Goal: Task Accomplishment & Management: Manage account settings

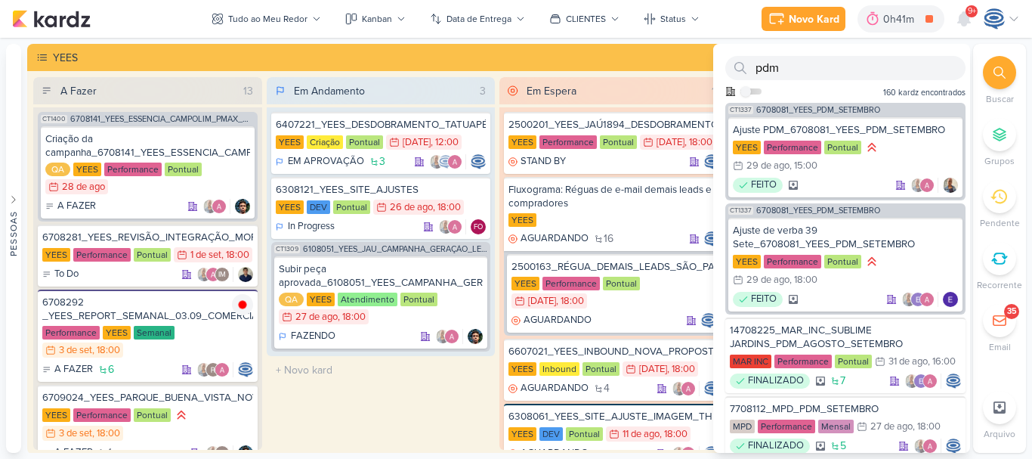
scroll to position [447, 0]
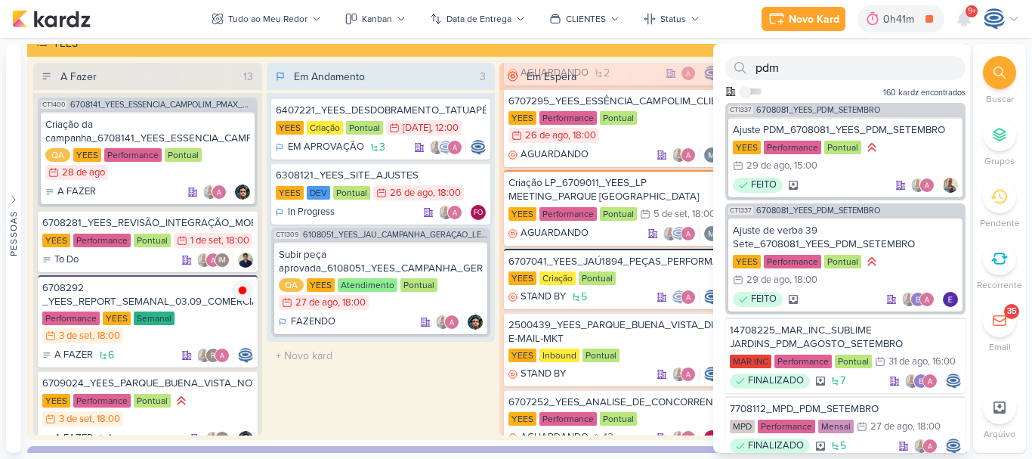
click at [1005, 73] on icon at bounding box center [999, 72] width 12 height 12
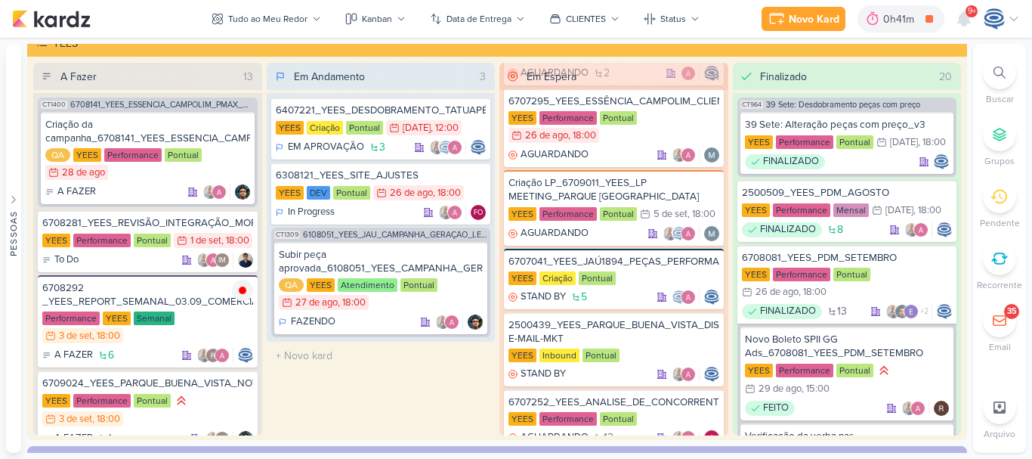
click at [996, 71] on icon at bounding box center [999, 72] width 12 height 12
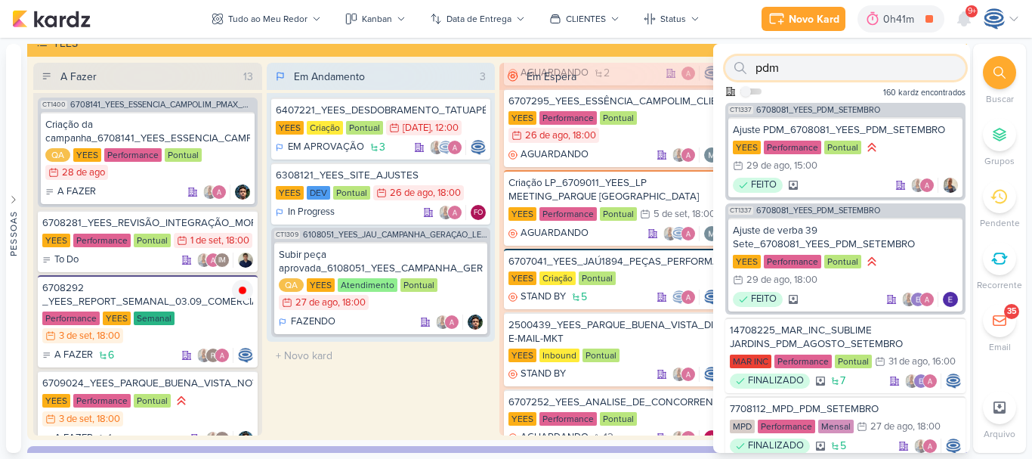
paste input "7708293_MPD_ANDROMEDA_AJUSTE_VERBA_CAMPANHA_ANDROMEDA_FESTIVAL"
type input "7708293_MPD_ANDROMEDA_AJUSTE_VERBA_CAMPANHA_ANDROMEDA_FESTIVAL"
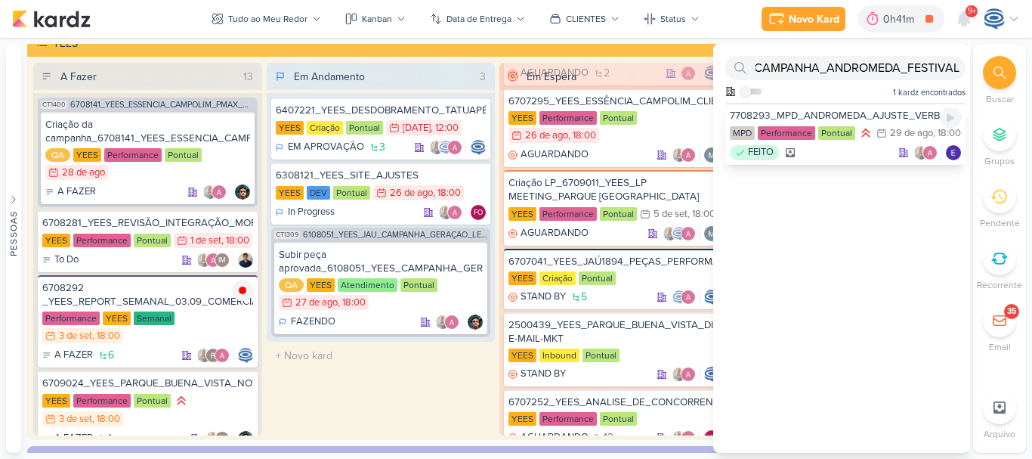
scroll to position [0, 0]
click at [875, 125] on div "7708293_MPD_ANDROMEDA_AJUSTE_VERBA_CAMPANHA_ANDROMEDA_FESTIVAL MPD Performance …" at bounding box center [845, 134] width 240 height 62
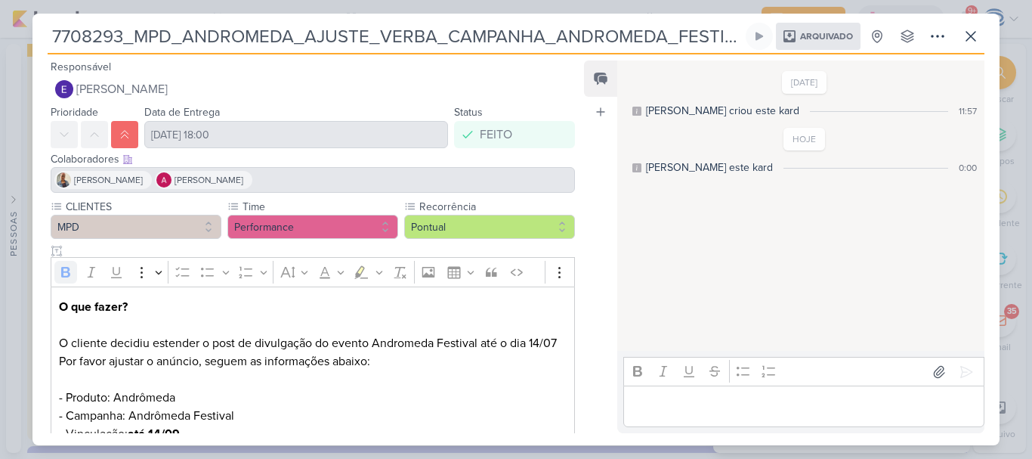
scroll to position [222, 0]
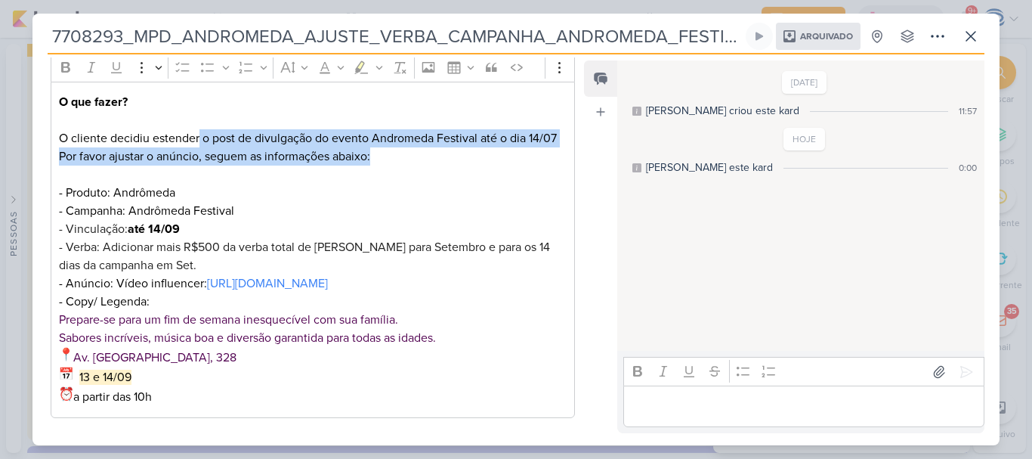
drag, startPoint x: 199, startPoint y: 122, endPoint x: 393, endPoint y: 141, distance: 195.1
click at [393, 141] on div "O que fazer? O cliente decidiu estender o post de divulgação do evento Andromed…" at bounding box center [313, 250] width 524 height 336
click at [283, 147] on p "Por favor ajustar o anúncio, seguem as informações abaixo: - Produto: Andrômeda…" at bounding box center [313, 237] width 508 height 181
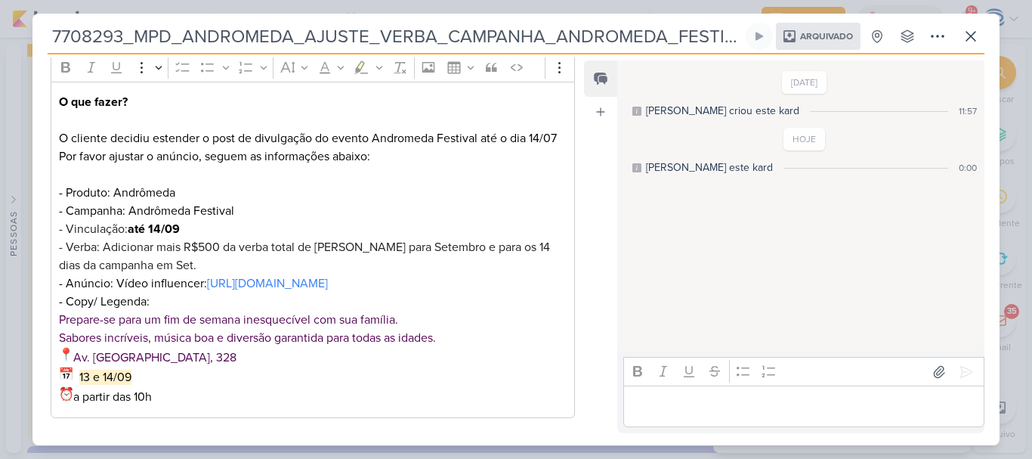
scroll to position [223, 0]
click at [966, 26] on button at bounding box center [970, 36] width 27 height 27
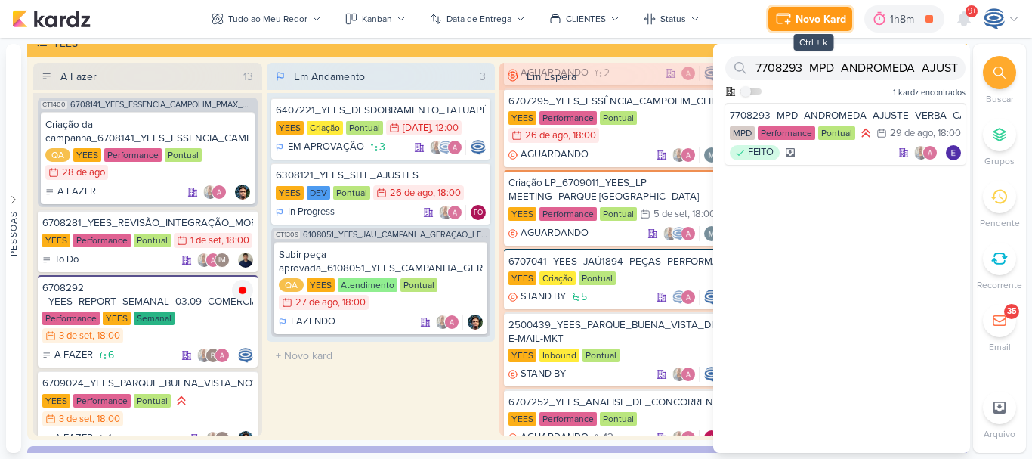
click at [806, 18] on div "Novo Kard" at bounding box center [821, 19] width 51 height 16
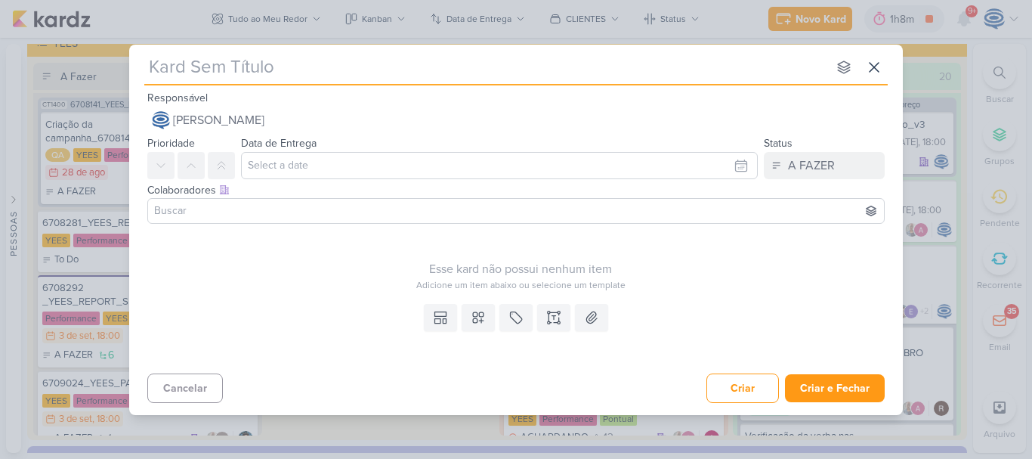
type input "6709031_YEES_ESSENCIA_CAMPOLIM_INTEGRAÇÃO_FORM"
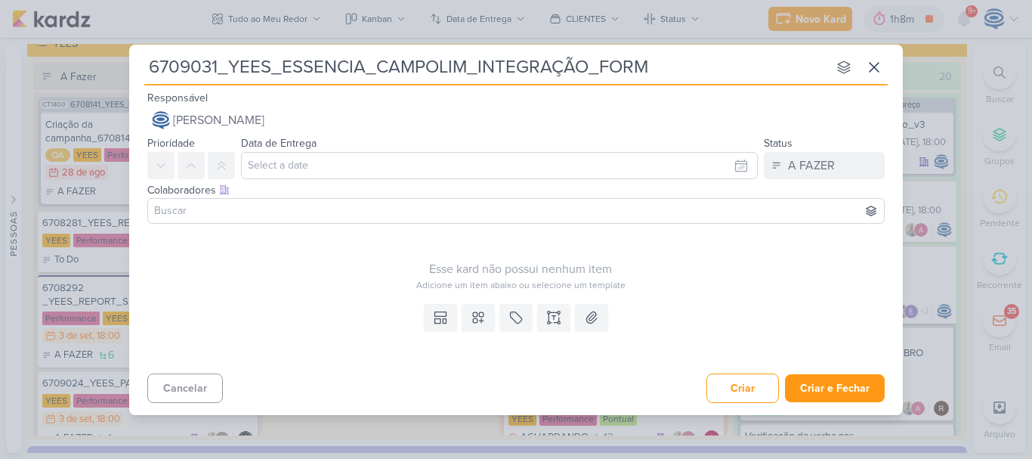
type input "6709031_YEES_ESSENCIA_CAMPOLIM_INTEGRAÇÃO_FORM"
click at [299, 170] on input "text" at bounding box center [499, 165] width 517 height 27
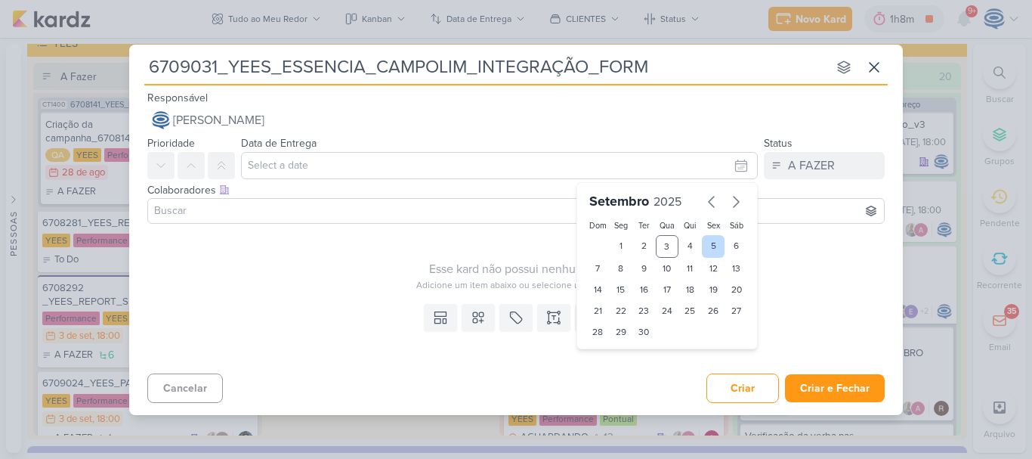
click at [718, 248] on div "5" at bounding box center [713, 246] width 23 height 23
type input "5 de setembro de 2025 às 23:59"
click at [616, 362] on select "00 01 02 03 04 05 06 07 08 09 10 11 12 13 14 15 16 17 18 19 20 21 22 23" at bounding box center [620, 357] width 21 height 18
select select "18"
click at [610, 348] on select "00 01 02 03 04 05 06 07 08 09 10 11 12 13 14 15 16 17 18 19 20 21 22 23" at bounding box center [620, 357] width 21 height 18
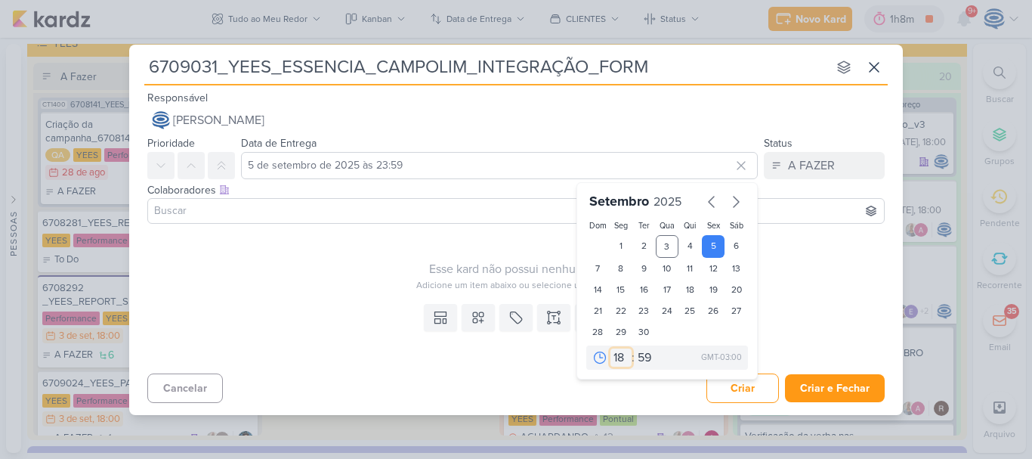
type input "[DATE] 18:59"
click at [645, 360] on select "00 05 10 15 20 25 30 35 40 45 50 55 59" at bounding box center [645, 357] width 21 height 18
select select "0"
click at [635, 348] on select "00 05 10 15 20 25 30 35 40 45 50 55 59" at bounding box center [645, 357] width 21 height 18
type input "[DATE] 18:00"
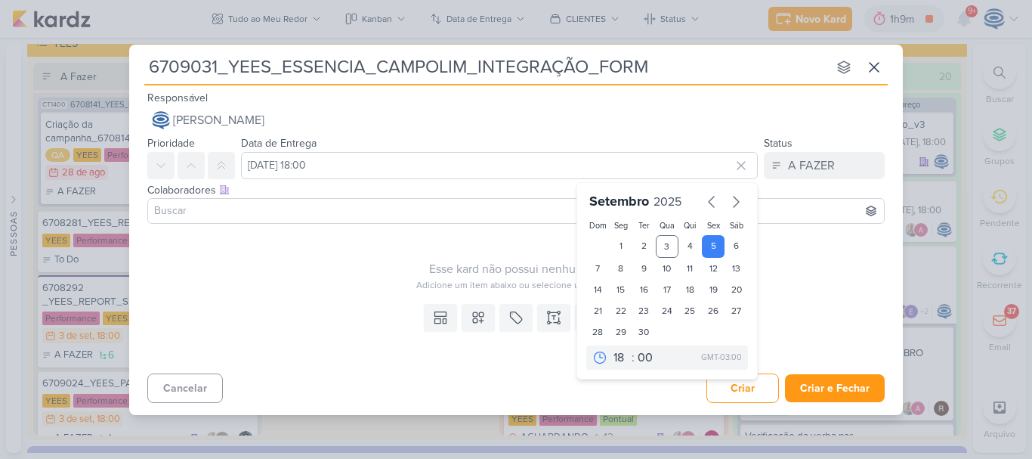
click at [270, 295] on div "Esse kard não possui nenhum item Adicione um item abaixo ou selecione um templa…" at bounding box center [516, 264] width 774 height 68
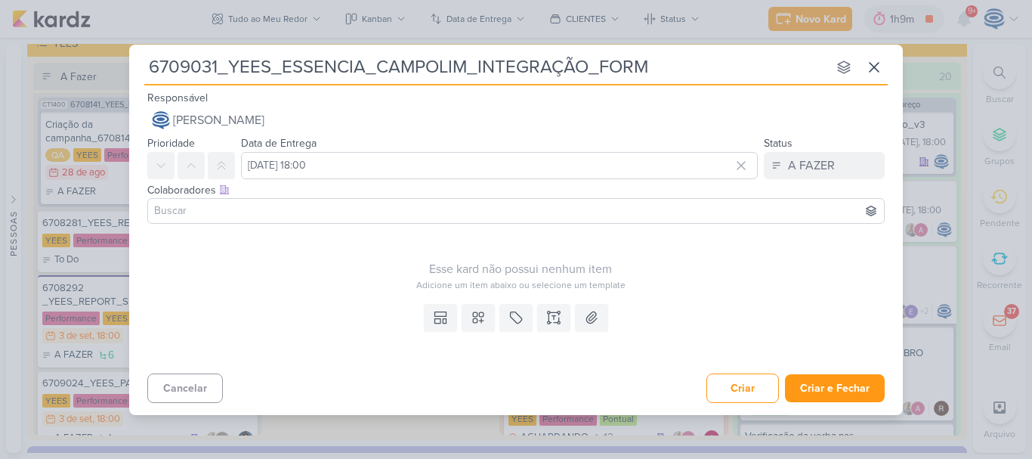
click at [383, 209] on input at bounding box center [516, 211] width 730 height 18
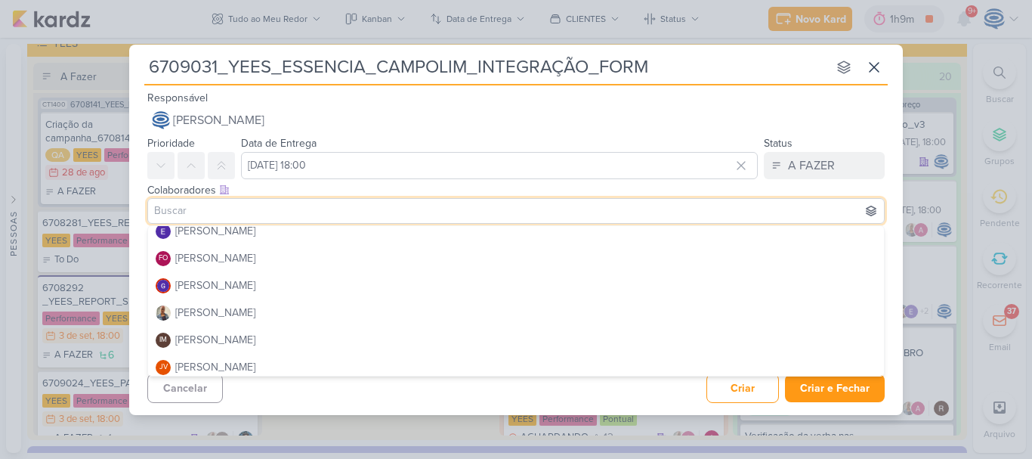
scroll to position [145, 0]
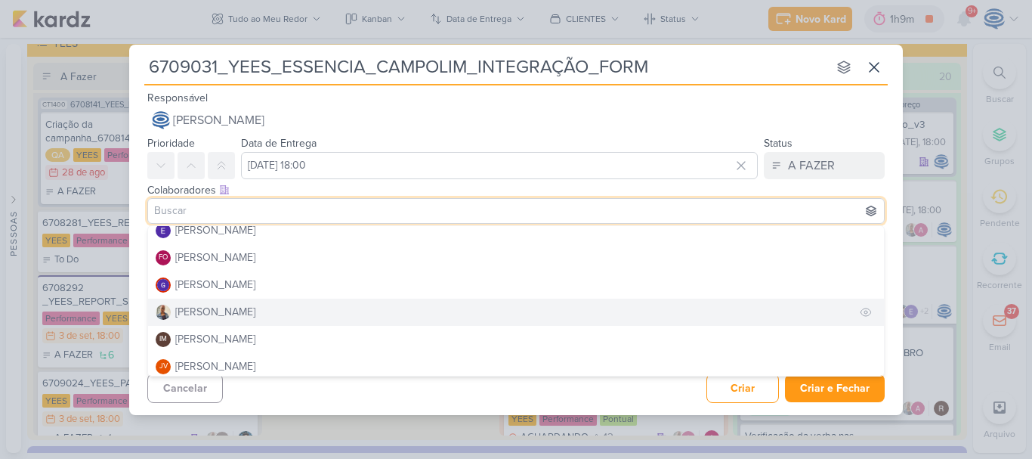
click at [232, 310] on button "[PERSON_NAME]" at bounding box center [516, 311] width 736 height 27
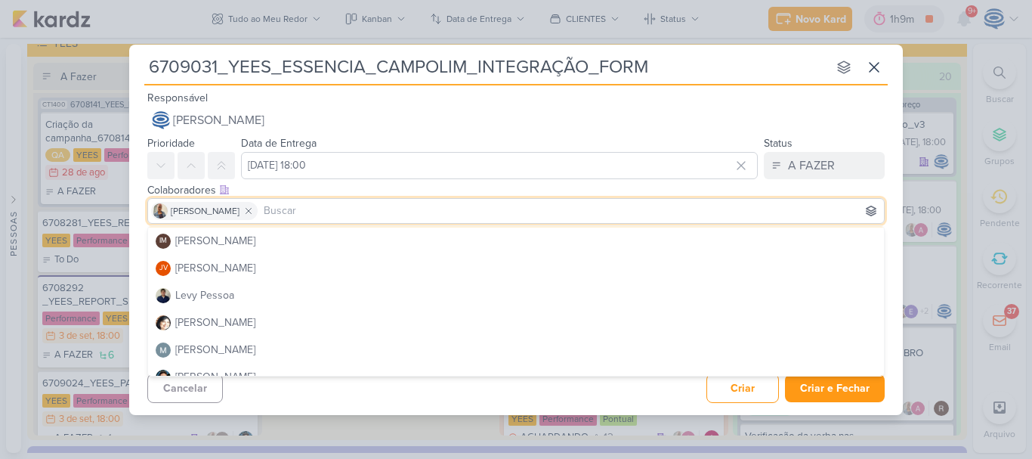
scroll to position [244, 0]
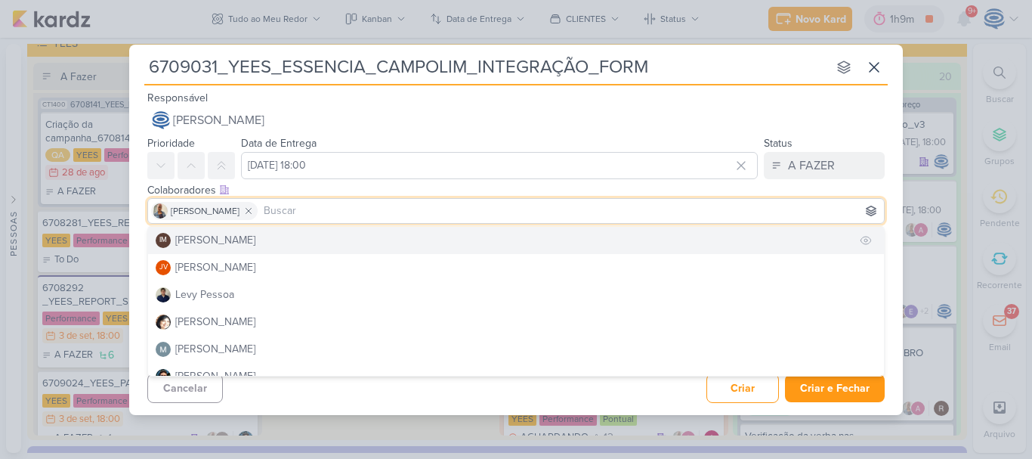
click at [246, 243] on div "[PERSON_NAME]" at bounding box center [215, 240] width 80 height 16
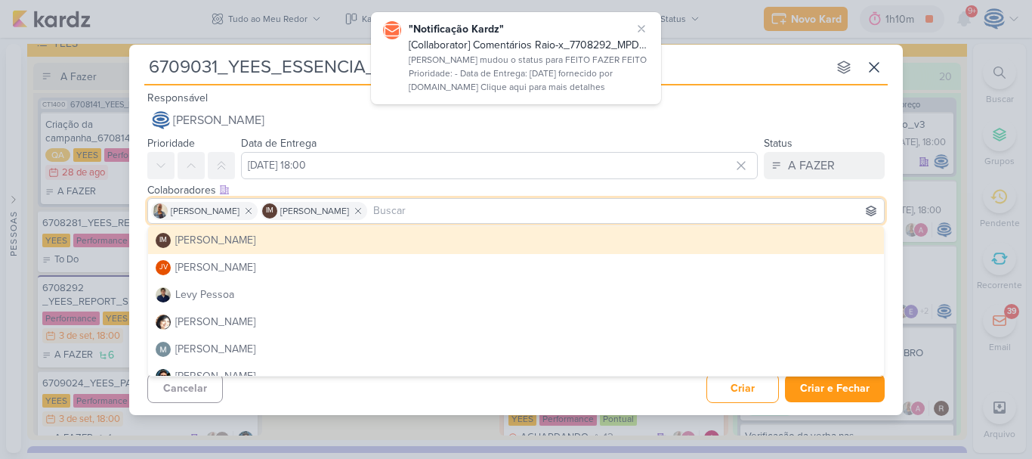
click at [322, 187] on div "Colaboradores Este kard pode ser visível a usuários da sua organização Este kar…" at bounding box center [515, 190] width 737 height 16
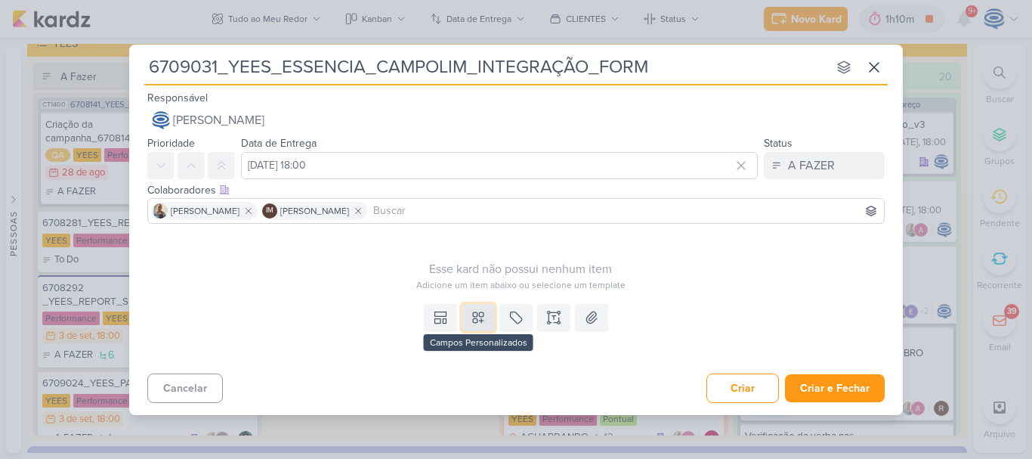
click at [473, 321] on icon at bounding box center [478, 317] width 11 height 11
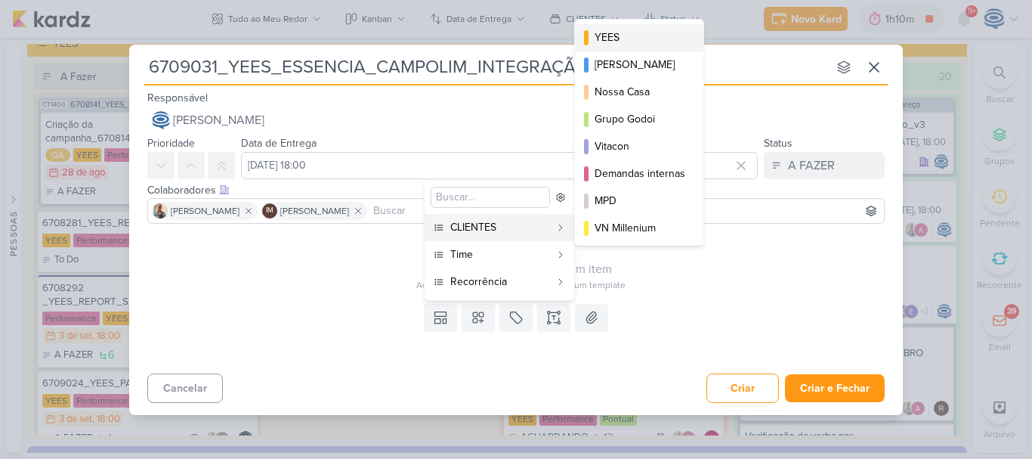
click at [631, 39] on div "YEES" at bounding box center [640, 37] width 91 height 16
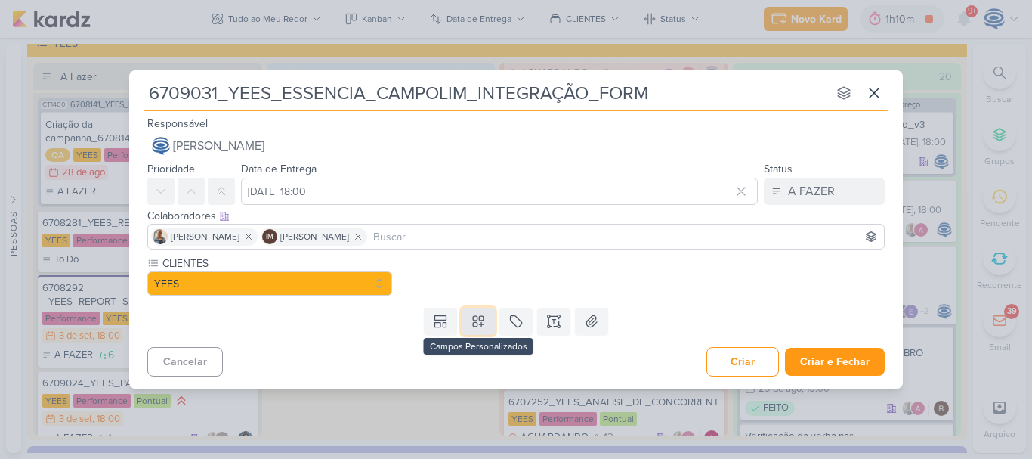
click at [473, 324] on icon at bounding box center [478, 321] width 11 height 11
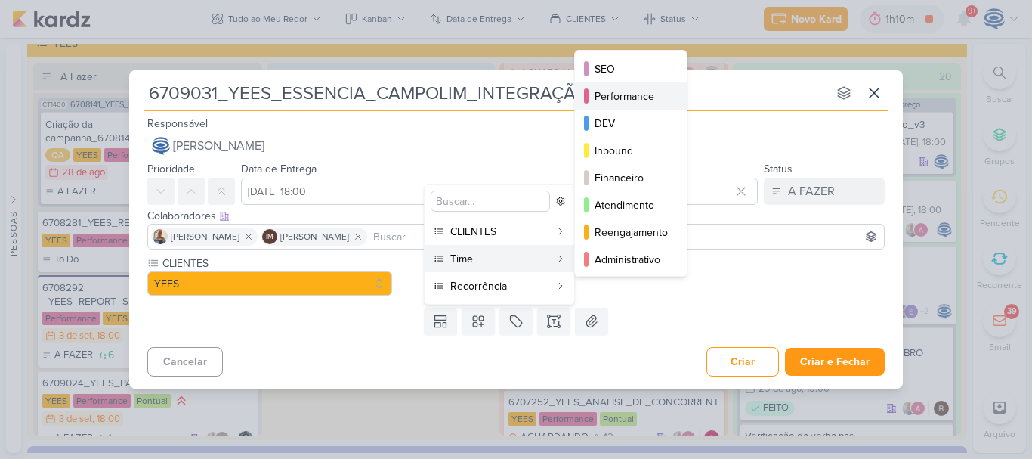
click at [619, 84] on button "Performance" at bounding box center [631, 95] width 112 height 27
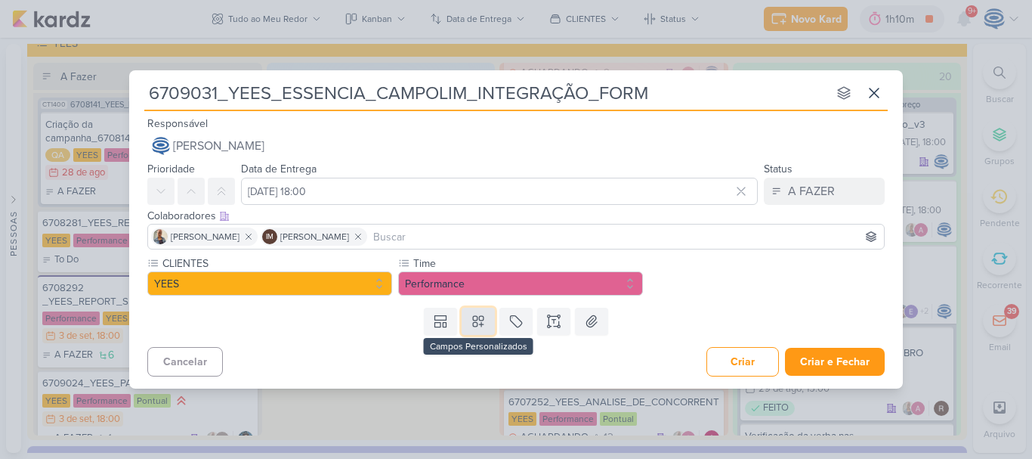
click at [486, 316] on button at bounding box center [478, 320] width 33 height 27
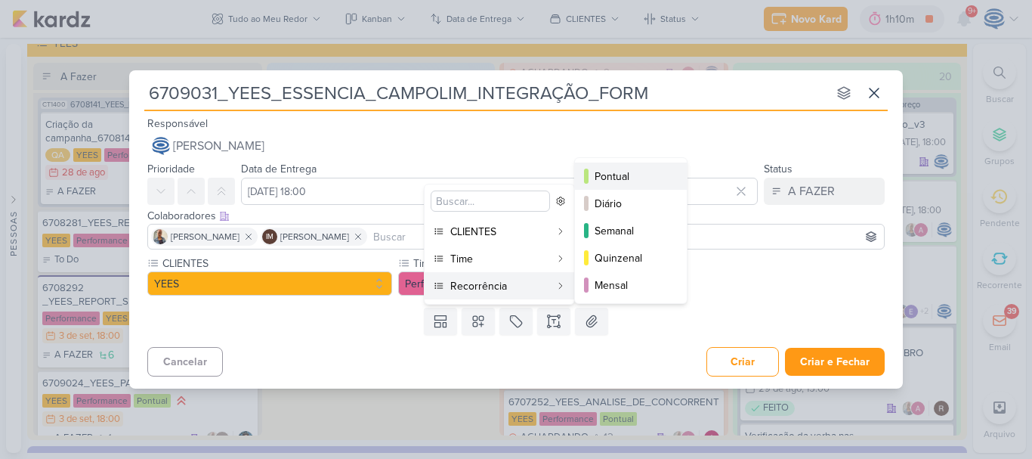
click at [607, 178] on div "Pontual" at bounding box center [632, 176] width 74 height 16
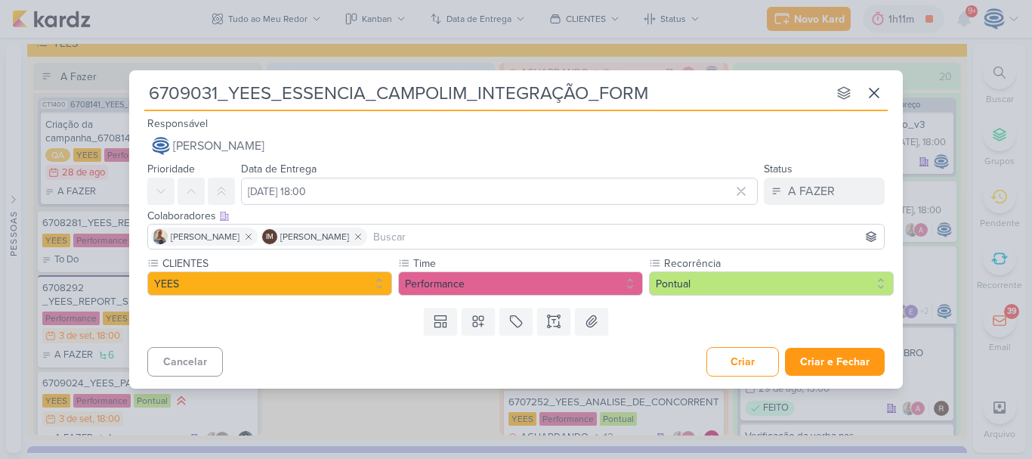
click at [204, 324] on div "Templates Campos Personalizados CLIENTES [GEOGRAPHIC_DATA]" at bounding box center [516, 320] width 774 height 39
click at [548, 320] on icon at bounding box center [553, 321] width 15 height 15
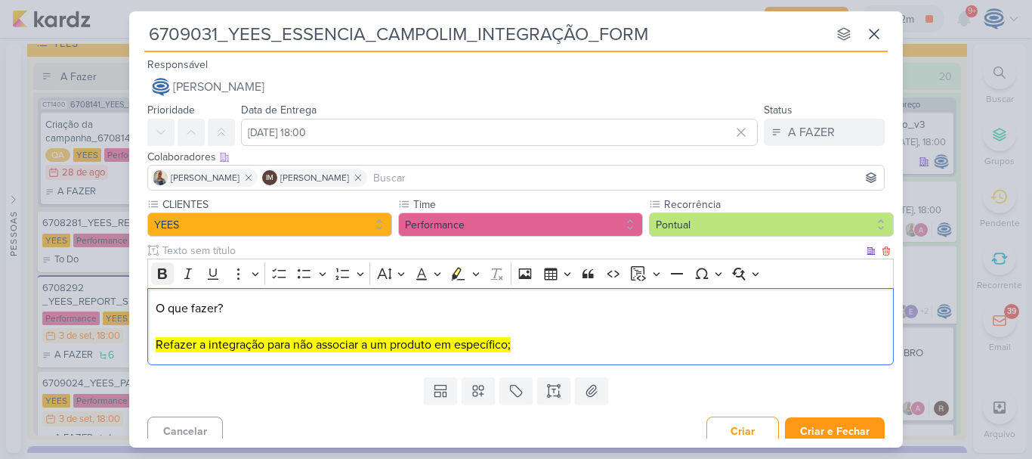
drag, startPoint x: 230, startPoint y: 311, endPoint x: 154, endPoint y: 273, distance: 85.1
click at [154, 273] on div "Rich Text Editor Bold Italic Underline More To-do List Bulleted List Bulleted L…" at bounding box center [520, 311] width 746 height 107
click at [154, 273] on button "Bold" at bounding box center [162, 273] width 23 height 23
click at [168, 348] on span "Refazer a integração para não associar a um produto em específico;" at bounding box center [333, 344] width 355 height 15
click at [267, 347] on span "Refazer a integração para não associar a um produto em específico;" at bounding box center [333, 344] width 355 height 15
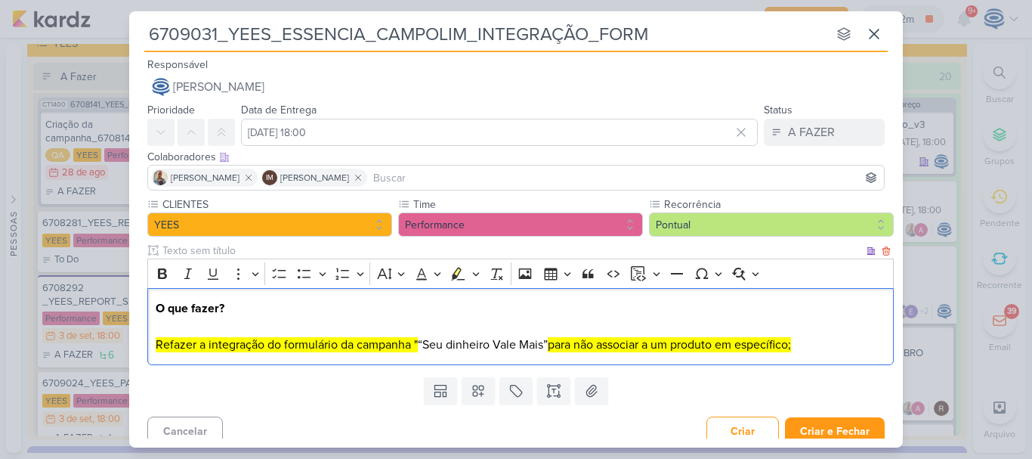
click at [808, 347] on p "O que fazer? Refazer a integração do formulário da campanha " “Seu dinheiro Val…" at bounding box center [521, 326] width 731 height 54
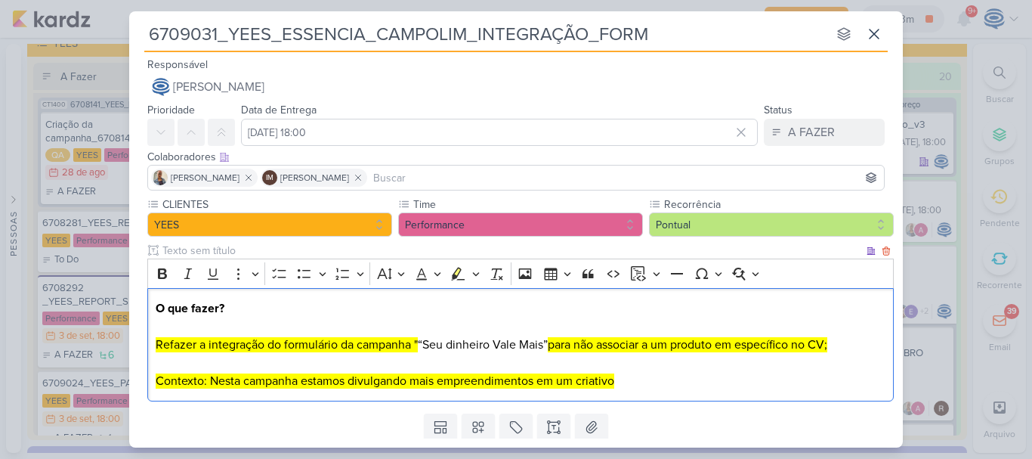
click at [436, 383] on span "⁠⁠⁠⁠⁠⁠⁠Contexto: Nesta campanha estamos divulgando mais empreendimentos em um c…" at bounding box center [385, 380] width 459 height 15
click at [646, 386] on p "O que fazer? Refazer a integração do formulário da campanha " “Seu dinheiro Val…" at bounding box center [521, 344] width 731 height 91
click at [443, 379] on span "⁠⁠⁠⁠⁠⁠⁠Contexto: Nesta campanha estamos divulgando outroa empreendimentos em um…" at bounding box center [390, 380] width 468 height 15
click at [638, 378] on p "O que fazer? Refazer a integração do formulário da campanha " “Seu dinheiro Val…" at bounding box center [521, 344] width 731 height 91
drag, startPoint x: 638, startPoint y: 378, endPoint x: 644, endPoint y: 369, distance: 10.9
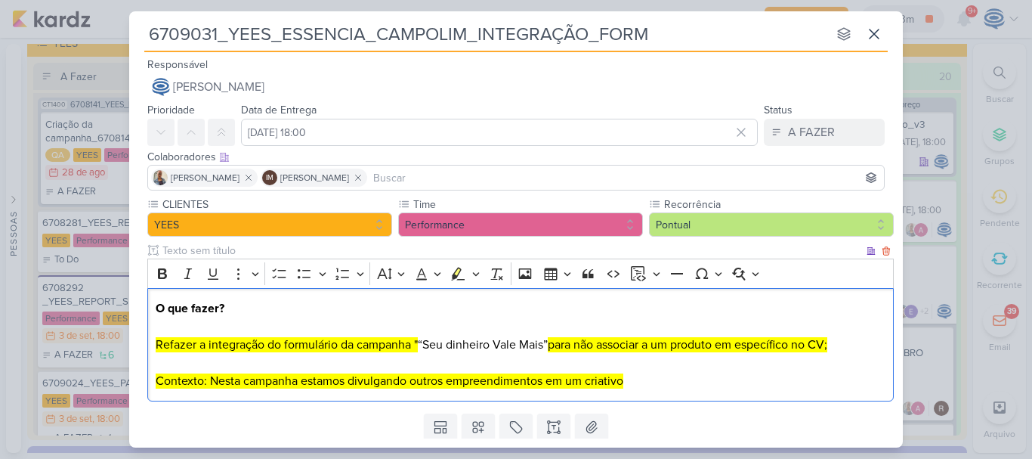
click at [644, 369] on p "O que fazer? Refazer a integração do formulário da campanha " “Seu dinheiro Val…" at bounding box center [521, 344] width 731 height 91
click at [712, 388] on p "O que fazer? Refazer a integração do formulário da campanha " “Seu dinheiro Val…" at bounding box center [521, 344] width 731 height 91
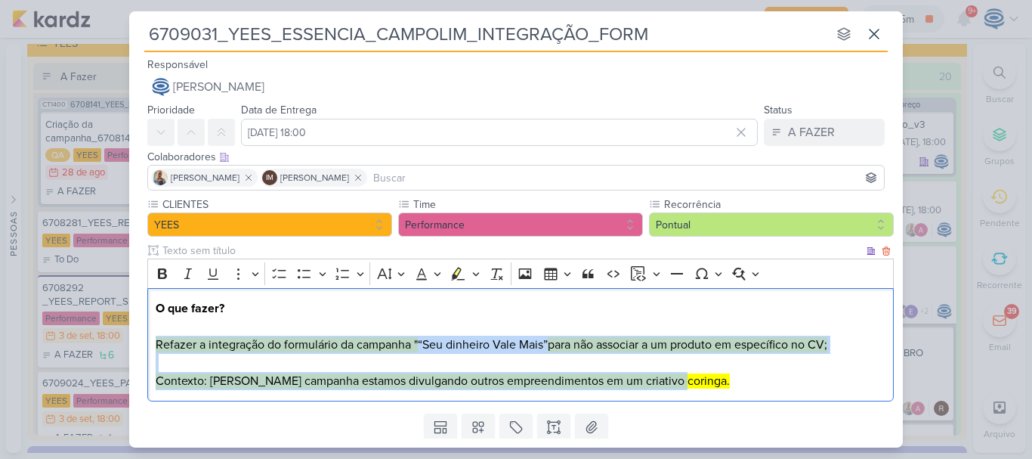
drag, startPoint x: 712, startPoint y: 388, endPoint x: 152, endPoint y: 339, distance: 561.9
click at [152, 339] on div "O que fazer? Refazer a integração do formulário da campanha " “Seu dinheiro Val…" at bounding box center [520, 345] width 746 height 114
click at [456, 270] on icon "Editor toolbar" at bounding box center [457, 273] width 15 height 15
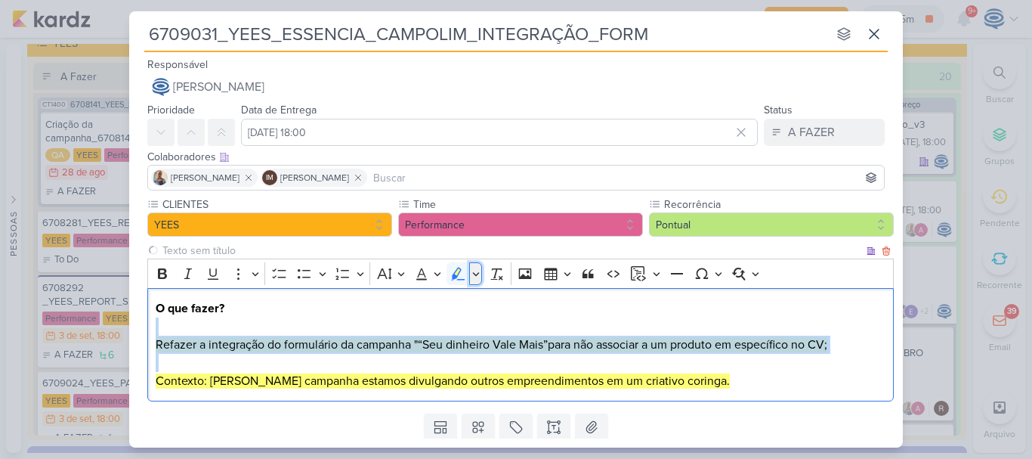
click at [476, 270] on icon "Editor toolbar" at bounding box center [476, 273] width 8 height 15
click at [473, 298] on icon "Text highlight toolbar" at bounding box center [467, 300] width 11 height 12
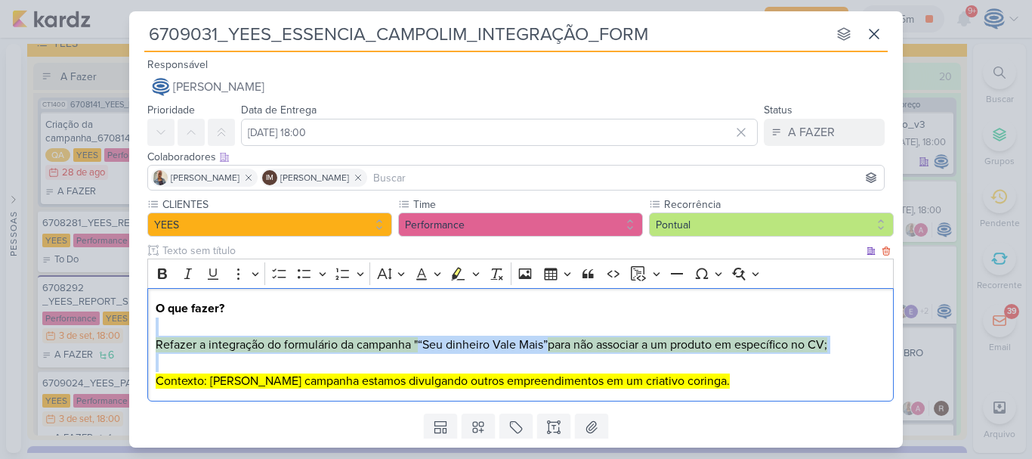
click at [719, 378] on p "O que fazer? Refazer a integração do formulário da campanha " “Seu dinheiro Val…" at bounding box center [521, 344] width 731 height 91
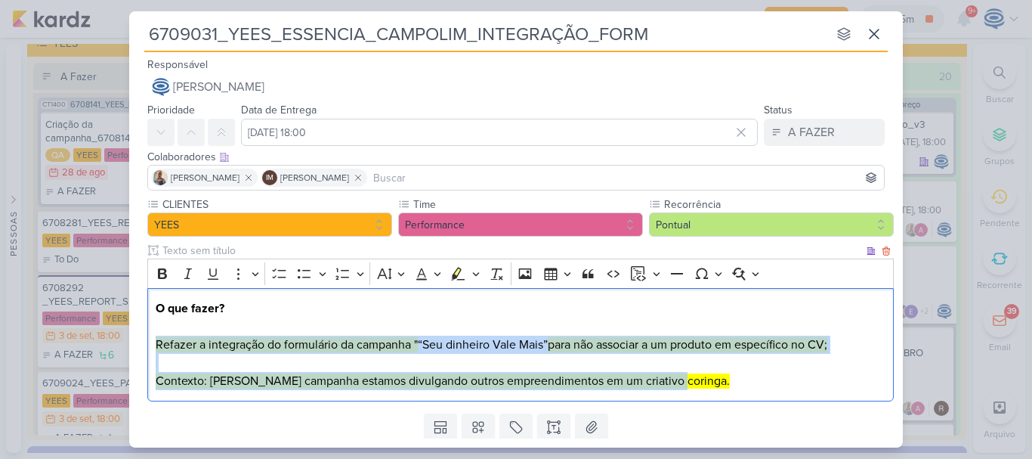
drag, startPoint x: 696, startPoint y: 379, endPoint x: 153, endPoint y: 337, distance: 544.1
click at [153, 337] on div "O que fazer? Refazer a integração do formulário da campanha " “Seu dinheiro Val…" at bounding box center [520, 345] width 746 height 114
click at [474, 274] on icon "Editor toolbar" at bounding box center [476, 273] width 8 height 15
click at [465, 298] on icon "Text highlight toolbar" at bounding box center [467, 300] width 11 height 12
click at [450, 358] on p "O que fazer? Refazer a integração do formulário da campanha " “Seu dinheiro Val…" at bounding box center [521, 344] width 731 height 91
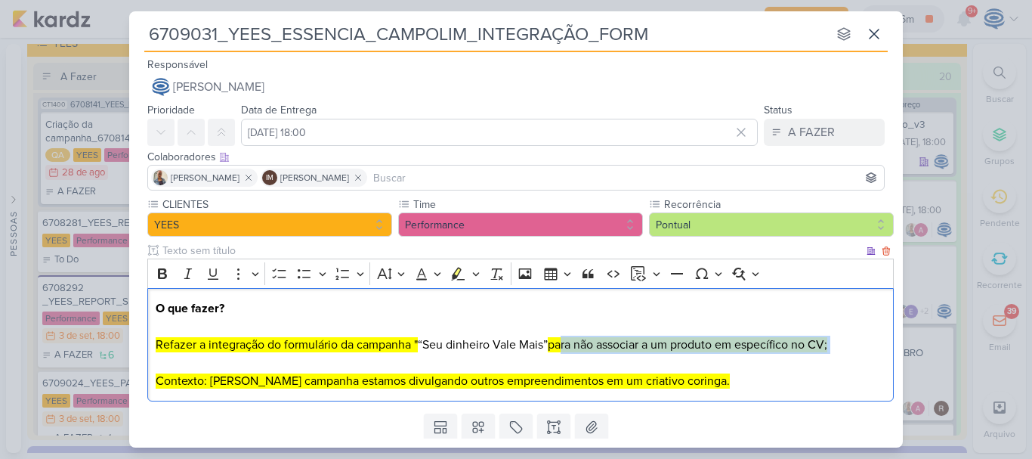
drag, startPoint x: 564, startPoint y: 344, endPoint x: 690, endPoint y: 366, distance: 128.1
click at [690, 366] on p "O que fazer? Refazer a integração do formulário da campanha " “Seu dinheiro Val…" at bounding box center [521, 344] width 731 height 91
click at [459, 273] on icon "Editor toolbar" at bounding box center [459, 273] width 14 height 13
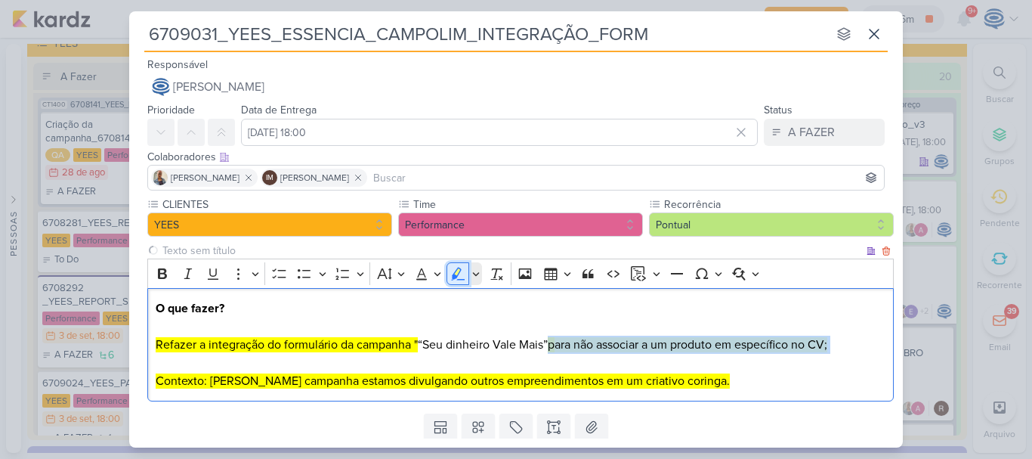
click at [459, 273] on icon "Editor toolbar" at bounding box center [459, 273] width 14 height 13
click at [475, 277] on icon "Editor toolbar" at bounding box center [476, 273] width 8 height 15
click at [464, 298] on icon "Text highlight toolbar" at bounding box center [466, 299] width 15 height 15
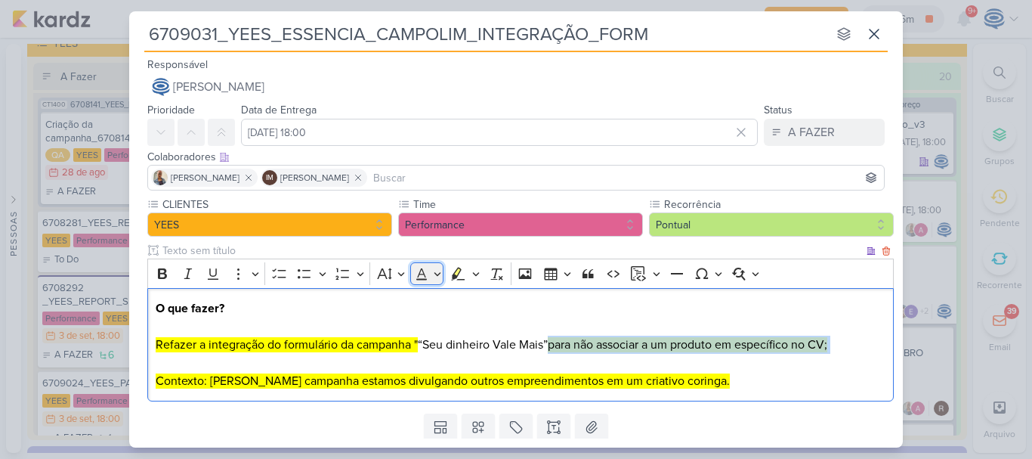
click at [433, 269] on button "Font Color" at bounding box center [427, 273] width 34 height 23
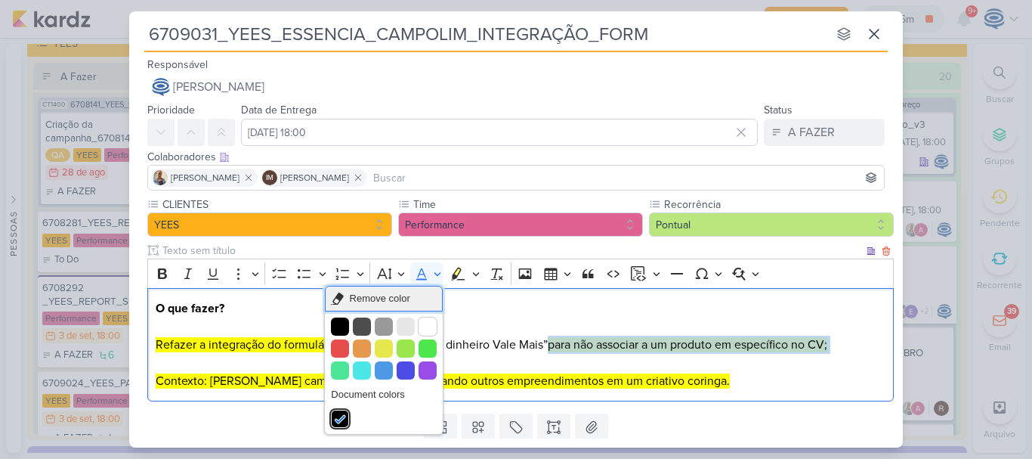
click at [390, 293] on span "Remove color" at bounding box center [380, 298] width 60 height 18
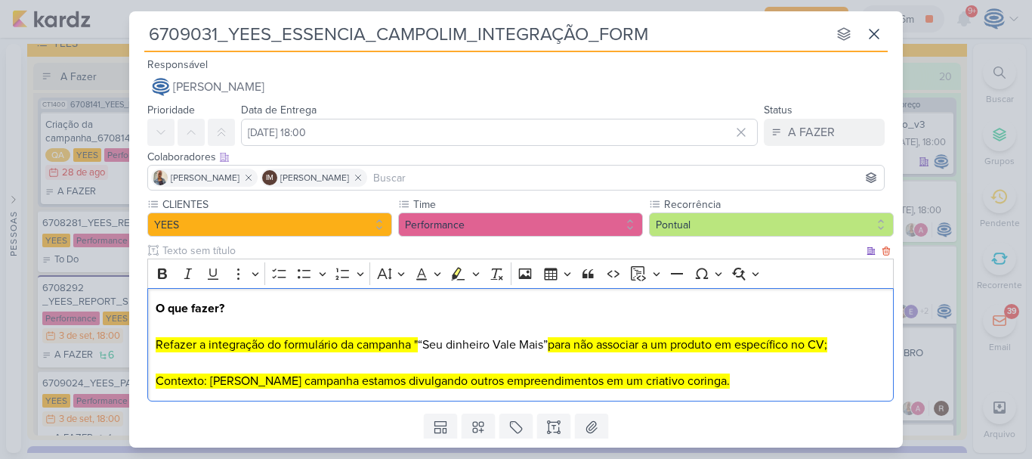
click at [422, 315] on p "O que fazer? Refazer a integração do formulário da campanha " “Seu dinheiro Val…" at bounding box center [521, 344] width 731 height 91
click at [650, 392] on div "O que fazer? Refazer a integração do formulário da campanha " “Seu dinheiro Val…" at bounding box center [520, 345] width 746 height 114
click at [171, 326] on p "O que fazer? Refazer a integração do formulário da campanha " “Seu dinheiro Val…" at bounding box center [521, 344] width 731 height 91
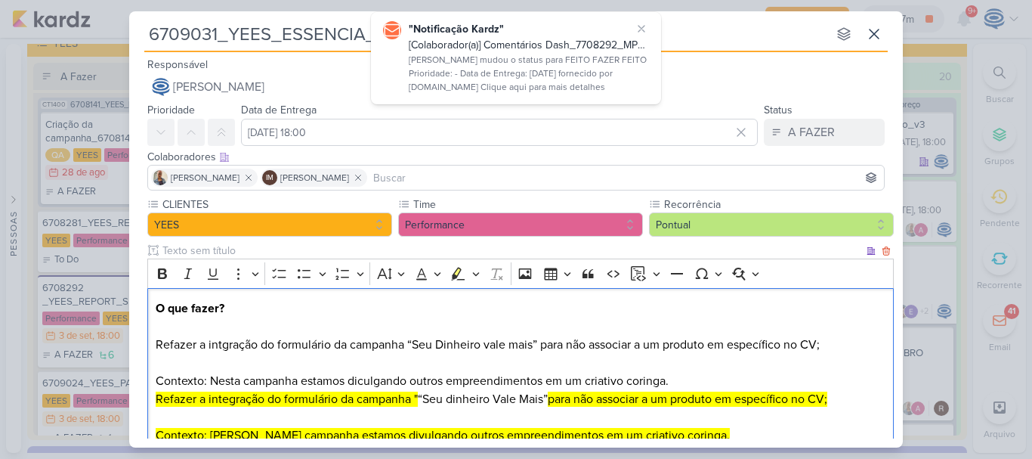
scroll to position [77, 0]
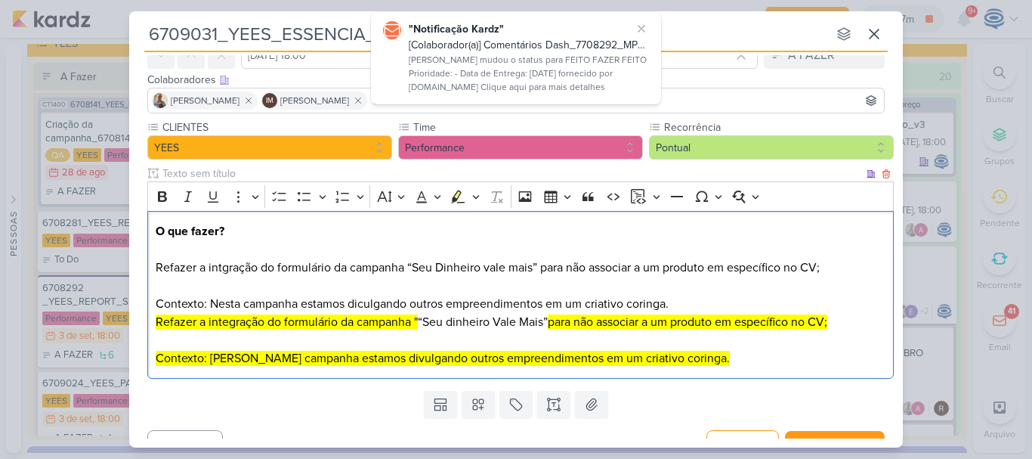
click at [379, 310] on p "Refazer a intgração do formulário da campanha “Seu Dinheiro vale mais” para não…" at bounding box center [521, 312] width 731 height 109
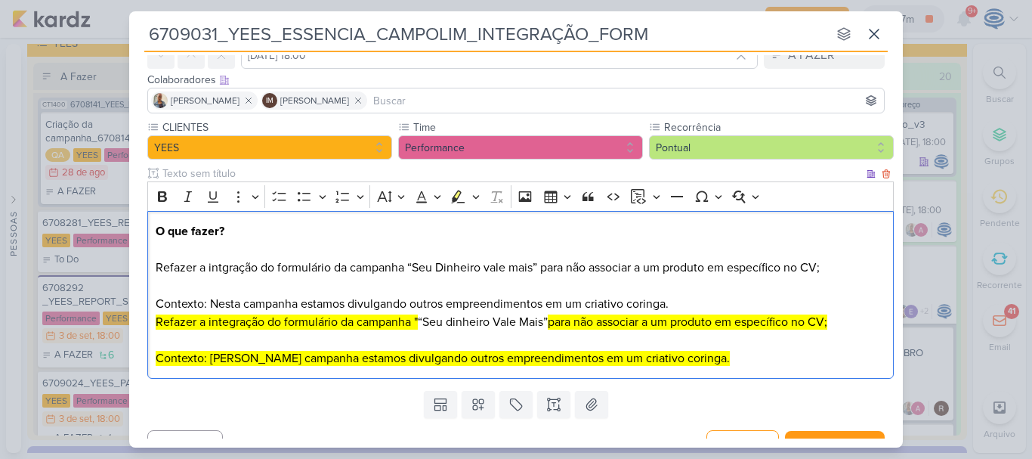
click at [232, 271] on p "Refazer a intgração do formulário da campanha “Seu Dinheiro vale mais” para não…" at bounding box center [521, 312] width 731 height 109
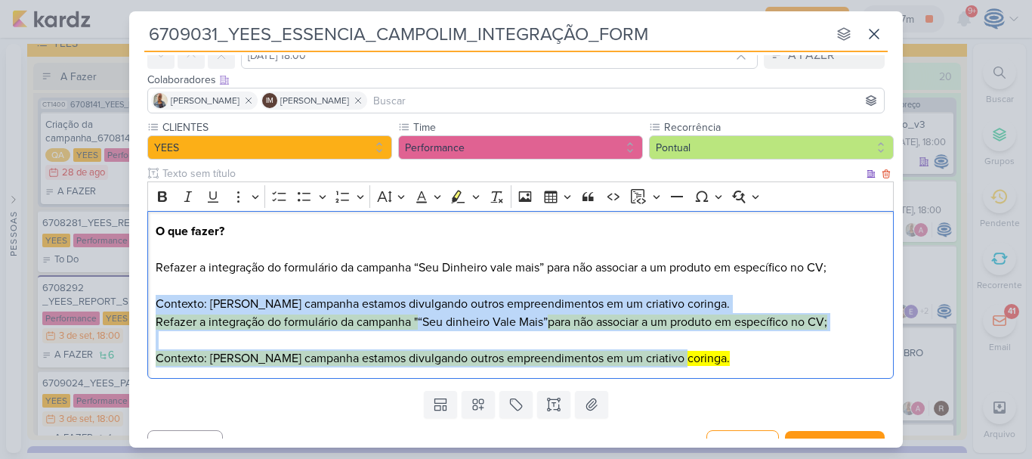
drag, startPoint x: 703, startPoint y: 359, endPoint x: 702, endPoint y: 301, distance: 57.4
click at [702, 301] on p "Refazer a integração do formulário da campanha “Seu Dinheiro vale mais” para nã…" at bounding box center [521, 312] width 731 height 109
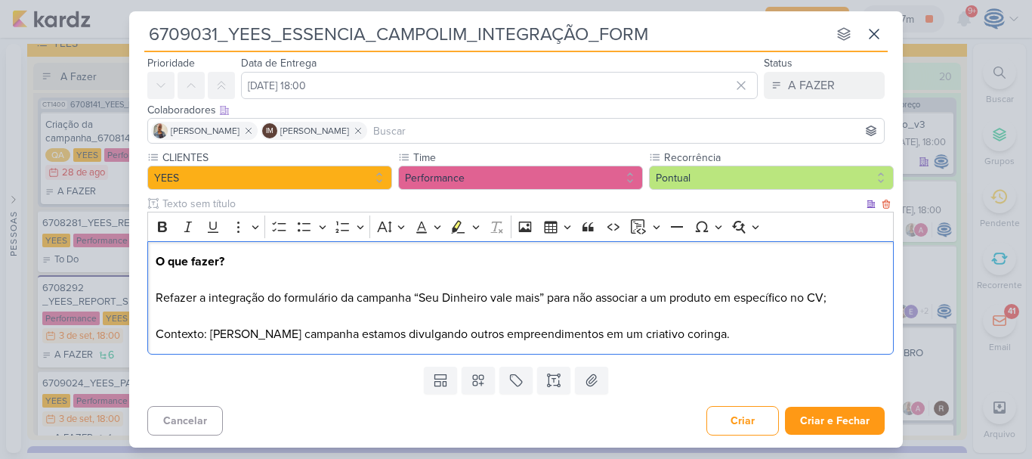
scroll to position [47, 0]
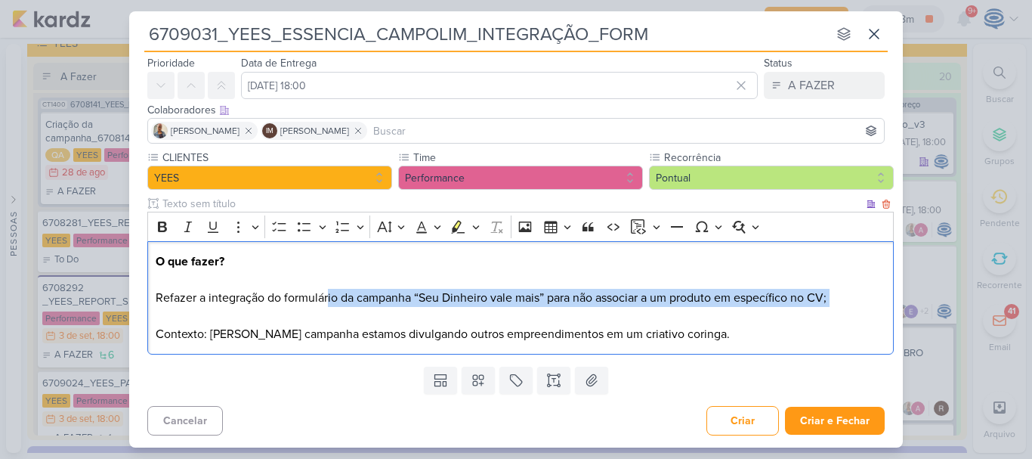
drag, startPoint x: 328, startPoint y: 294, endPoint x: 578, endPoint y: 317, distance: 251.2
click at [578, 317] on p "Refazer a integração do formulário da campanha “Seu Dinheiro vale mais” para nã…" at bounding box center [521, 316] width 731 height 54
click at [846, 296] on p "Refazer a integração do formulário da campanha “Seu Dinheiro vale mais” para nã…" at bounding box center [521, 316] width 731 height 54
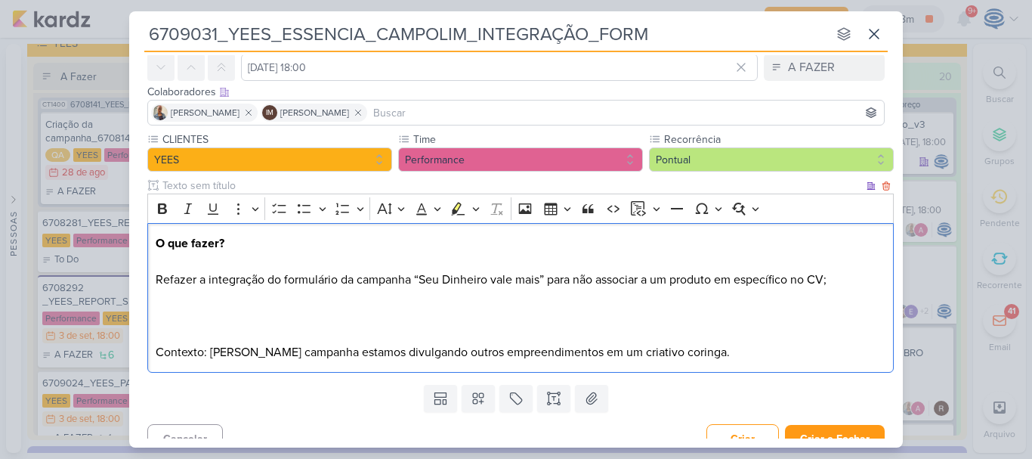
scroll to position [77, 0]
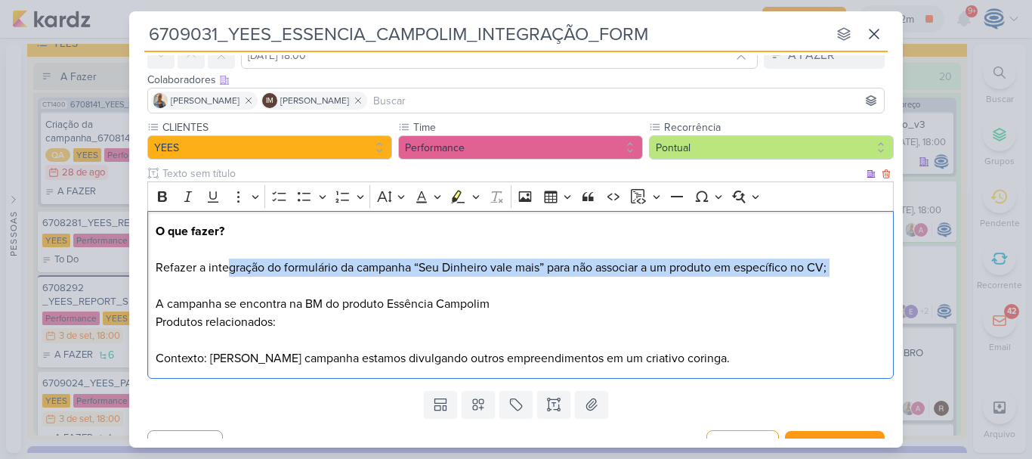
drag, startPoint x: 228, startPoint y: 261, endPoint x: 423, endPoint y: 292, distance: 197.4
click at [423, 292] on p "Refazer a integração do formulário da campanha “Seu Dinheiro vale mais” para nã…" at bounding box center [521, 285] width 731 height 54
click at [385, 320] on p "Produtos relacionados: Contexto: Nesta campanha estamos divulgando outros empre…" at bounding box center [521, 340] width 731 height 54
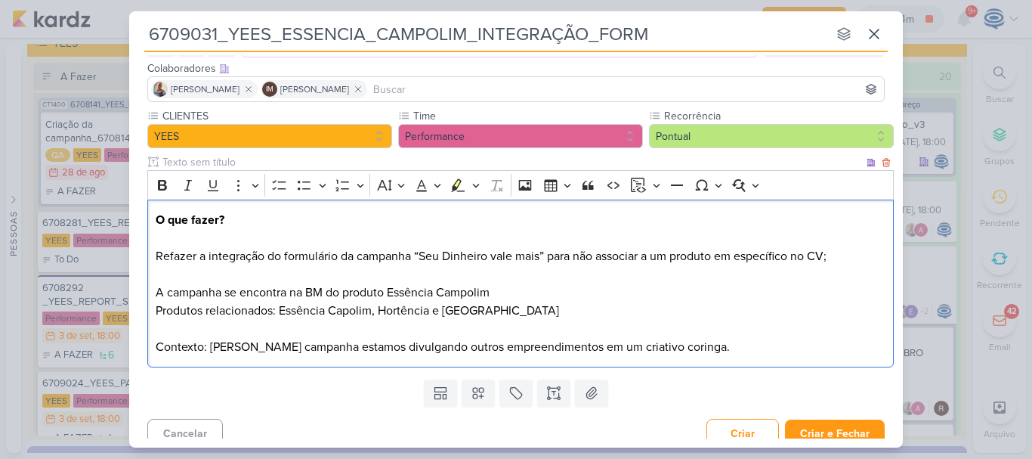
scroll to position [90, 0]
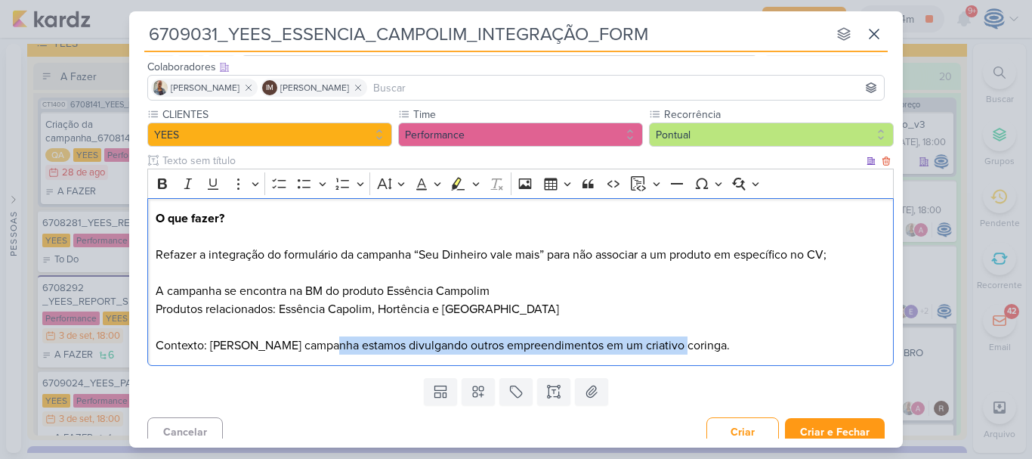
drag, startPoint x: 325, startPoint y: 349, endPoint x: 697, endPoint y: 352, distance: 372.5
click at [697, 352] on p "Produtos relacionados: Essência Capolim, Hortência e Buena Vista Contexto: Nest…" at bounding box center [521, 327] width 731 height 54
click at [703, 351] on p "Produtos relacionados: Essência Capolim, Hortência e Buena Vista Contexto: Nest…" at bounding box center [521, 327] width 731 height 54
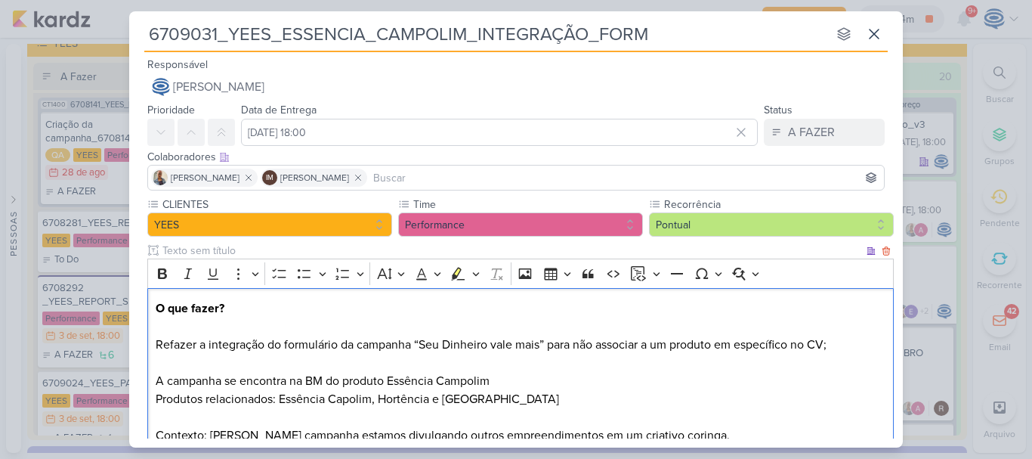
scroll to position [119, 0]
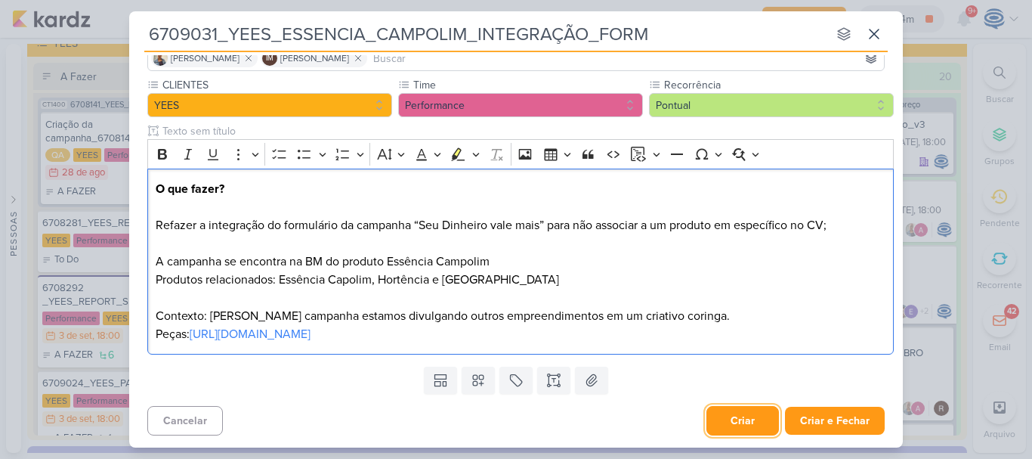
click at [739, 428] on button "Criar" at bounding box center [742, 420] width 73 height 29
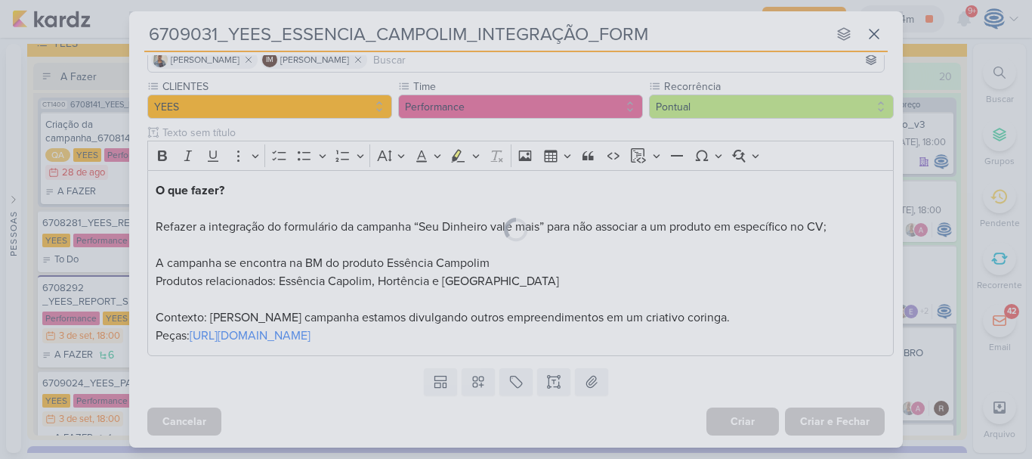
scroll to position [0, 0]
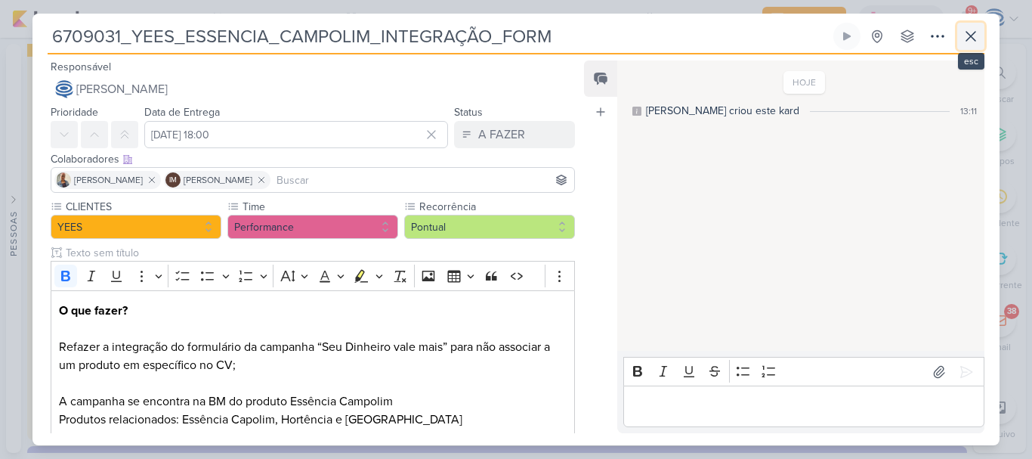
click at [970, 38] on icon at bounding box center [970, 36] width 9 height 9
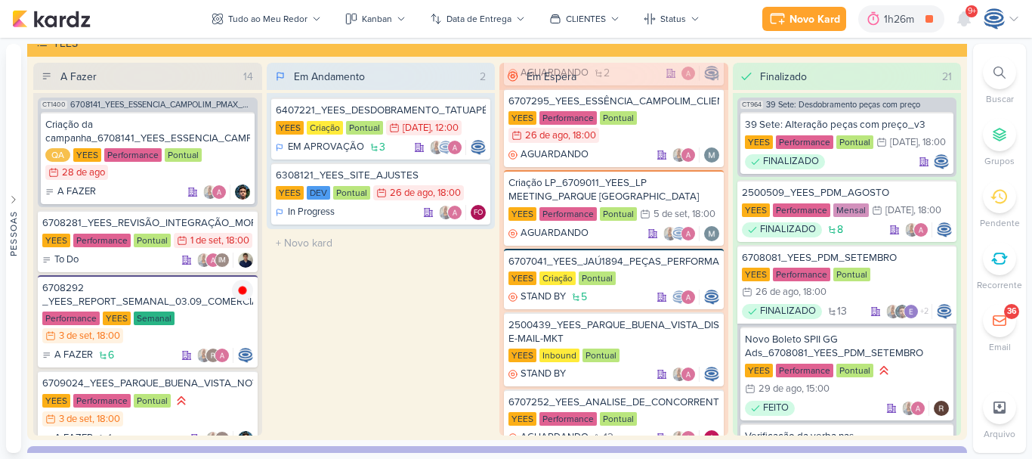
click at [994, 78] on icon at bounding box center [999, 72] width 12 height 12
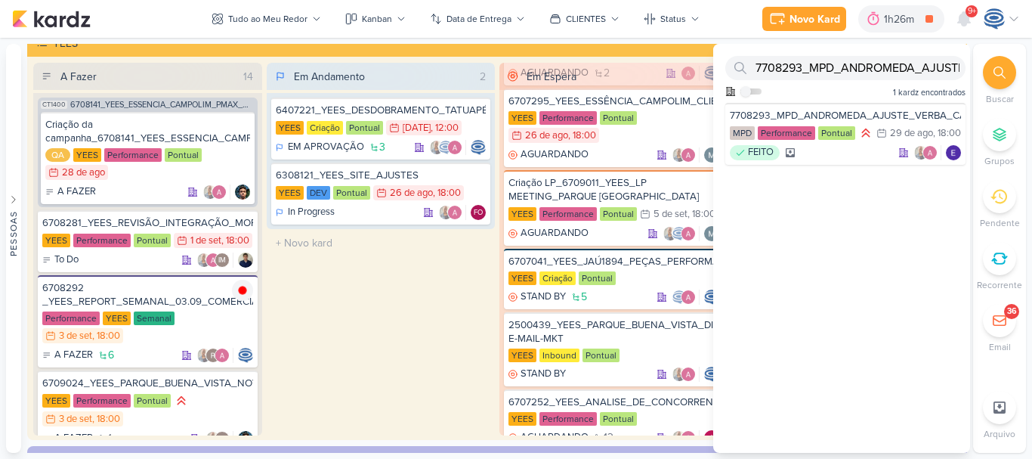
click at [403, 372] on div "Em Andamento 2 6407221_YEES_DESDOBRAMENTO_TATUAPÉ_RENDA [GEOGRAPHIC_DATA] Criaç…" at bounding box center [381, 249] width 229 height 372
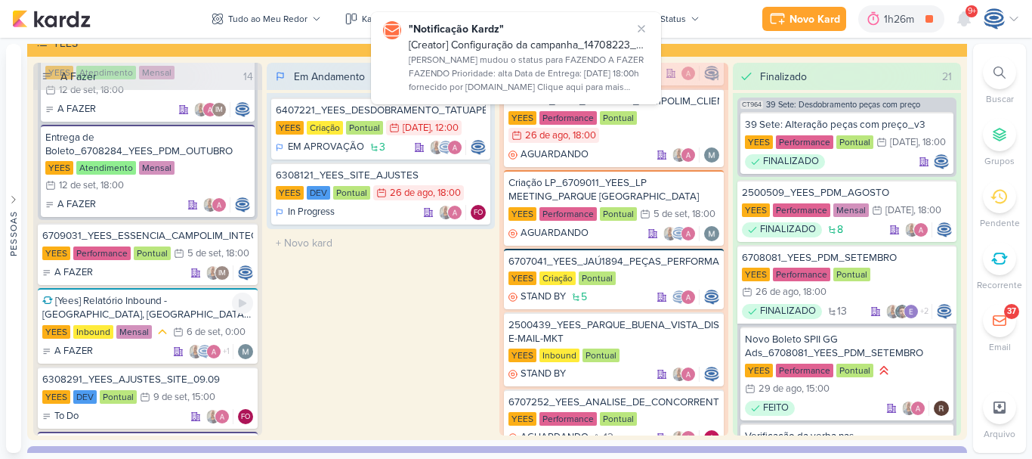
scroll to position [1244, 0]
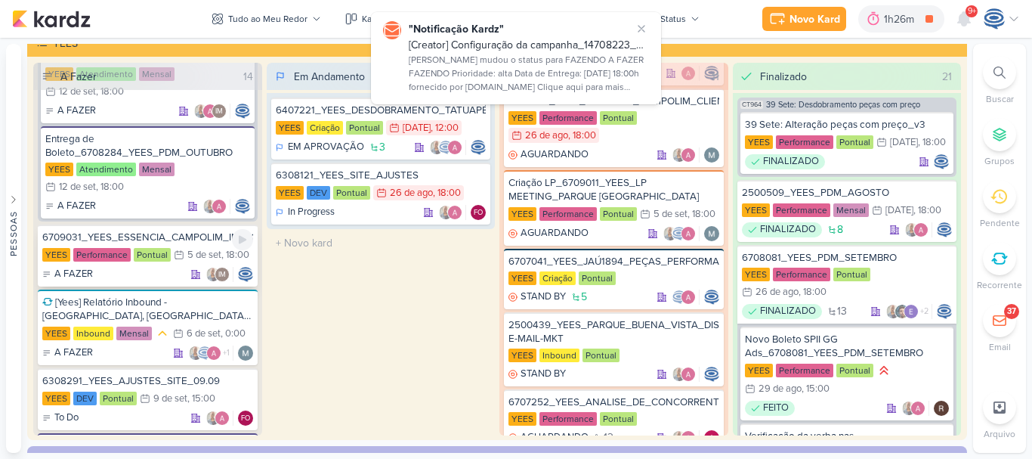
click at [190, 262] on div "5/9 [DATE] 18:00" at bounding box center [212, 254] width 76 height 15
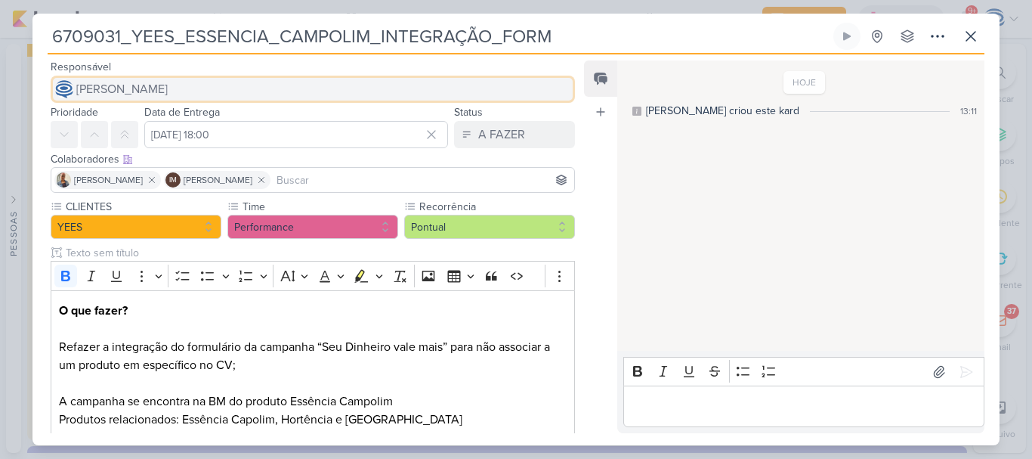
click at [168, 87] on span "[PERSON_NAME]" at bounding box center [121, 89] width 91 height 18
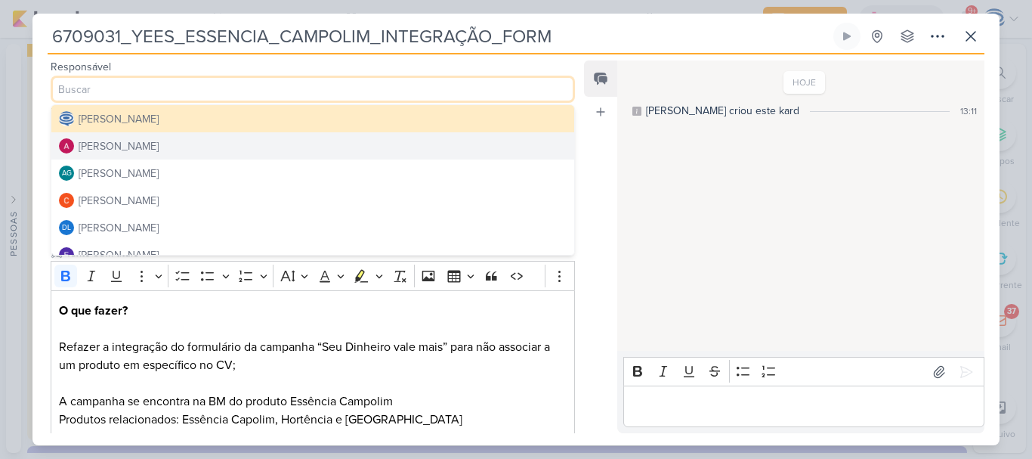
click at [140, 150] on div "[PERSON_NAME]" at bounding box center [119, 146] width 80 height 16
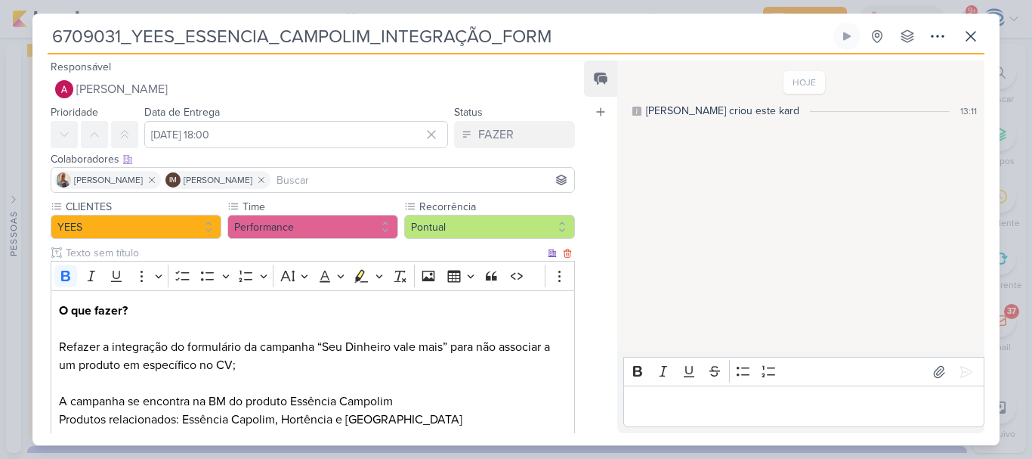
scroll to position [163, 0]
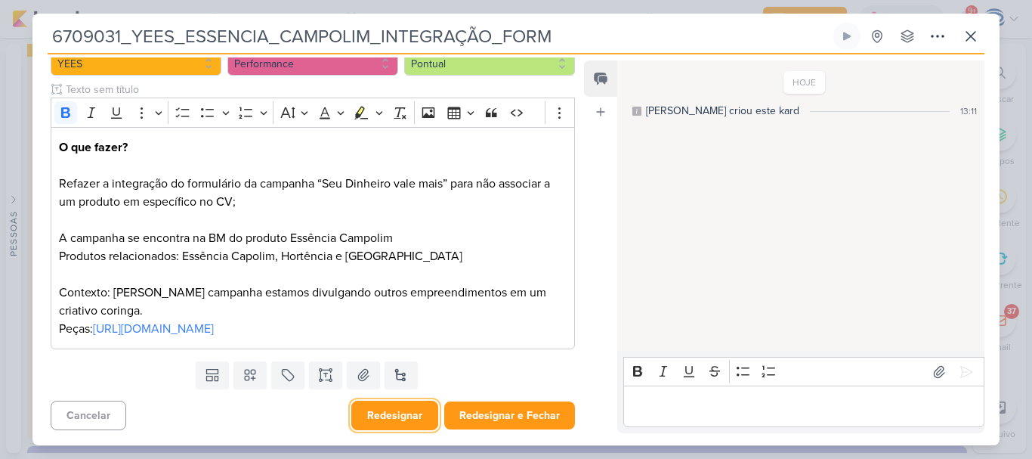
click at [403, 415] on button "Redesignar" at bounding box center [394, 414] width 87 height 29
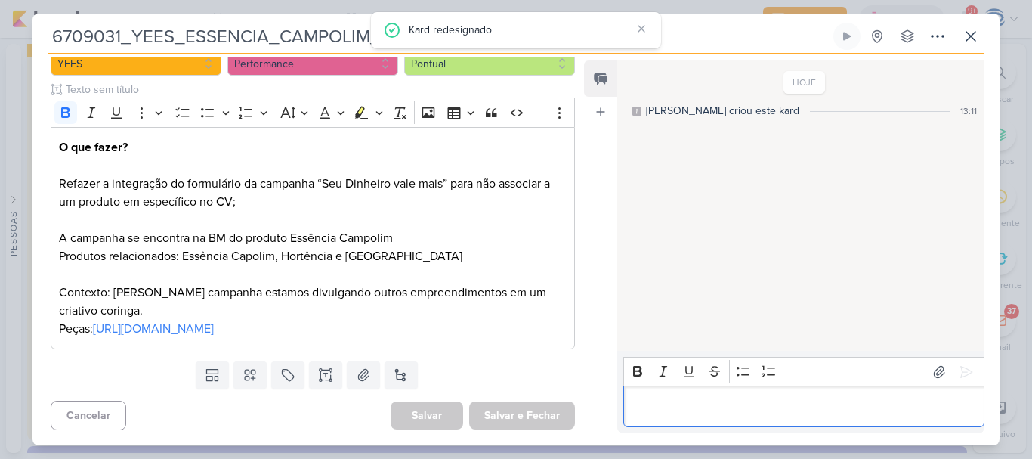
click at [755, 400] on p "Editor editing area: main" at bounding box center [803, 406] width 345 height 18
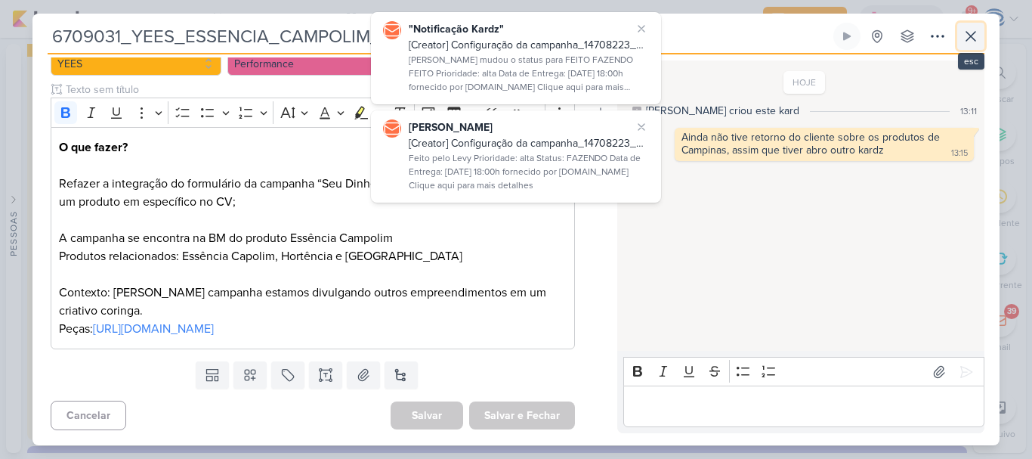
click at [975, 42] on icon at bounding box center [971, 36] width 18 height 18
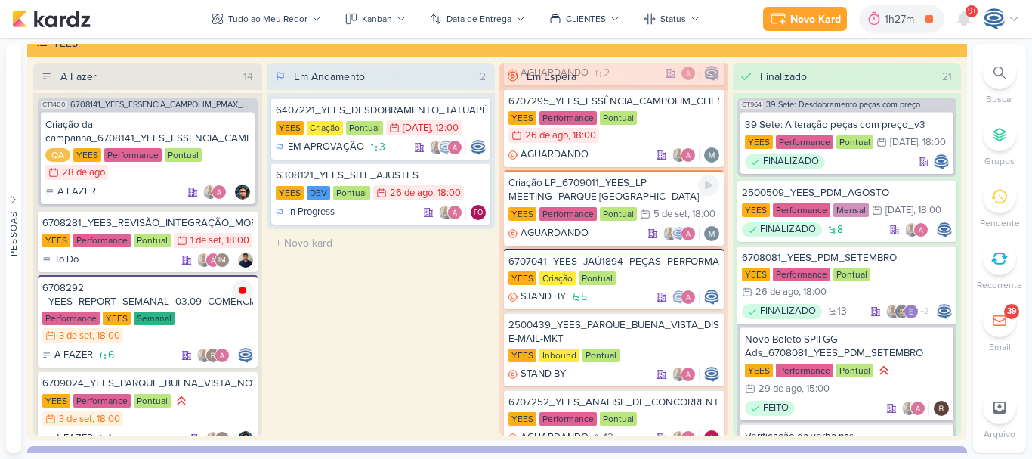
scroll to position [0, 0]
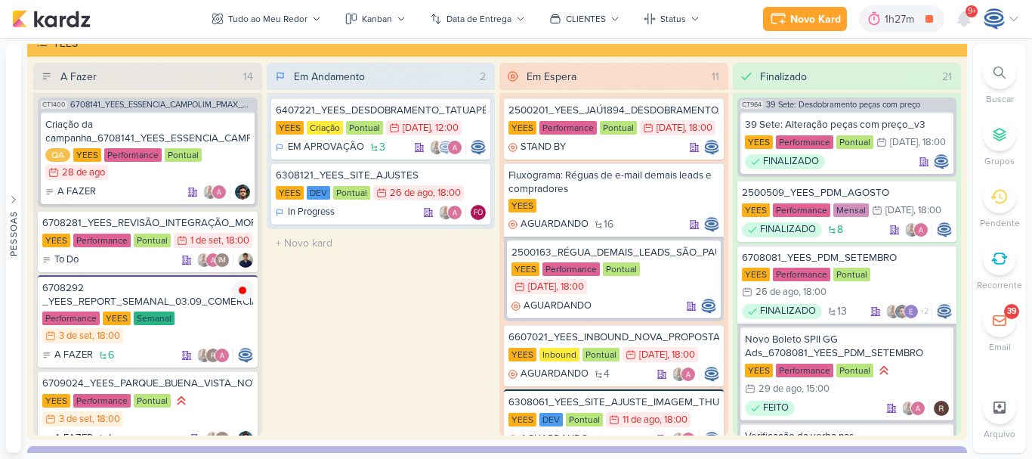
click at [998, 72] on icon at bounding box center [999, 72] width 12 height 12
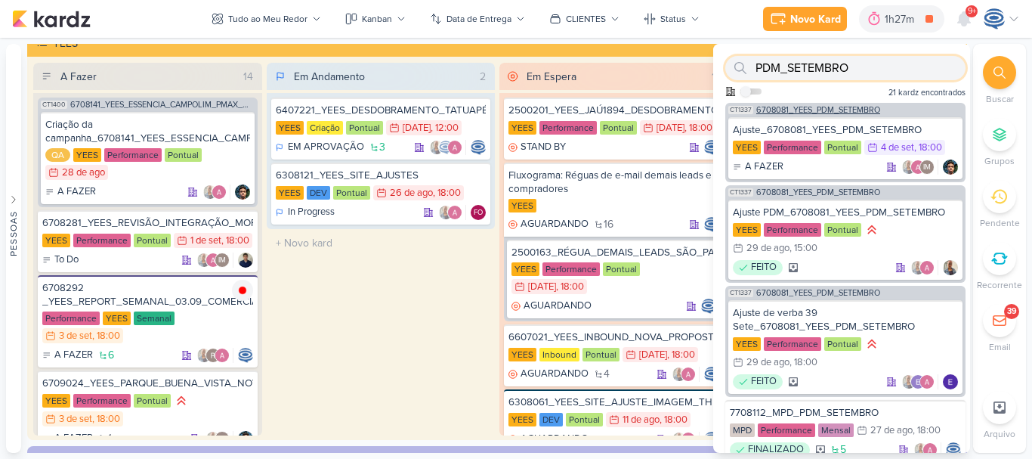
type input "PDM_SETEMBRO"
click at [862, 113] on span "6708081_YEES_PDM_SETEMBRO" at bounding box center [818, 110] width 124 height 8
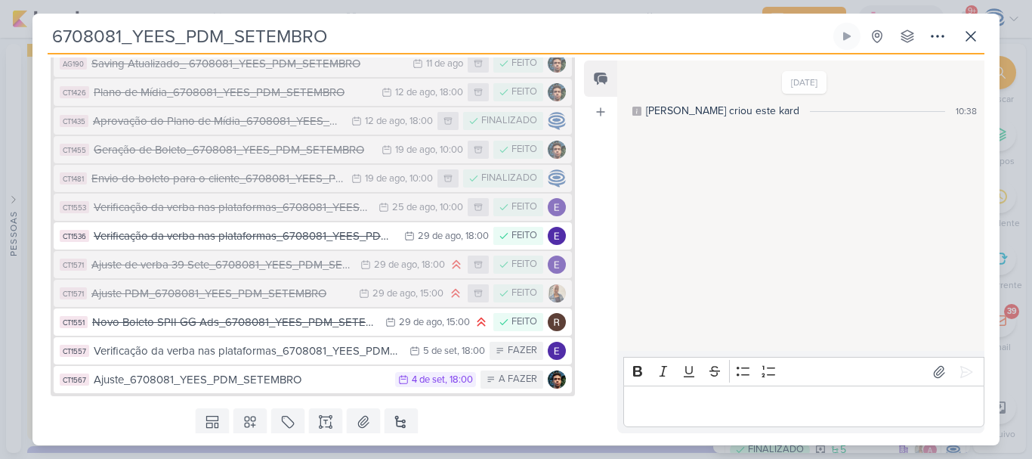
scroll to position [266, 0]
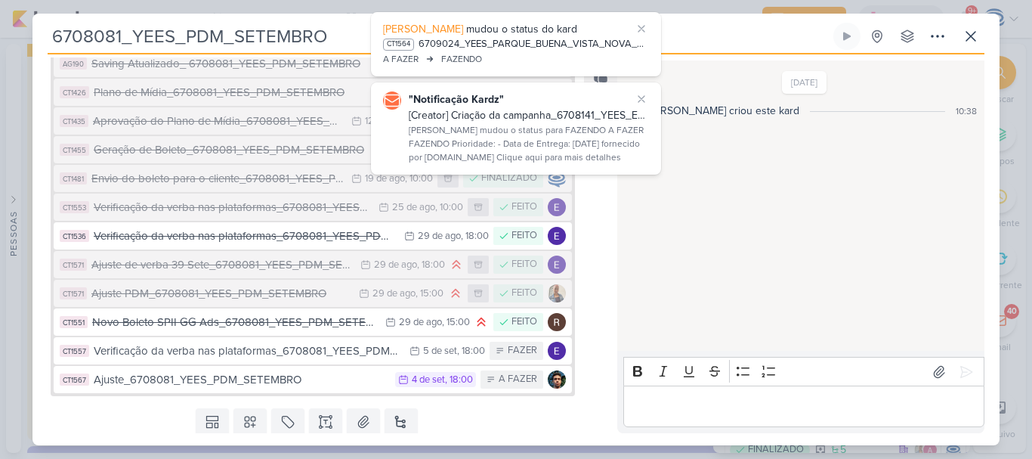
click at [589, 219] on div "Feed Atrelar email Solte o email para atrelar ao kard" at bounding box center [600, 246] width 33 height 372
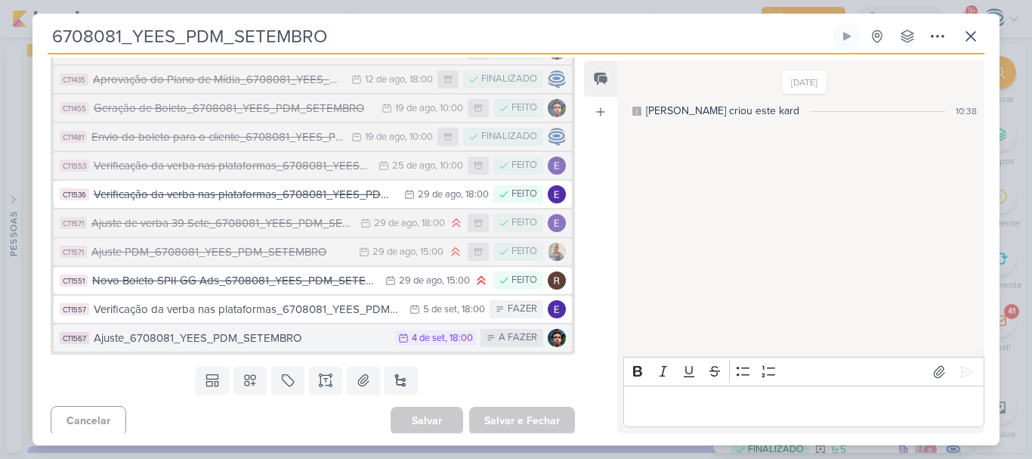
scroll to position [313, 0]
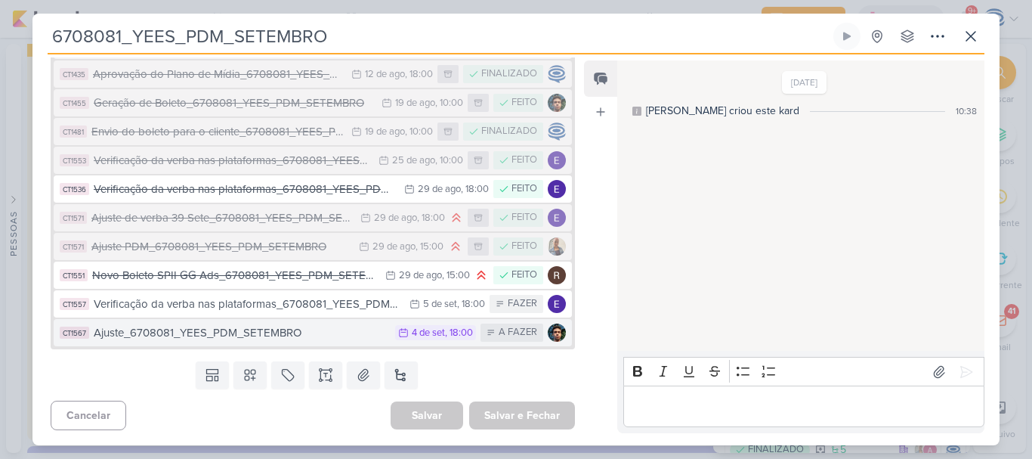
click at [324, 335] on div "Ajuste_6708081_YEES_PDM_SETEMBRO" at bounding box center [241, 332] width 294 height 17
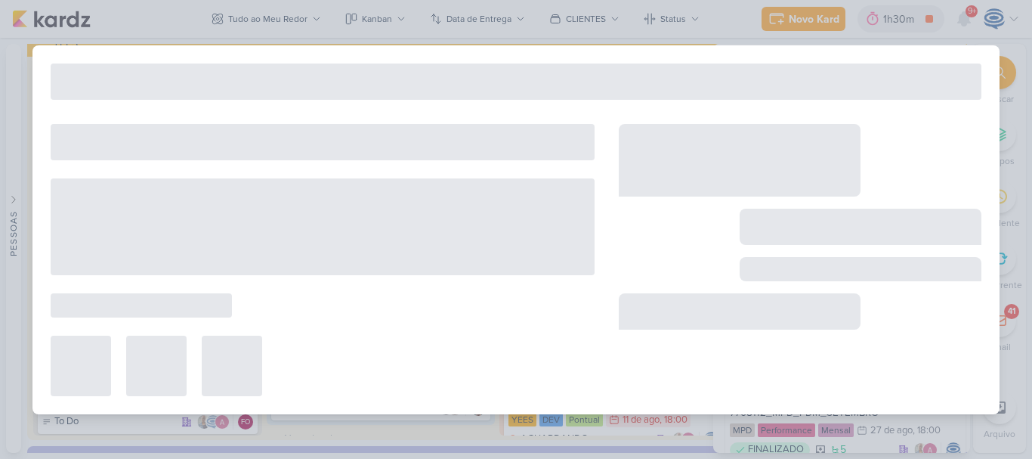
type input "Ajuste_6708081_YEES_PDM_SETEMBRO"
type input "[DATE] 18:00"
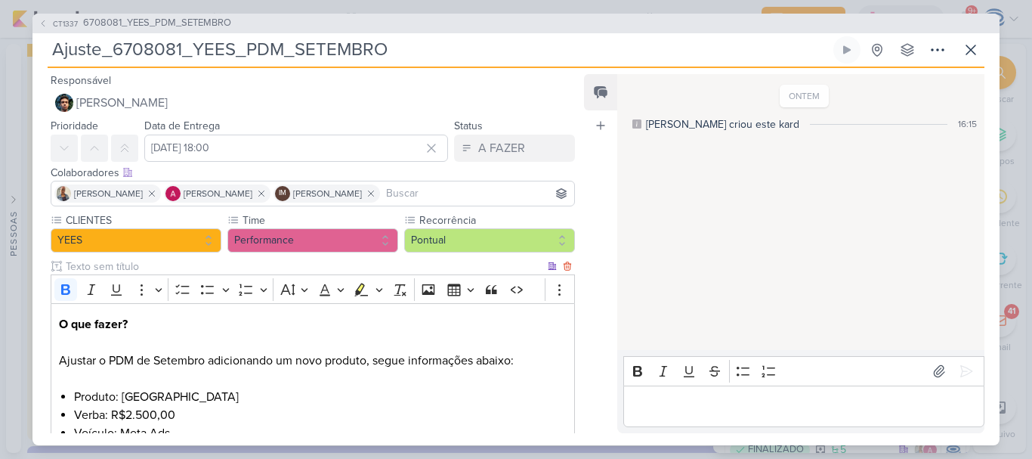
scroll to position [193, 0]
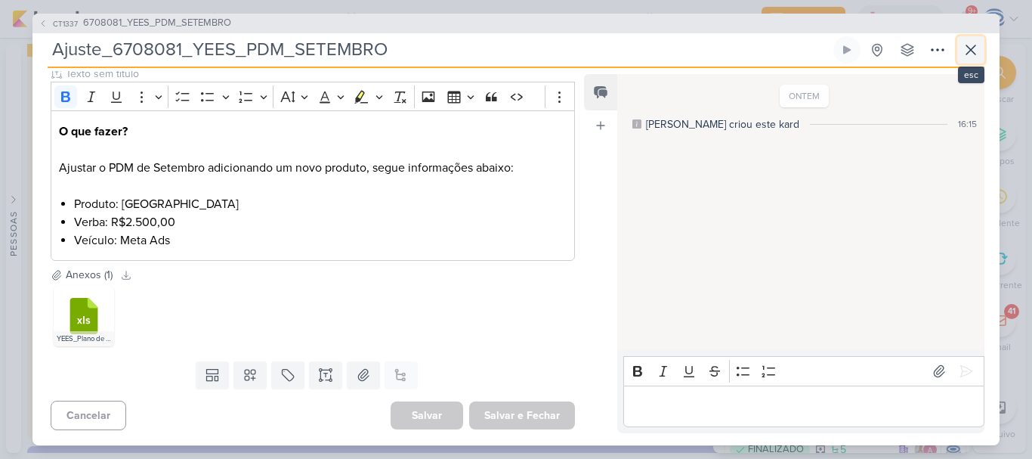
click at [973, 51] on icon at bounding box center [970, 49] width 9 height 9
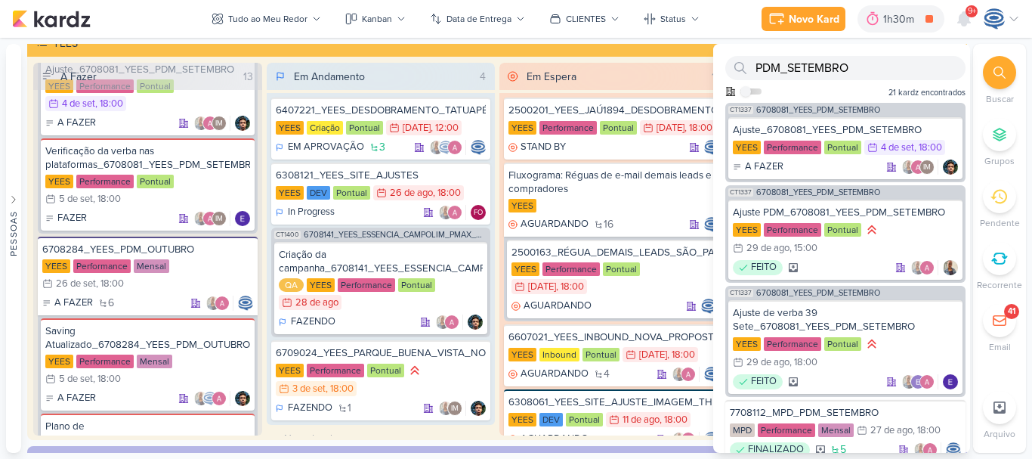
scroll to position [411, 0]
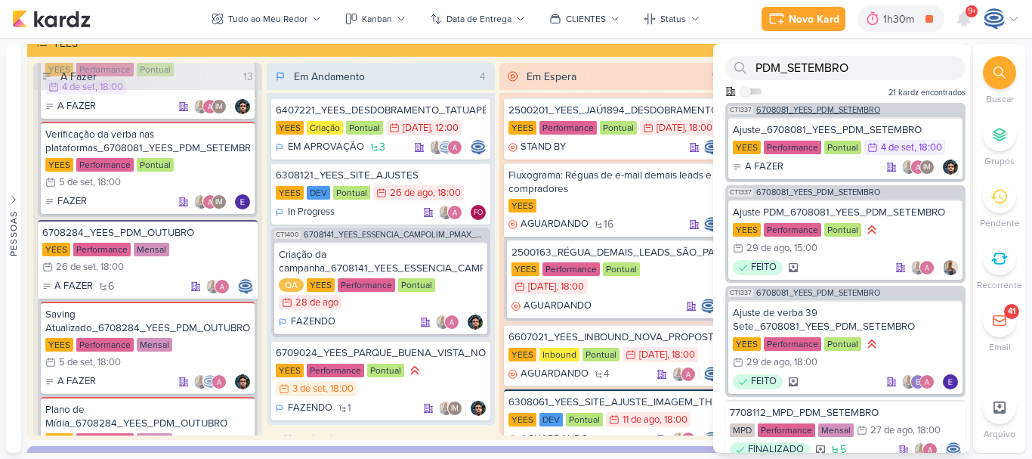
click at [860, 108] on span "6708081_YEES_PDM_SETEMBRO" at bounding box center [818, 110] width 124 height 8
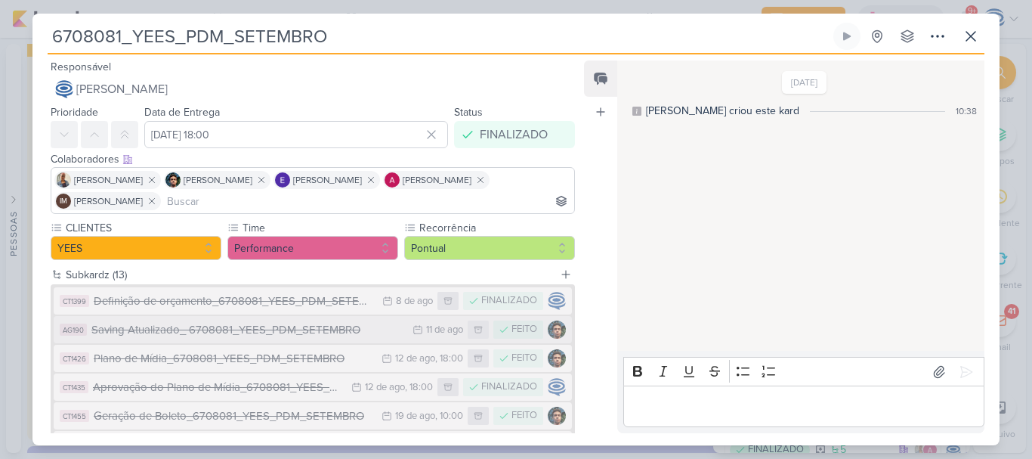
scroll to position [313, 0]
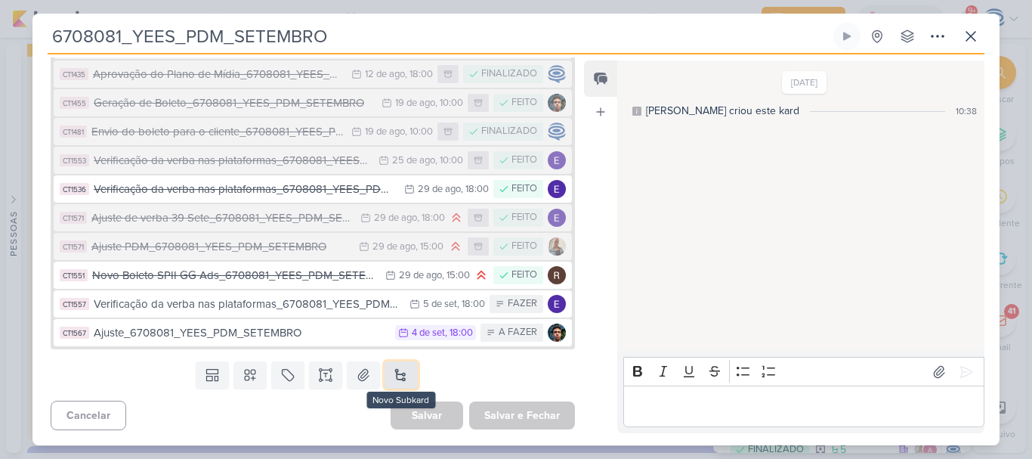
click at [397, 372] on button at bounding box center [401, 374] width 33 height 27
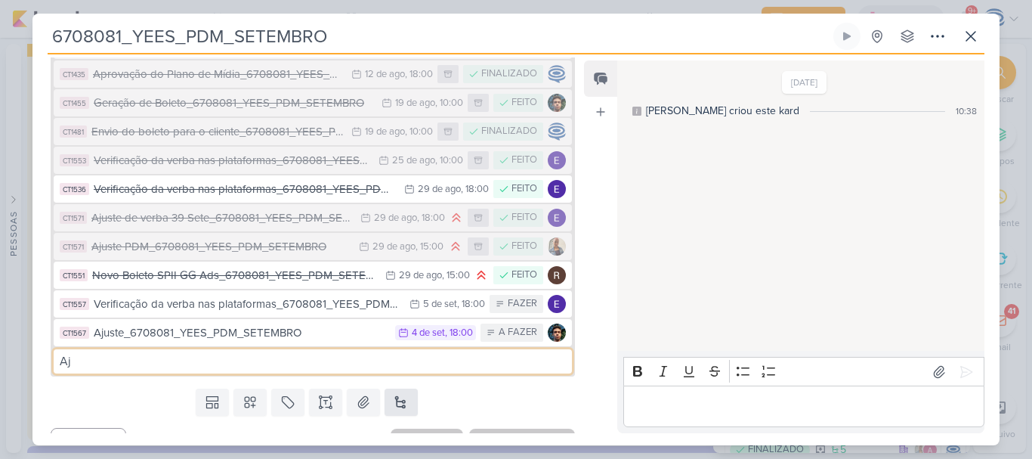
type input "A"
click at [103, 361] on input "Ajuste Verba das campanhas" at bounding box center [313, 361] width 518 height 24
click at [230, 358] on input "Ajuste verba das campanhas" at bounding box center [313, 361] width 518 height 24
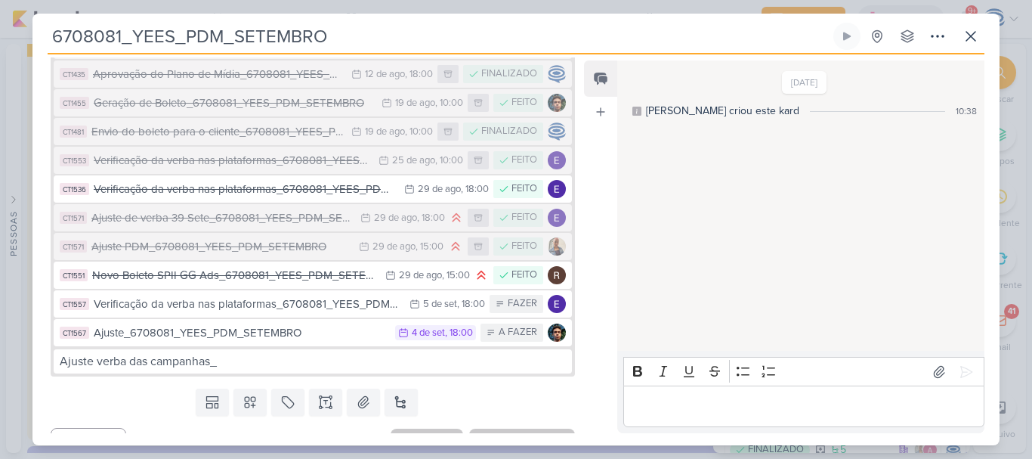
drag, startPoint x: 356, startPoint y: 36, endPoint x: 35, endPoint y: 43, distance: 321.2
click at [35, 43] on div "6708081_YEES_PDM_SETEMBRO Criado por mim nenhum grupo disponível" at bounding box center [515, 234] width 967 height 422
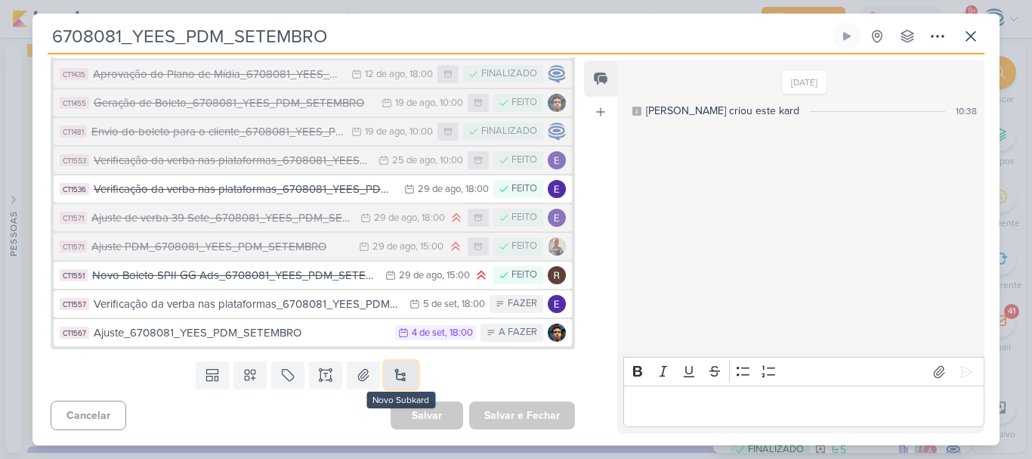
click at [401, 378] on button at bounding box center [401, 374] width 33 height 27
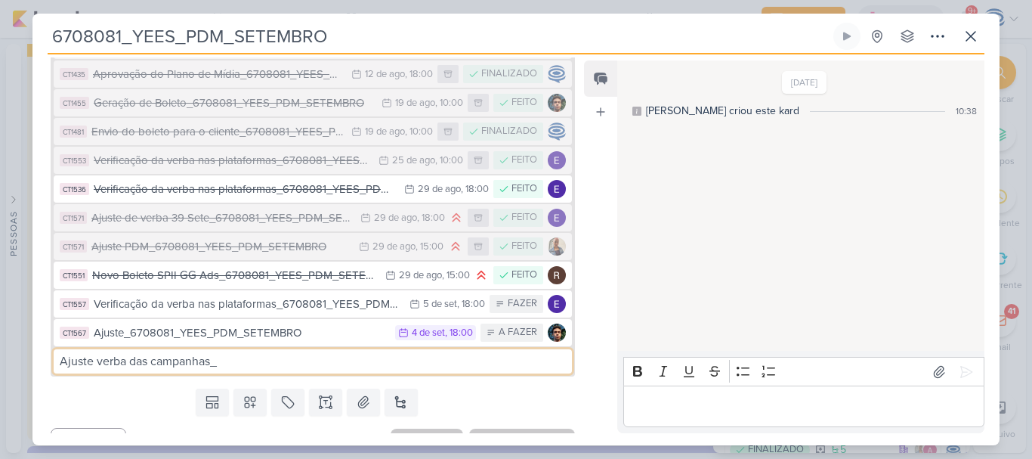
paste input "6708081_YEES_PDM_SETEMBRO"
type input "Ajuste verba das campanhas_6708081_YEES_PDM_SETEMBRO"
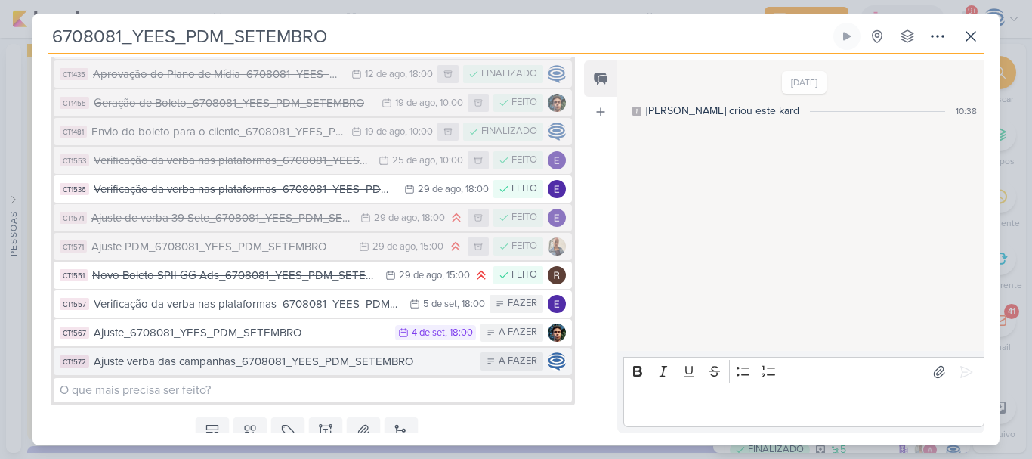
click at [258, 363] on div "Ajuste verba das campanhas_6708081_YEES_PDM_SETEMBRO" at bounding box center [283, 361] width 379 height 17
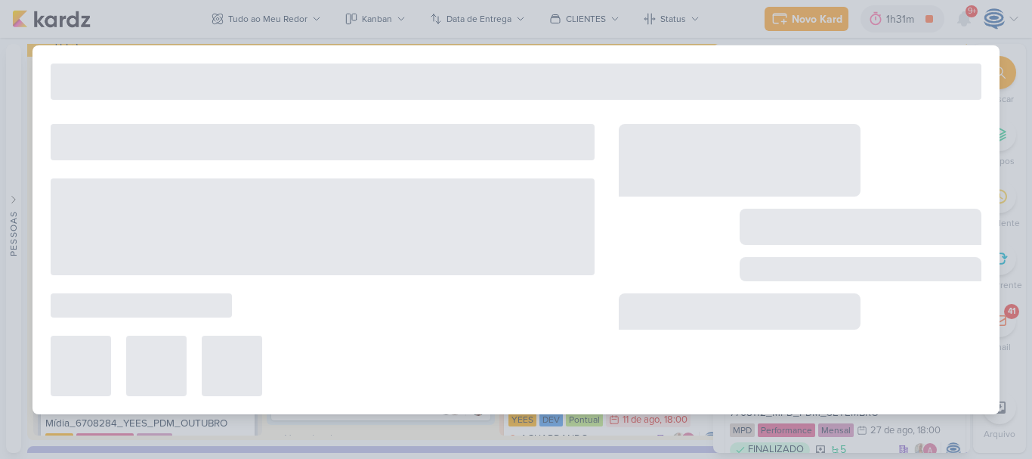
type input "Ajuste verba das campanhas_6708081_YEES_PDM_SETEMBRO"
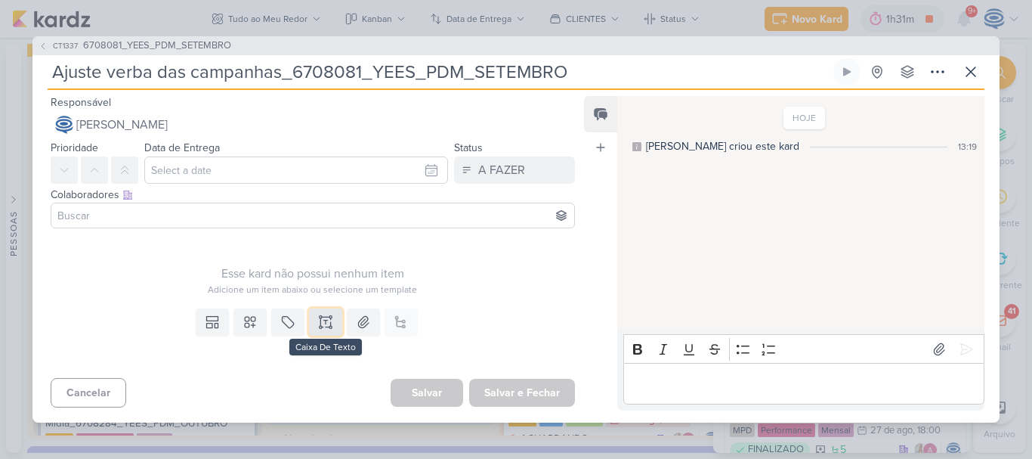
click at [326, 324] on icon at bounding box center [326, 322] width 0 height 4
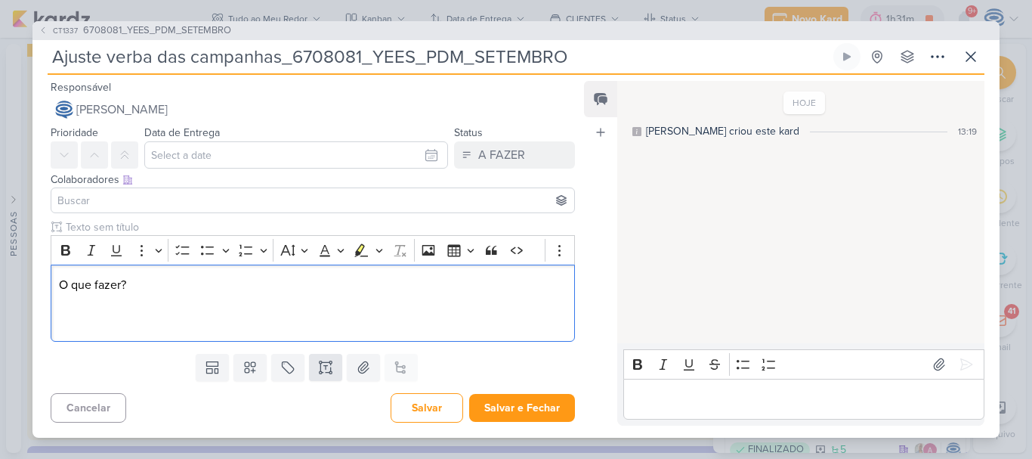
scroll to position [52, 0]
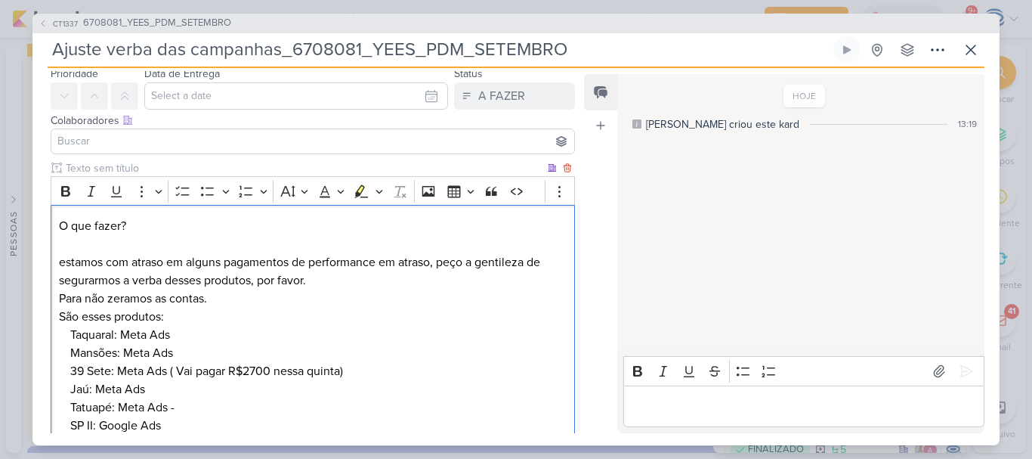
click at [66, 258] on p "O que fazer? estamos com atraso em alguns pagamentos de performance em atraso, …" at bounding box center [313, 253] width 508 height 73
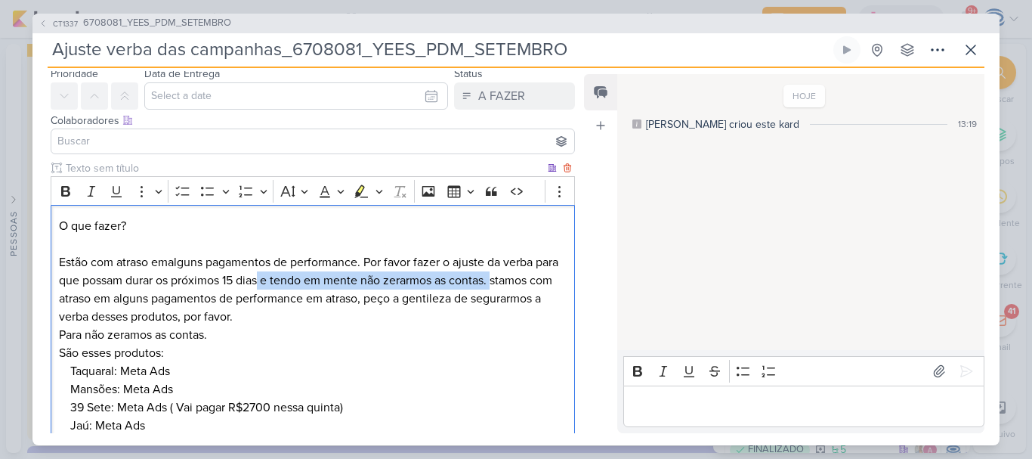
click at [286, 287] on p "O que fazer? Estão com atraso emalguns pagamentos de performance. Por favor faz…" at bounding box center [313, 271] width 508 height 109
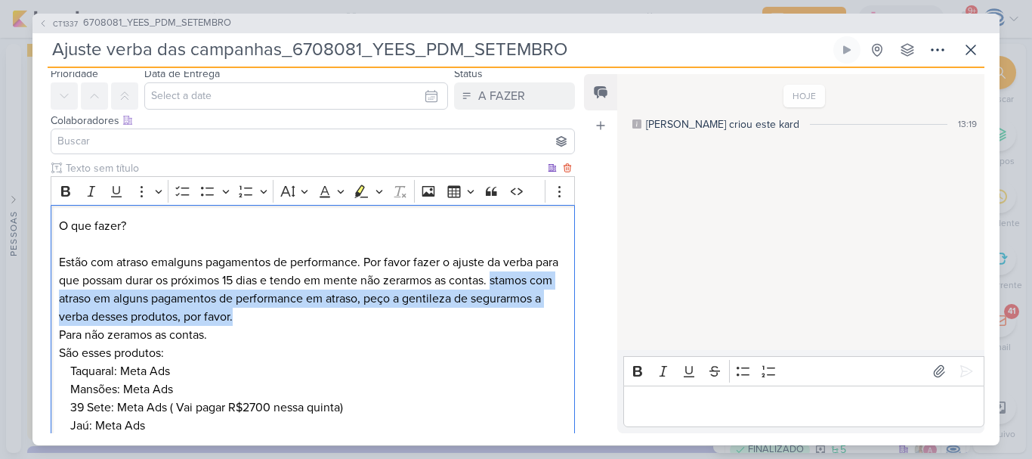
drag, startPoint x: 54, startPoint y: 301, endPoint x: 318, endPoint y: 322, distance: 265.2
click at [318, 322] on div "O que fazer? Estão com atraso emalguns pagamentos de performance. Por favor faz…" at bounding box center [313, 343] width 524 height 277
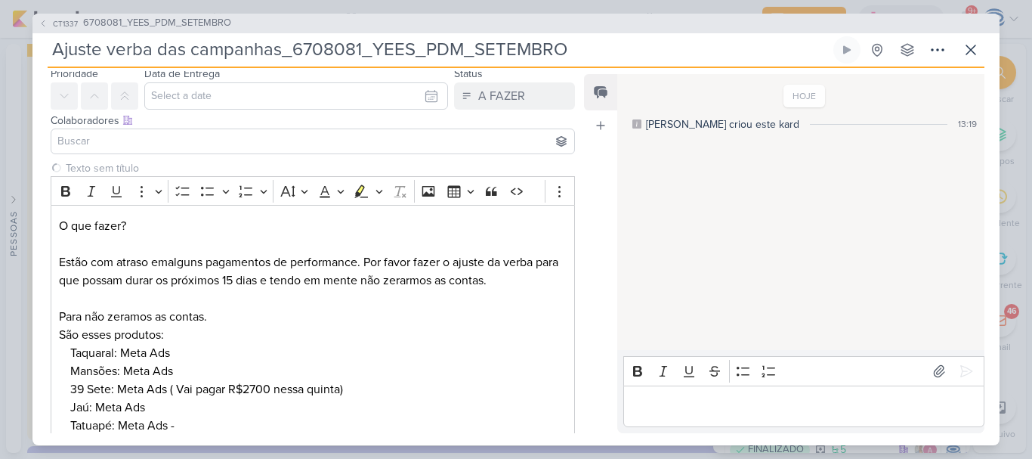
click at [211, 37] on input "Ajuste verba das campanhas_6708081_YEES_PDM_SETEMBRO" at bounding box center [439, 49] width 783 height 27
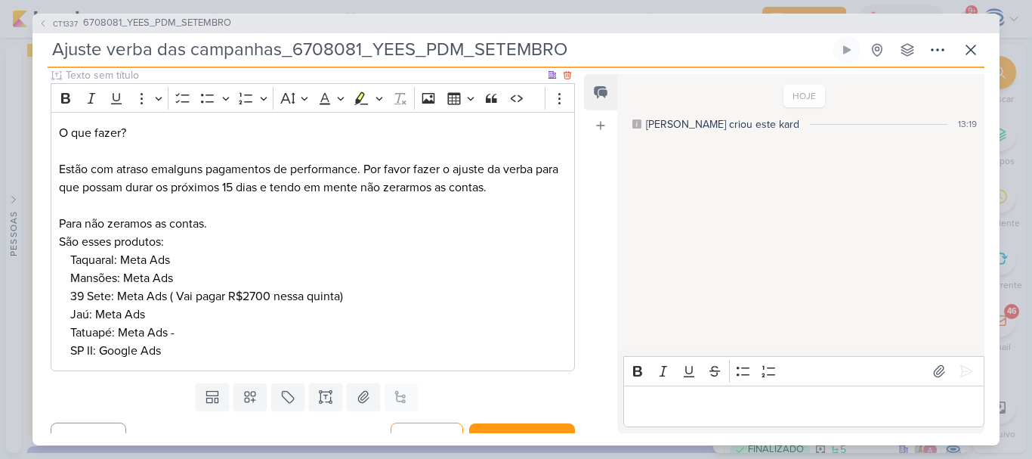
scroll to position [146, 0]
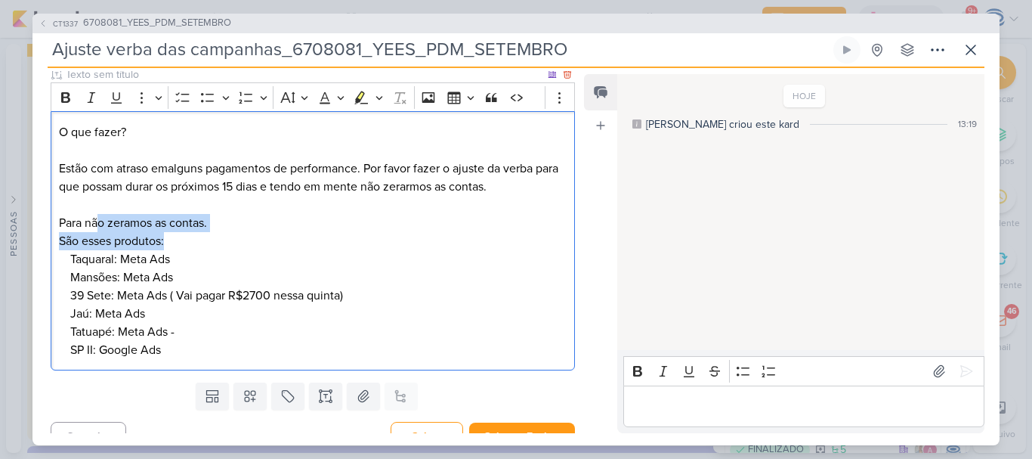
drag, startPoint x: 98, startPoint y: 225, endPoint x: 184, endPoint y: 235, distance: 85.9
click at [184, 235] on div "O que fazer? Estão com atraso emalguns pagamentos de performance. Por favor faz…" at bounding box center [313, 240] width 524 height 259
click at [184, 235] on p "São esses produtos:" at bounding box center [313, 241] width 508 height 18
drag, startPoint x: 215, startPoint y: 229, endPoint x: 83, endPoint y: 207, distance: 133.3
click at [83, 207] on div "O que fazer? Estão com atraso emalguns pagamentos de performance. Por favor faz…" at bounding box center [313, 240] width 524 height 259
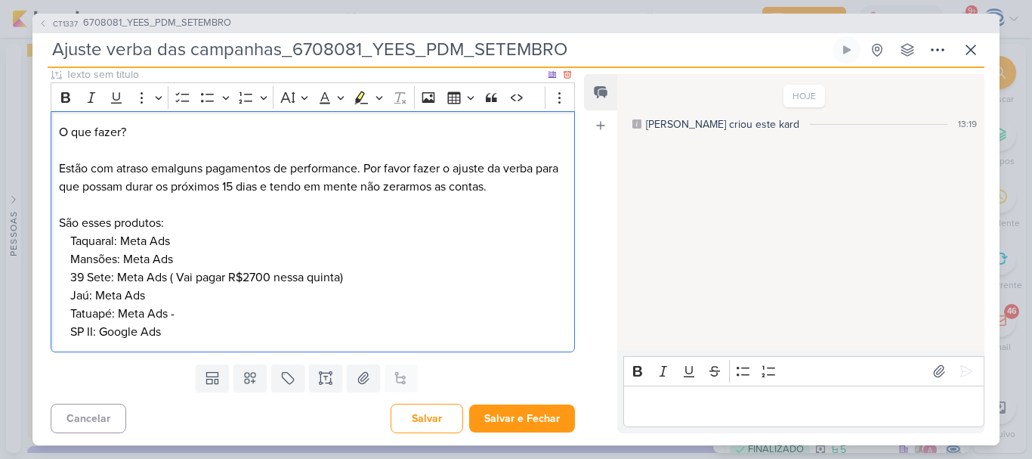
click at [162, 223] on p "São esses produtos:" at bounding box center [313, 223] width 508 height 18
click at [206, 323] on p "SP II: Google Ads" at bounding box center [318, 332] width 496 height 18
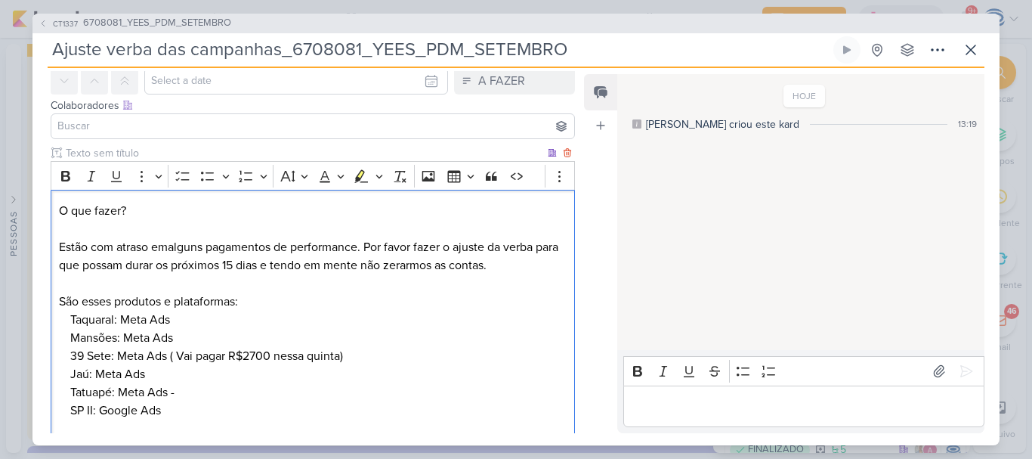
scroll to position [66, 0]
drag, startPoint x: 137, startPoint y: 213, endPoint x: 56, endPoint y: 205, distance: 82.0
click at [56, 205] on div "O que fazer? Estão com atraso emalguns pagamentos de performance. Por favor faz…" at bounding box center [313, 328] width 524 height 277
click at [64, 181] on icon "Editor toolbar" at bounding box center [65, 176] width 9 height 11
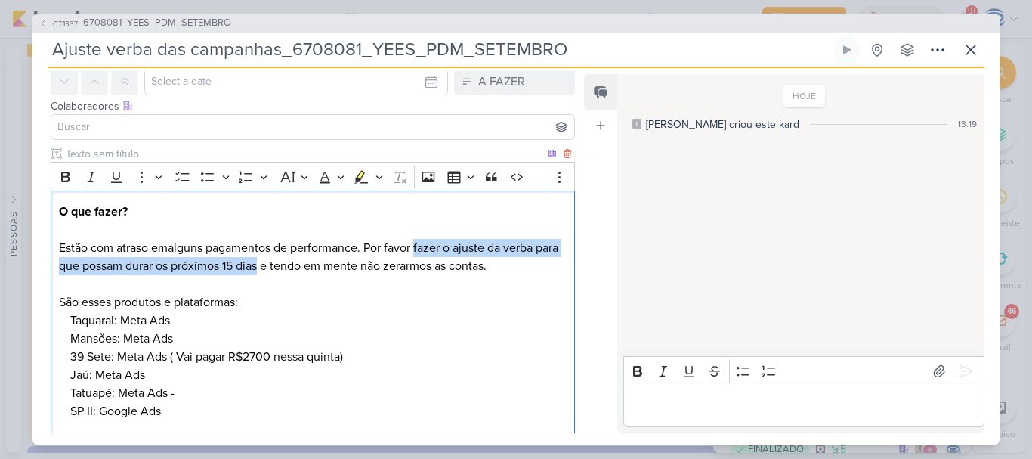
drag, startPoint x: 418, startPoint y: 246, endPoint x: 289, endPoint y: 267, distance: 131.0
click at [289, 267] on p "O que fazer? Estão com atraso emalguns pagamentos de performance. Por favor faz…" at bounding box center [313, 247] width 508 height 91
click at [361, 173] on icon "Editor toolbar" at bounding box center [360, 175] width 8 height 11
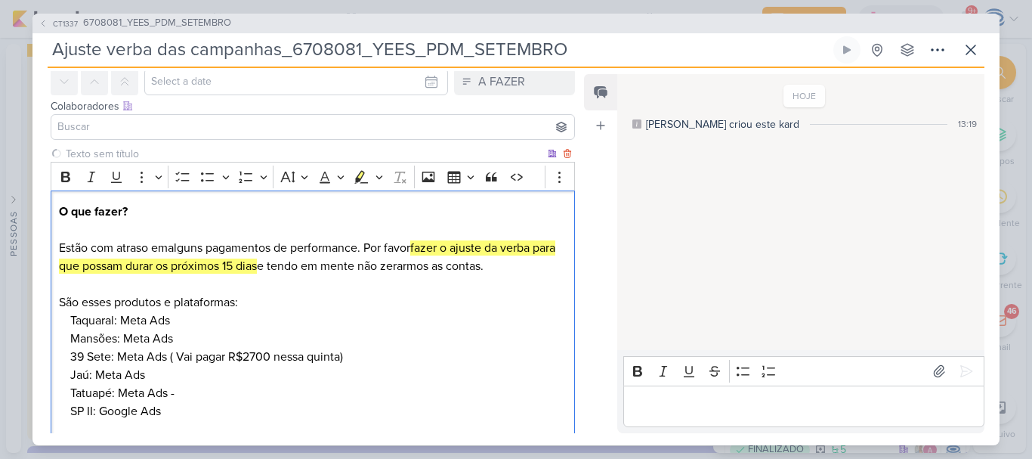
click at [361, 307] on p "São esses produtos e plataformas:" at bounding box center [313, 302] width 508 height 18
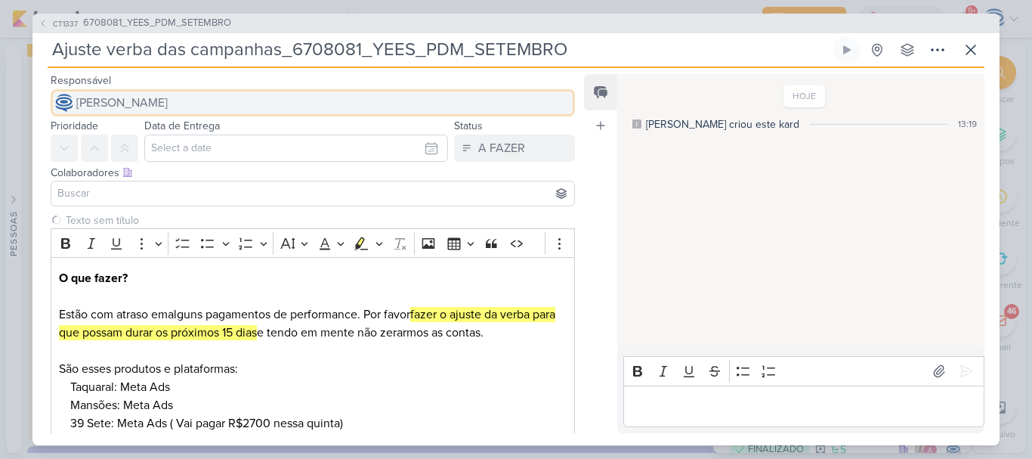
click at [306, 99] on button "[PERSON_NAME]" at bounding box center [313, 102] width 524 height 27
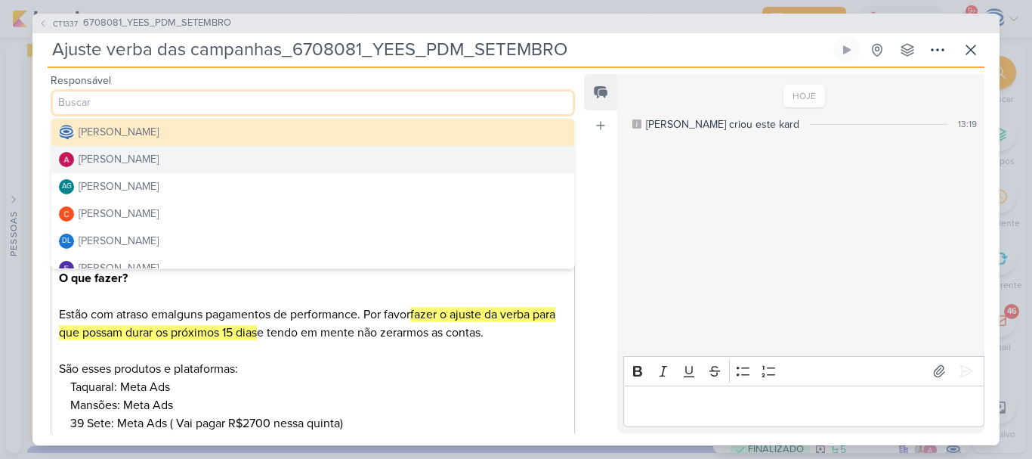
click at [159, 164] on div "[PERSON_NAME]" at bounding box center [119, 159] width 80 height 16
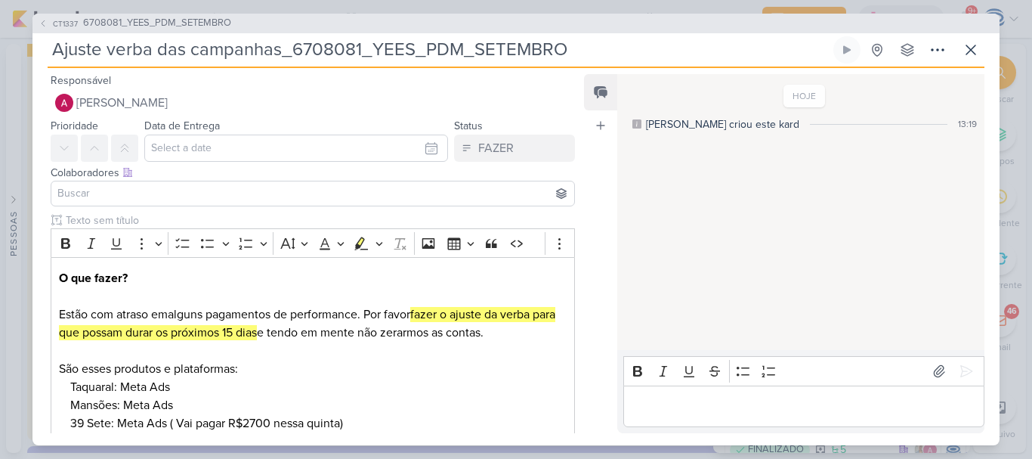
click at [151, 196] on input at bounding box center [312, 193] width 517 height 18
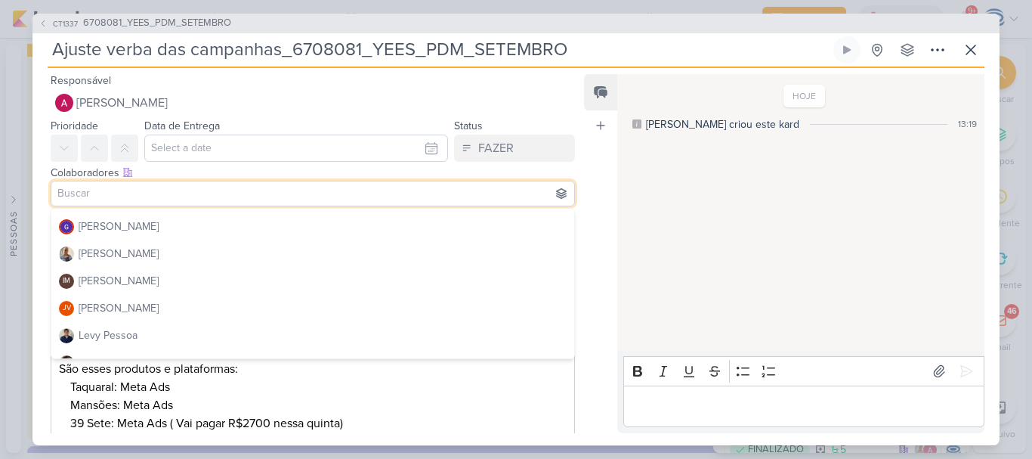
scroll to position [187, 0]
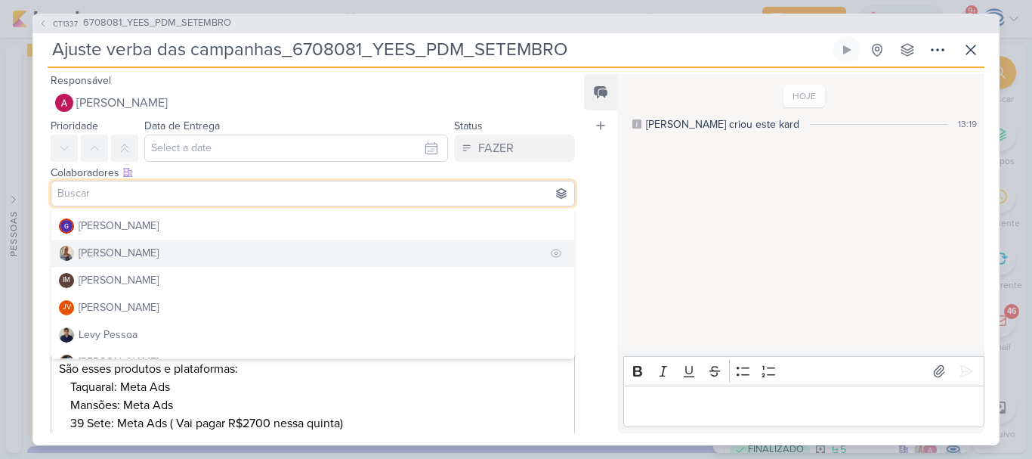
click at [146, 252] on button "[PERSON_NAME]" at bounding box center [312, 252] width 523 height 27
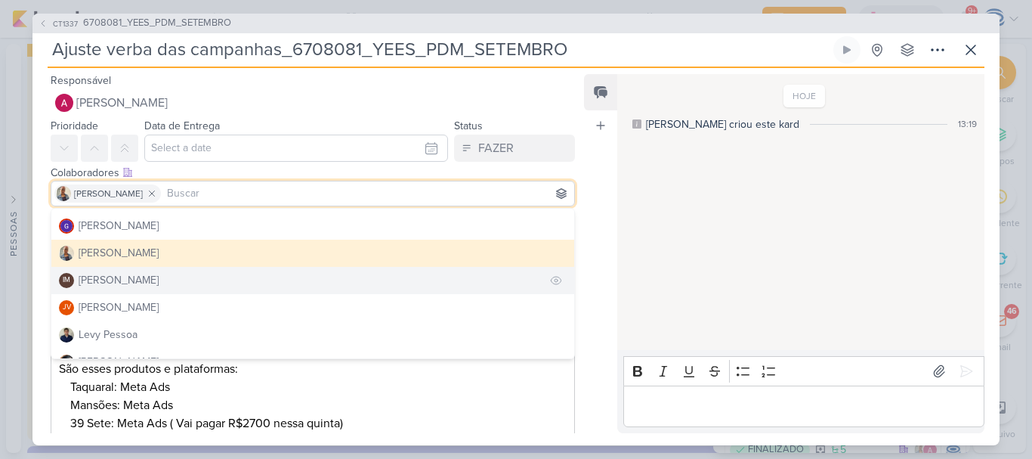
click at [138, 277] on div "[PERSON_NAME]" at bounding box center [119, 280] width 80 height 16
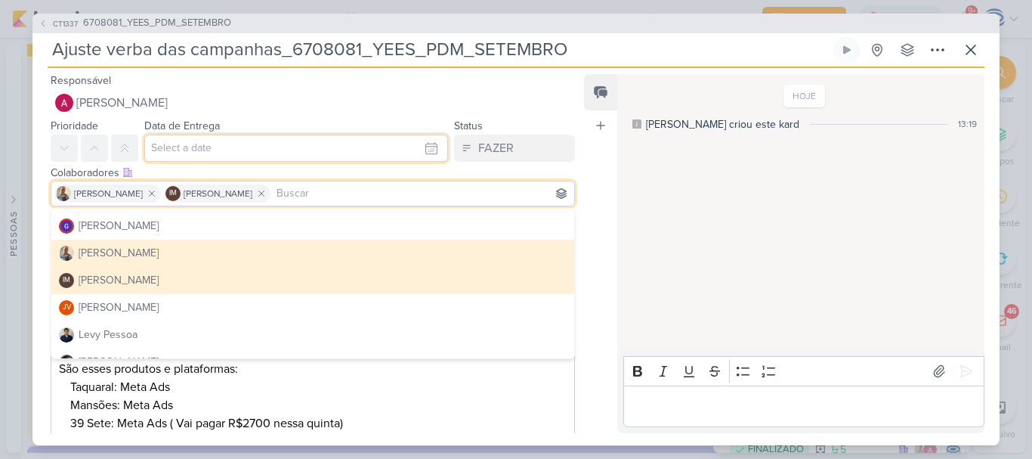
click at [192, 138] on input "text" at bounding box center [296, 147] width 304 height 27
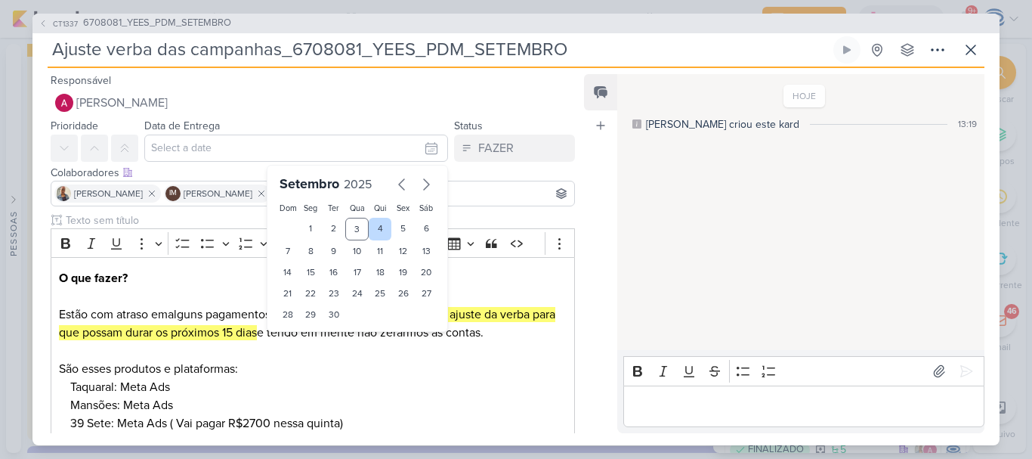
click at [375, 227] on div "4" at bounding box center [380, 229] width 23 height 23
type input "[DATE] 23:59"
click at [304, 340] on select "00 01 02 03 04 05 06 07 08 09 10 11 12 13 14 15 16 17 18 19 20 21 22 23" at bounding box center [311, 340] width 21 height 18
select select "18"
click at [301, 331] on select "00 01 02 03 04 05 06 07 08 09 10 11 12 13 14 15 16 17 18 19 20 21 22 23" at bounding box center [311, 340] width 21 height 18
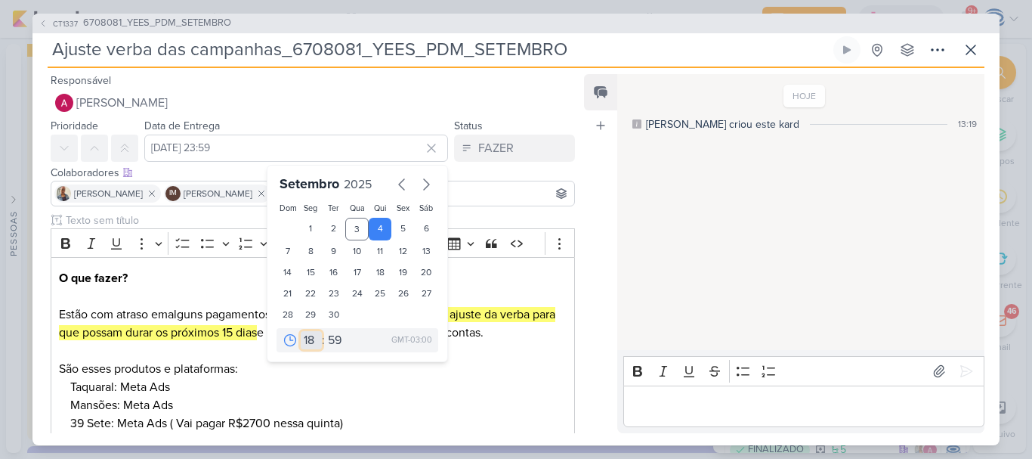
type input "[DATE] 18:59"
click at [329, 344] on select "00 05 10 15 20 25 30 35 40 45 50 55 59" at bounding box center [335, 340] width 21 height 18
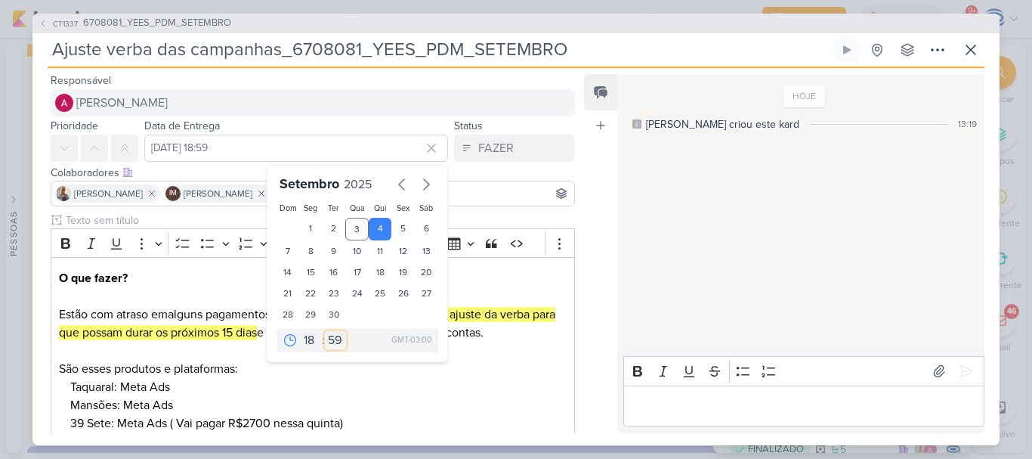
select select "0"
click at [325, 331] on select "00 05 10 15 20 25 30 35 40 45 50 55 59" at bounding box center [335, 340] width 21 height 18
type input "[DATE] 18:00"
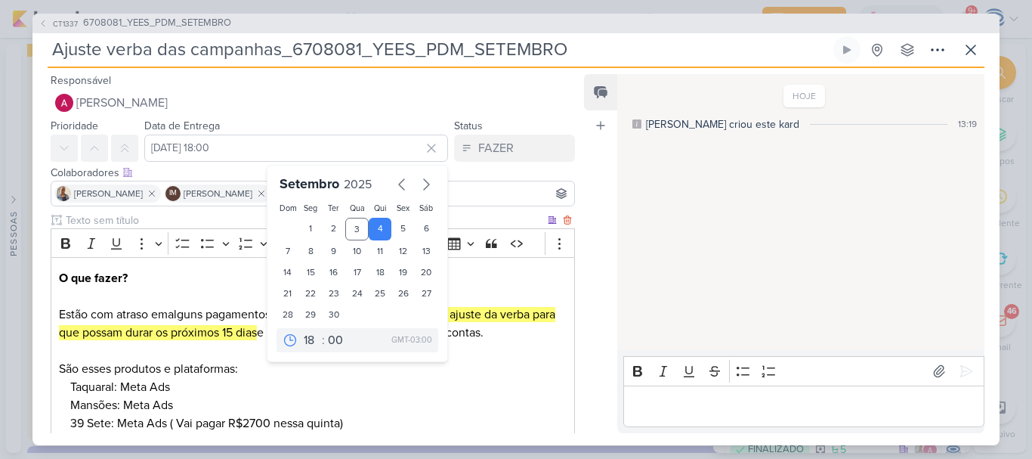
click at [363, 406] on p "Mansões: Meta Ads" at bounding box center [318, 405] width 496 height 18
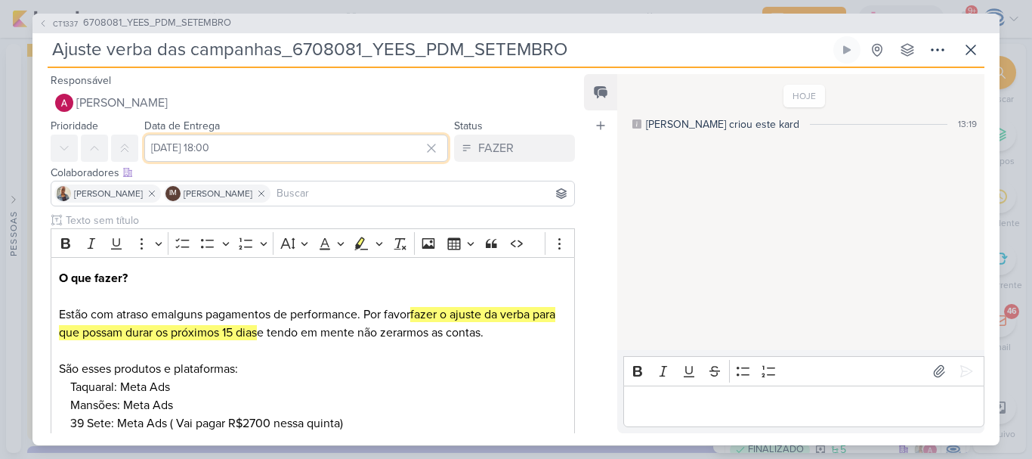
click at [243, 157] on input "[DATE] 18:00" at bounding box center [296, 147] width 304 height 27
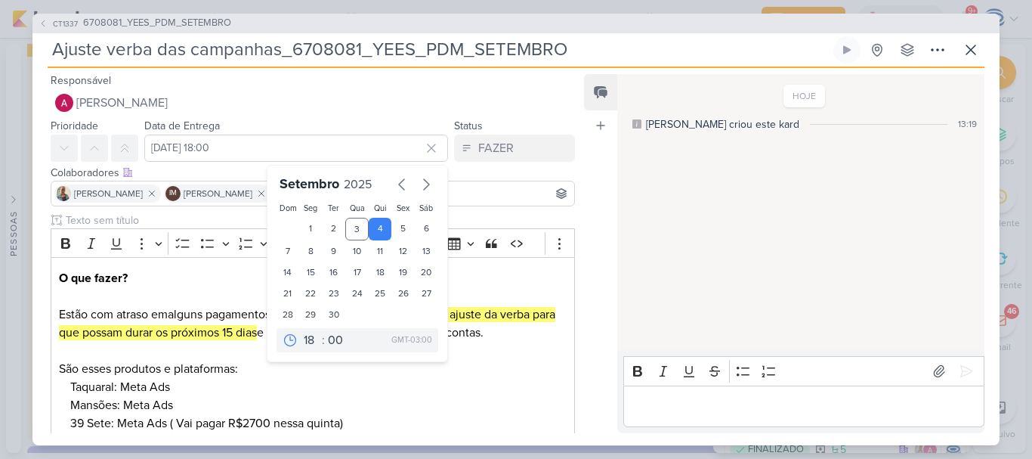
click at [827, 286] on div "HOJE [PERSON_NAME] criou este kard 13:19" at bounding box center [800, 213] width 366 height 275
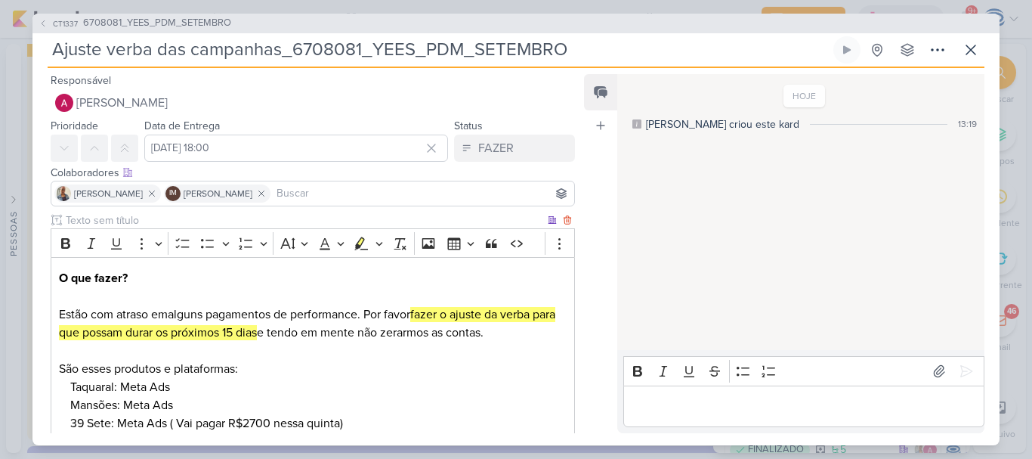
scroll to position [185, 0]
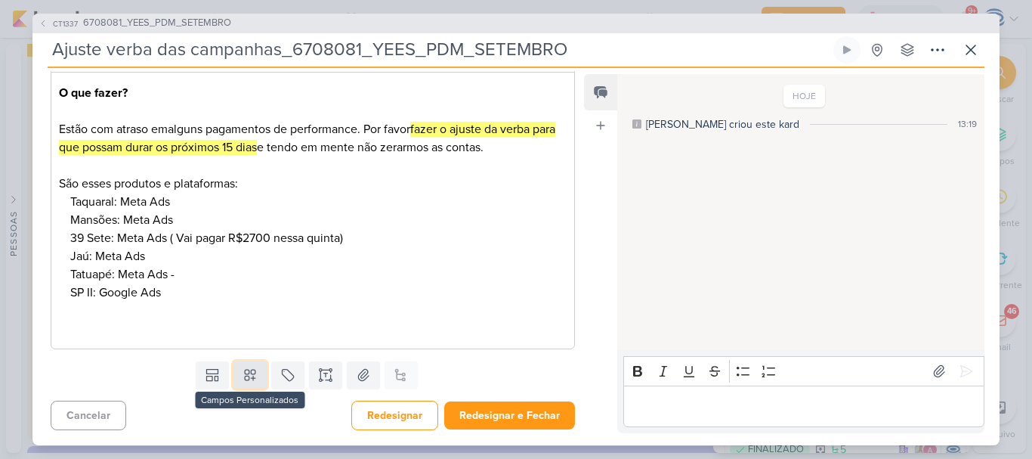
click at [233, 379] on button at bounding box center [249, 374] width 33 height 27
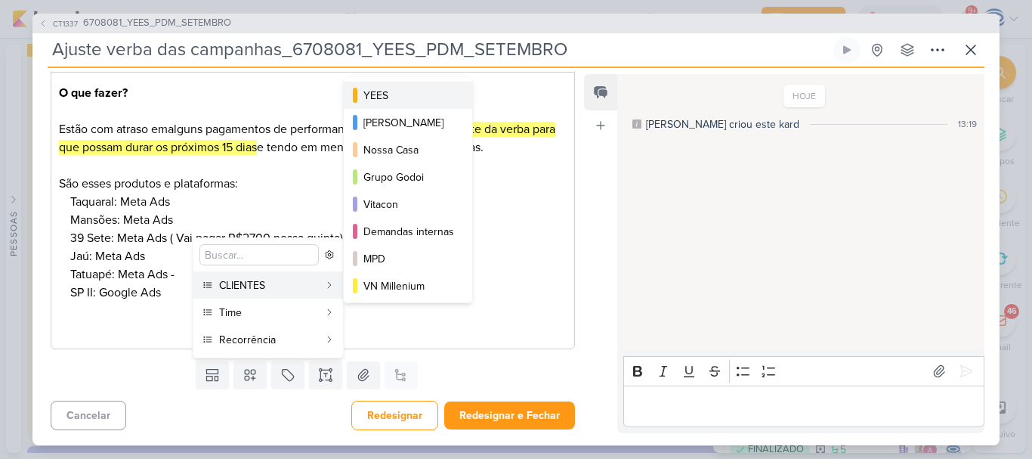
click at [394, 101] on div "YEES" at bounding box center [408, 96] width 91 height 16
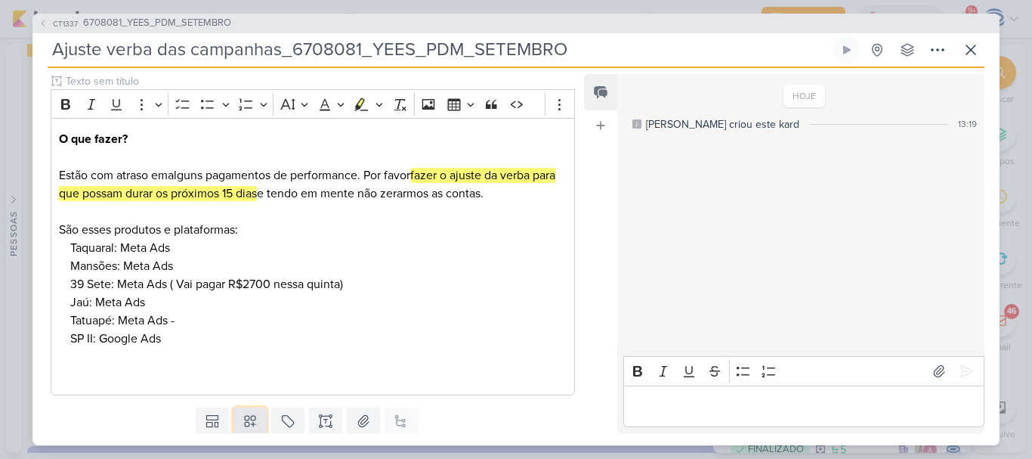
click at [246, 417] on icon at bounding box center [250, 421] width 11 height 11
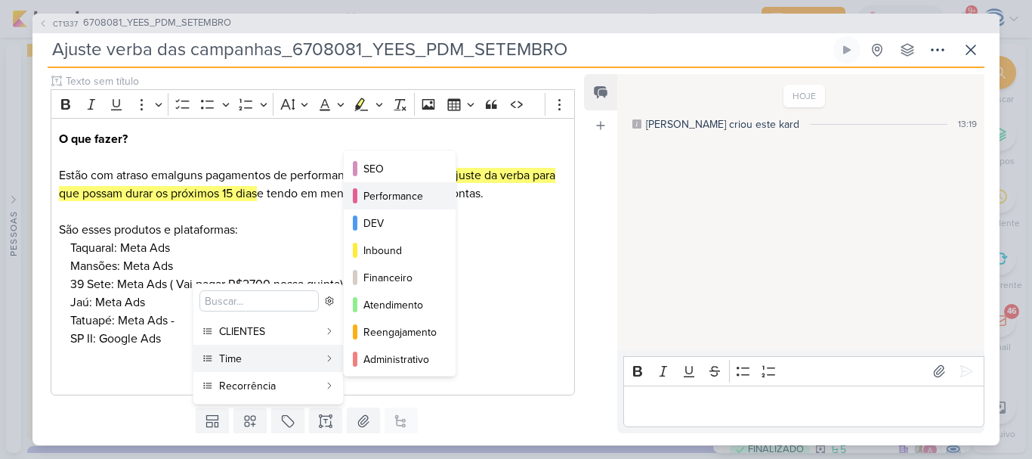
click at [403, 207] on button "Performance" at bounding box center [400, 195] width 112 height 27
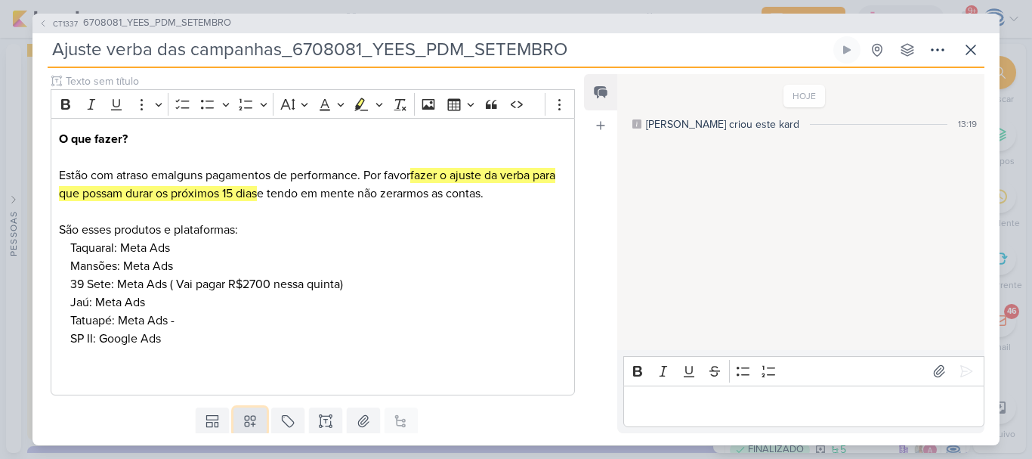
click at [248, 432] on button at bounding box center [249, 420] width 33 height 27
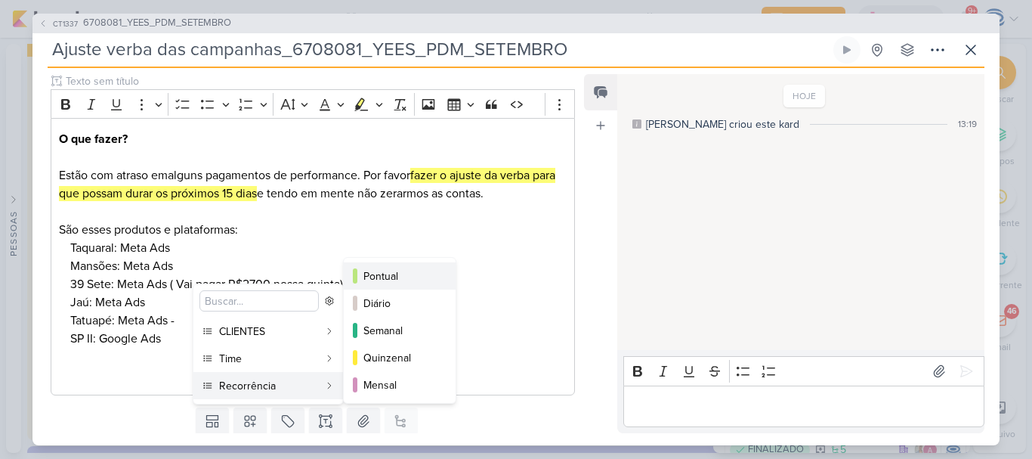
click at [375, 277] on div "Pontual" at bounding box center [400, 276] width 74 height 16
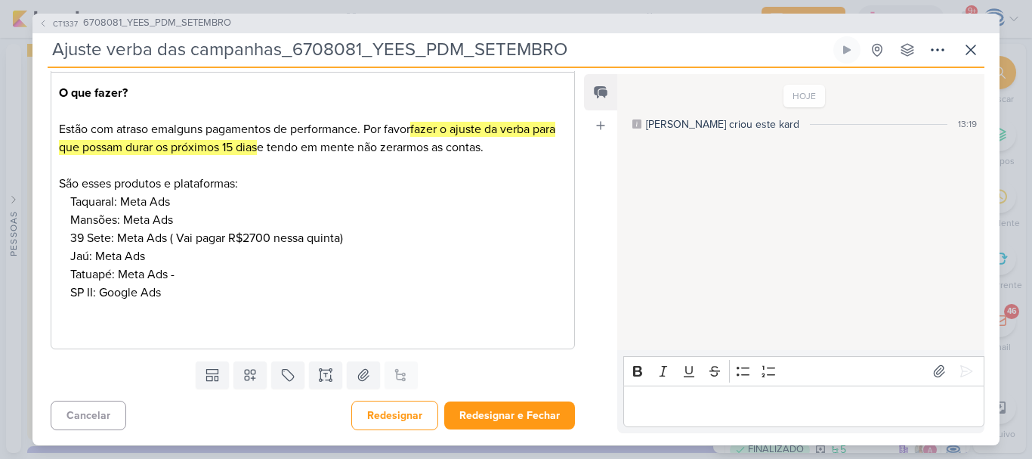
scroll to position [0, 0]
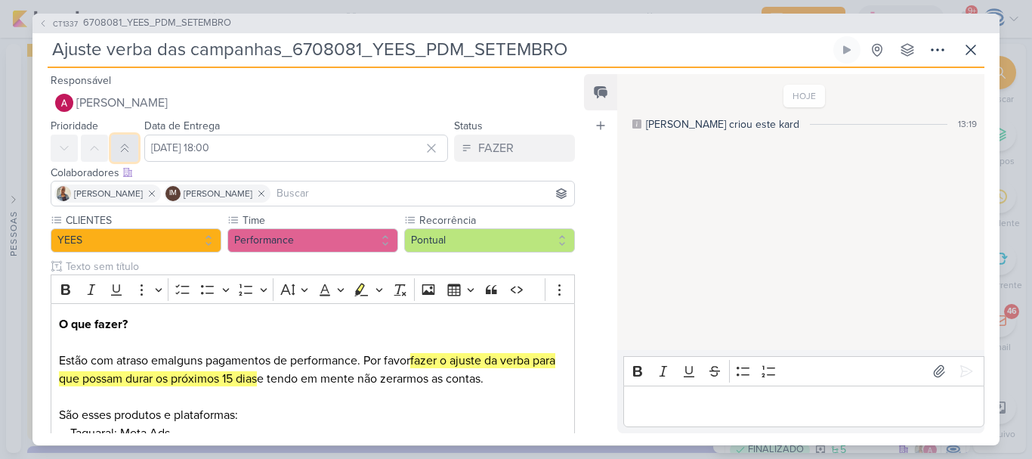
click at [126, 142] on icon at bounding box center [125, 148] width 12 height 12
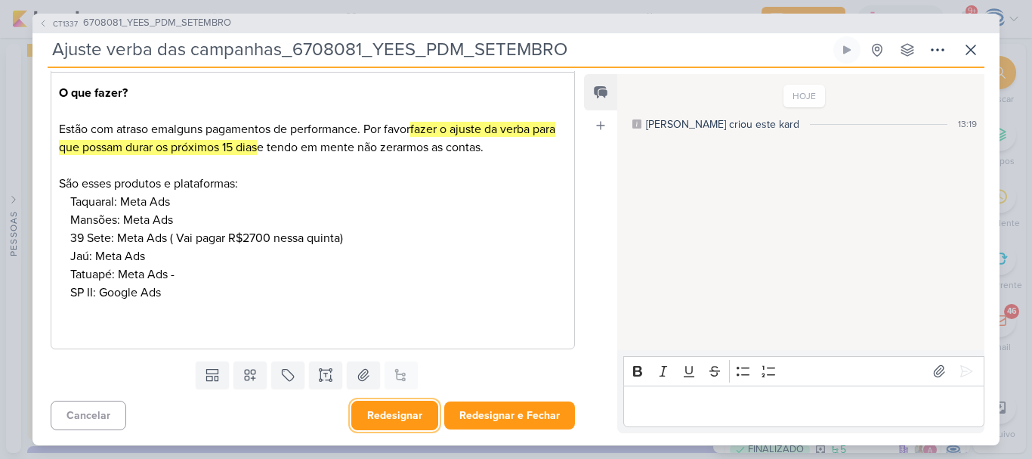
click at [377, 416] on button "Redesignar" at bounding box center [394, 414] width 87 height 29
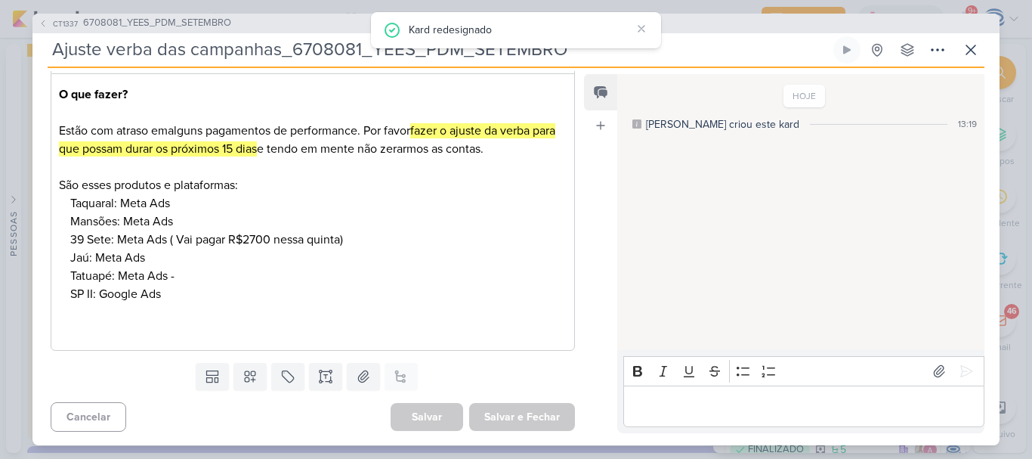
scroll to position [0, 0]
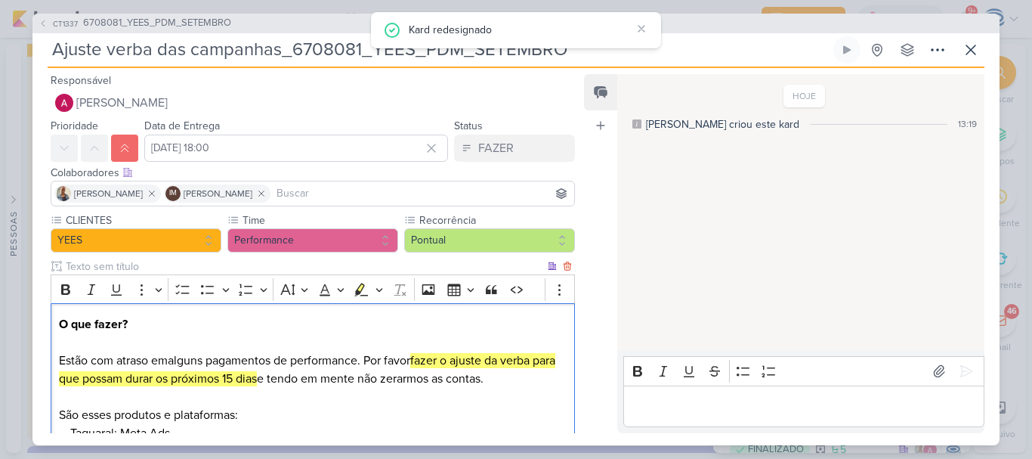
click at [166, 360] on p "O que fazer? Estão com atraso emalguns pagamentos de performance. Por favor faz…" at bounding box center [313, 360] width 508 height 91
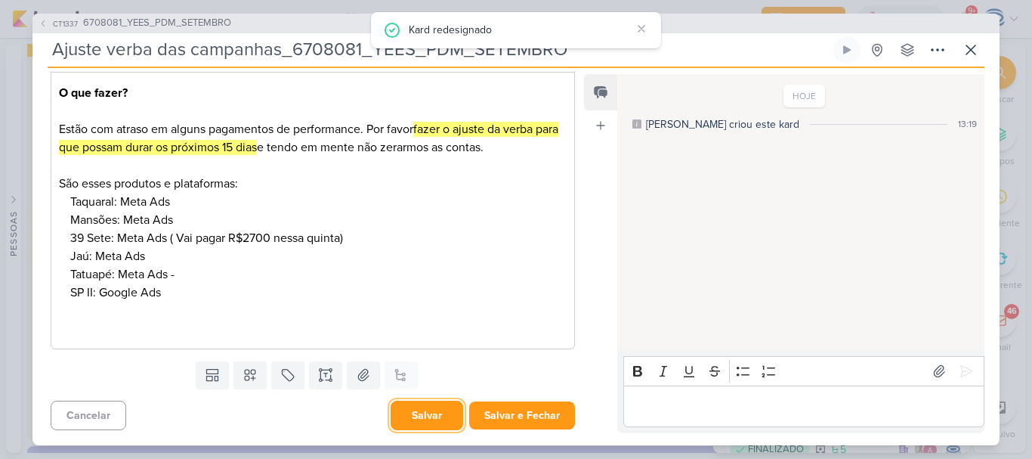
click at [422, 411] on button "Salvar" at bounding box center [427, 414] width 73 height 29
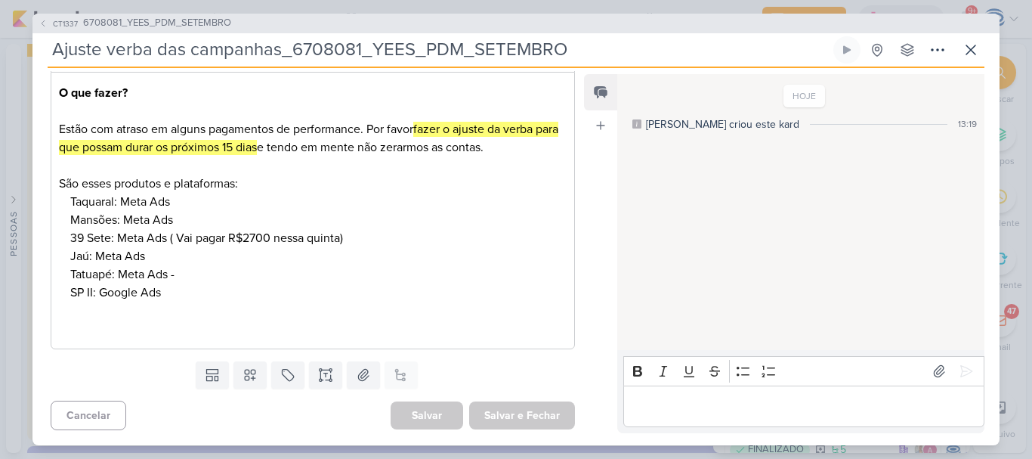
scroll to position [0, 0]
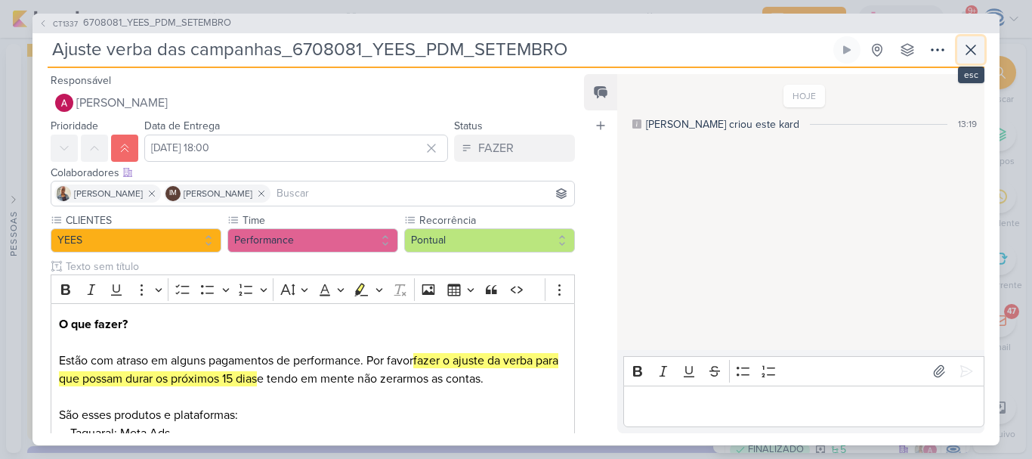
click at [974, 51] on icon at bounding box center [971, 50] width 18 height 18
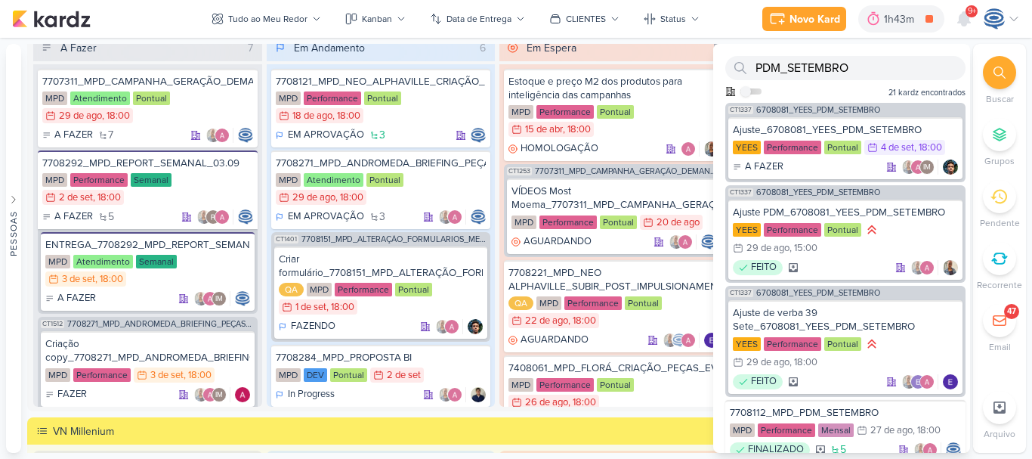
scroll to position [1408, 0]
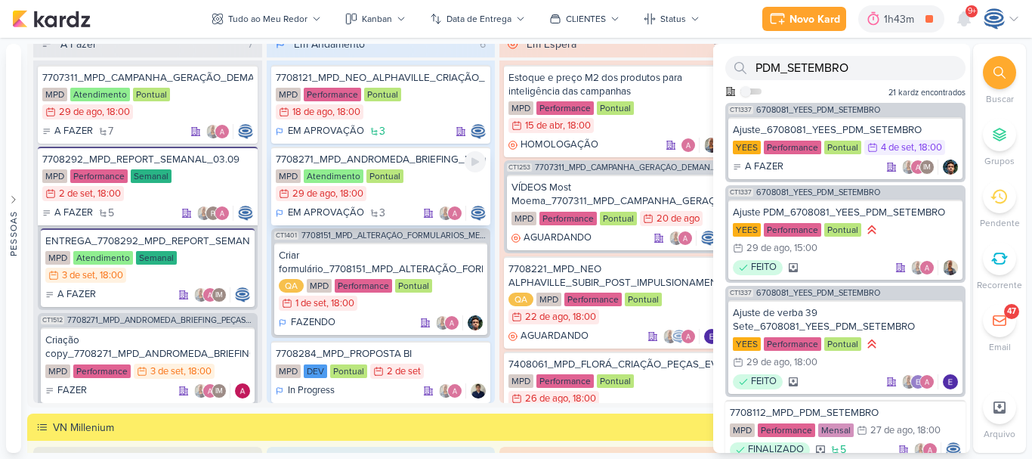
click at [422, 182] on div "MPD Atendimento Pontual 29/8 [DATE] 18:00" at bounding box center [381, 185] width 211 height 33
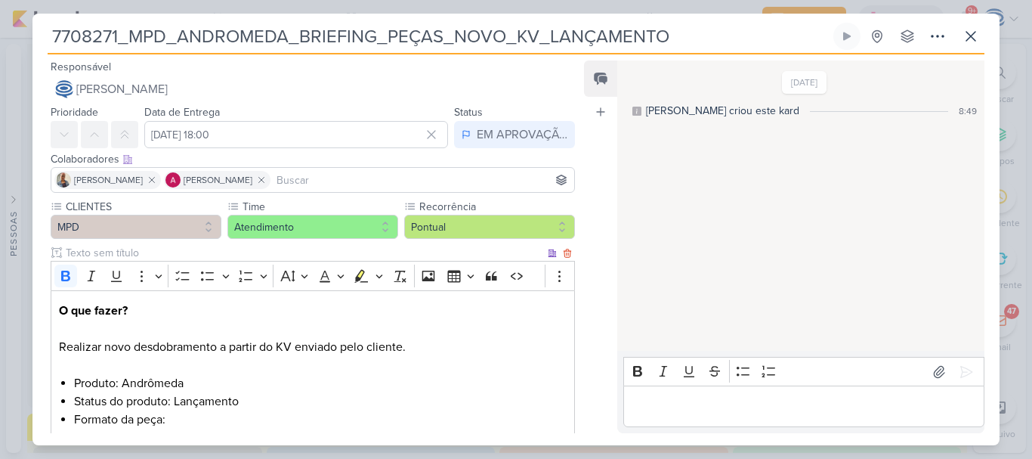
scroll to position [477, 0]
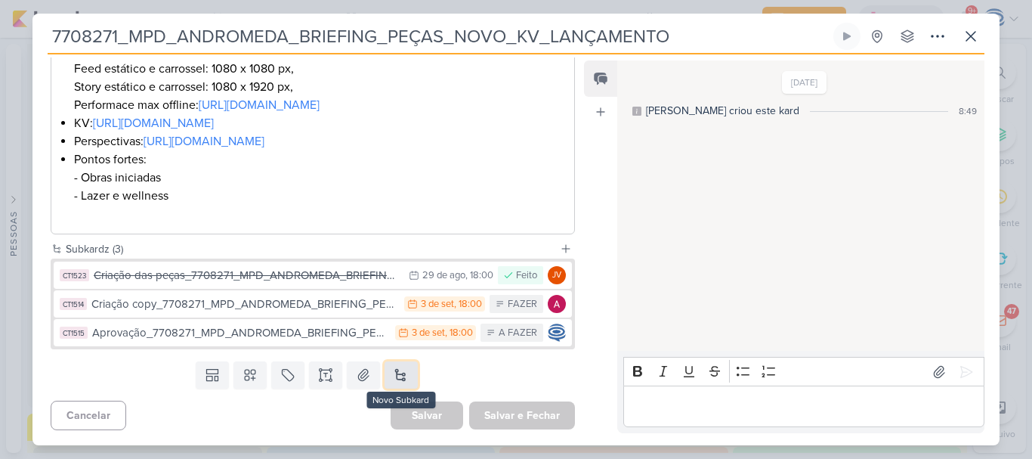
click at [397, 374] on button at bounding box center [401, 374] width 33 height 27
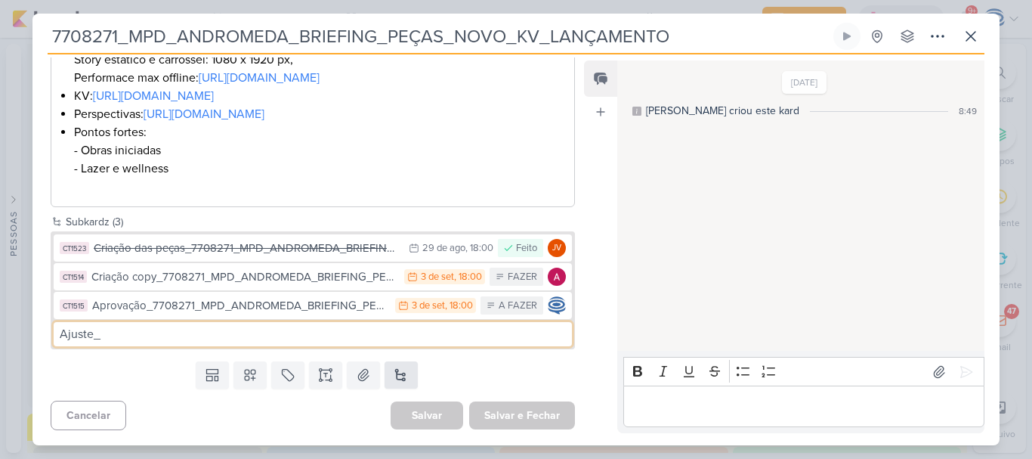
type input "Ajuste_"
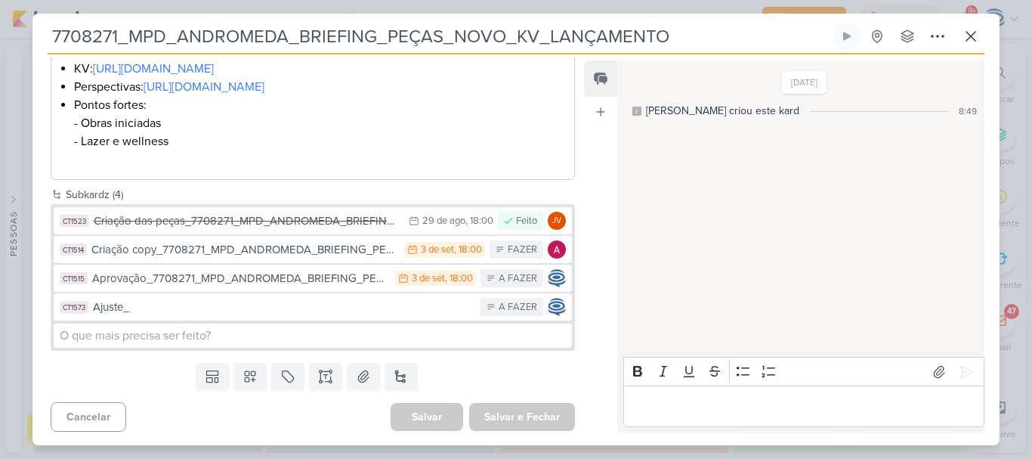
drag, startPoint x: 672, startPoint y: 38, endPoint x: 51, endPoint y: 41, distance: 621.0
click at [51, 41] on input "7708271_MPD_ANDROMEDA_BRIEFING_PEÇAS_NOVO_KV_LANÇAMENTO" at bounding box center [439, 36] width 783 height 27
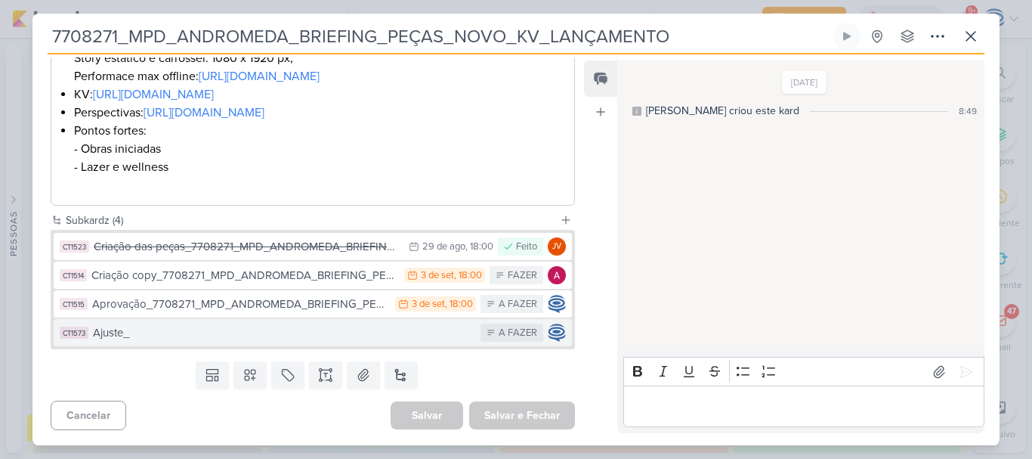
click at [162, 341] on div "Ajuste_" at bounding box center [283, 332] width 380 height 17
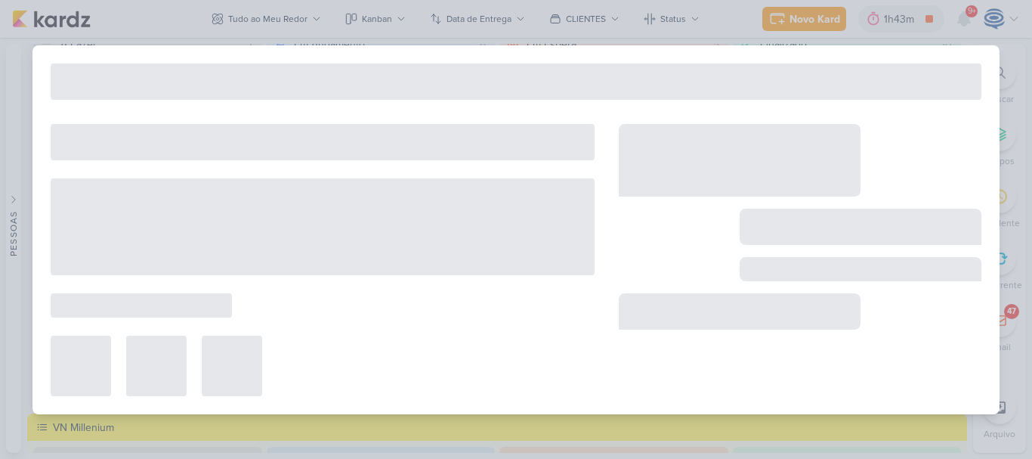
type input "Ajuste_"
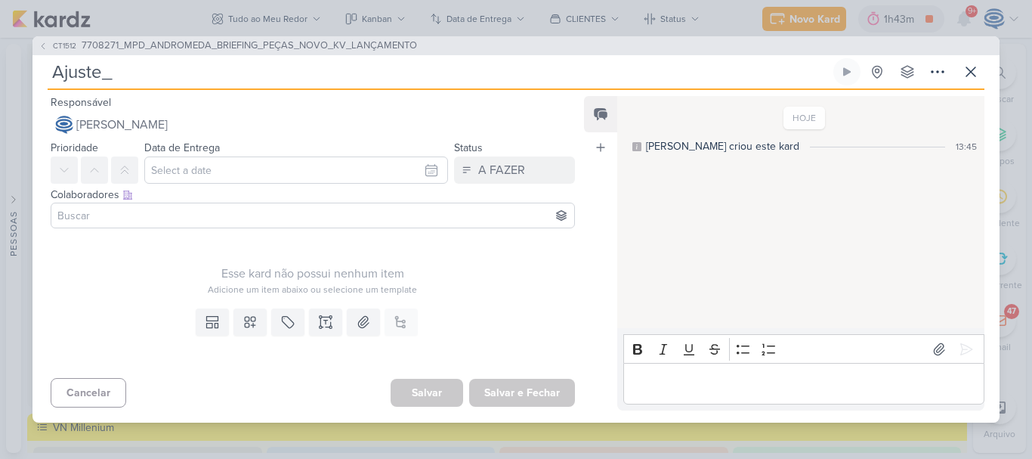
click at [247, 71] on input "Ajuste_" at bounding box center [439, 71] width 783 height 27
paste input "7708271_MPD_ANDROMEDA_BRIEFING_PEÇAS_NOVO_KV_LANÇAMENTO"
type input "Ajuste_7708271_MPD_ANDROMEDA_BRIEFING_PEÇAS_NOVO_KV_LANÇAMENTO"
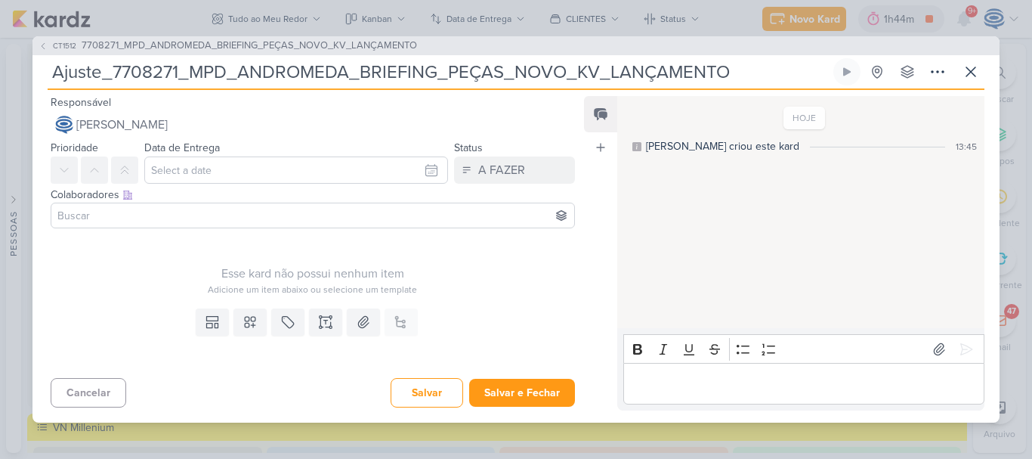
type input "Ajuste_7708271_MPD_ANDROMEDA_BRIEFING_PEÇAS_NOVO_KV_LANÇAMENTO"
click at [320, 322] on icon at bounding box center [320, 322] width 0 height 8
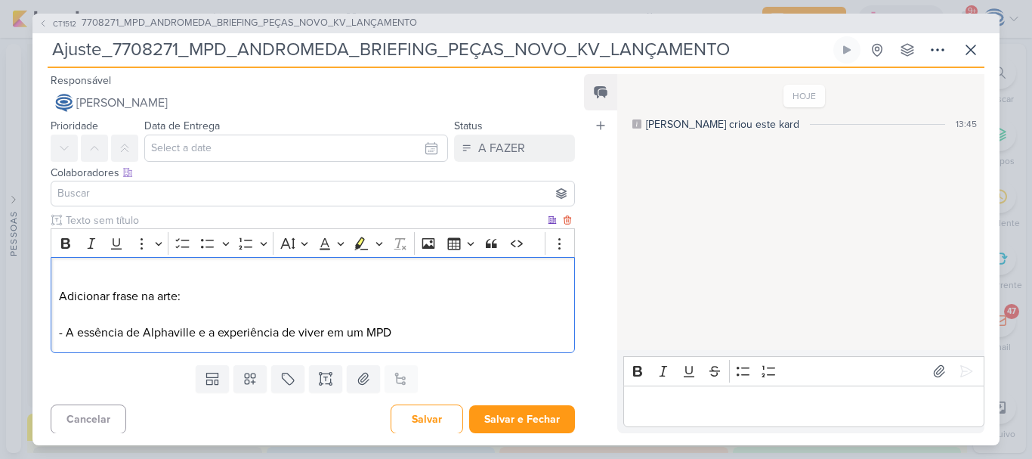
click at [63, 333] on p "Adicionar frase na arte: - A essência de Alphaville e a experiência de viver em…" at bounding box center [313, 305] width 508 height 73
click at [63, 333] on p "Adicionar frase na arte: A essência de Alphaville e a experiência de viver em u…" at bounding box center [313, 305] width 508 height 73
click at [402, 332] on p "Adicionar frase na arte: "A essência de Alphaville e a experiência de viver em …" at bounding box center [313, 305] width 508 height 73
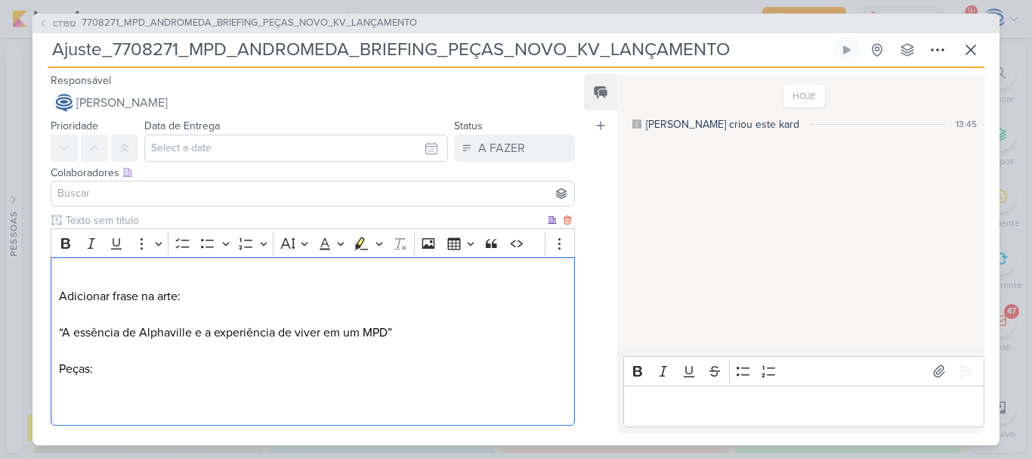
click at [168, 271] on p "Adicionar frase na arte: “A essência de Alphaville e a experiência de viver em …" at bounding box center [313, 341] width 508 height 145
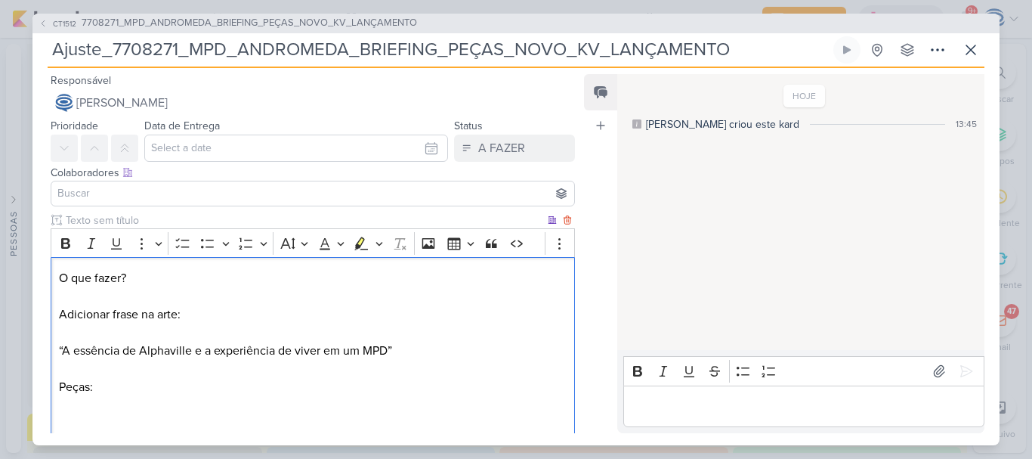
drag, startPoint x: 166, startPoint y: 271, endPoint x: 54, endPoint y: 264, distance: 112.1
click at [54, 264] on div "⁠⁠⁠⁠⁠⁠⁠O que fazer? Adicionar frase na arte: “A essência de Alphaville e a expe…" at bounding box center [313, 350] width 524 height 187
click at [65, 244] on icon "Editor toolbar" at bounding box center [65, 243] width 15 height 15
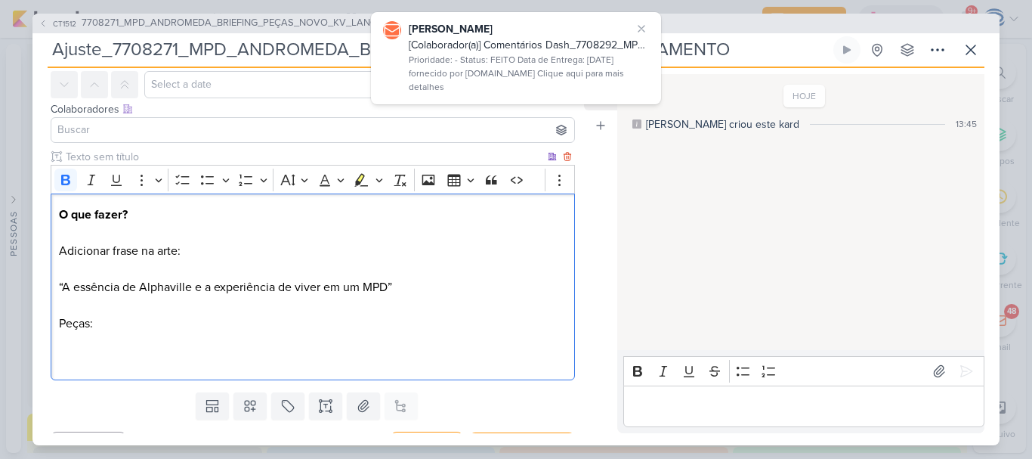
scroll to position [64, 0]
click at [131, 319] on p "O que fazer? Adicionar frase na arte: “A essência de Alphaville e a experiência…" at bounding box center [313, 286] width 508 height 163
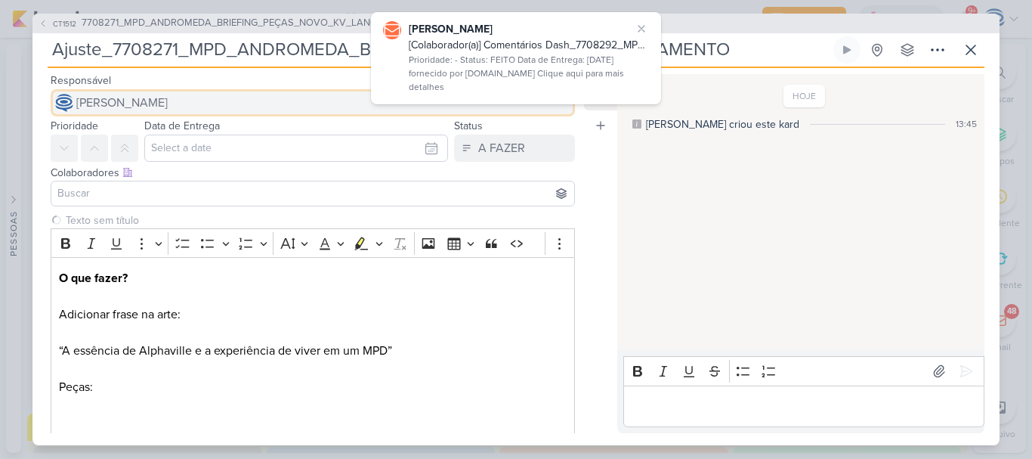
click at [154, 112] on button "[PERSON_NAME]" at bounding box center [313, 102] width 524 height 27
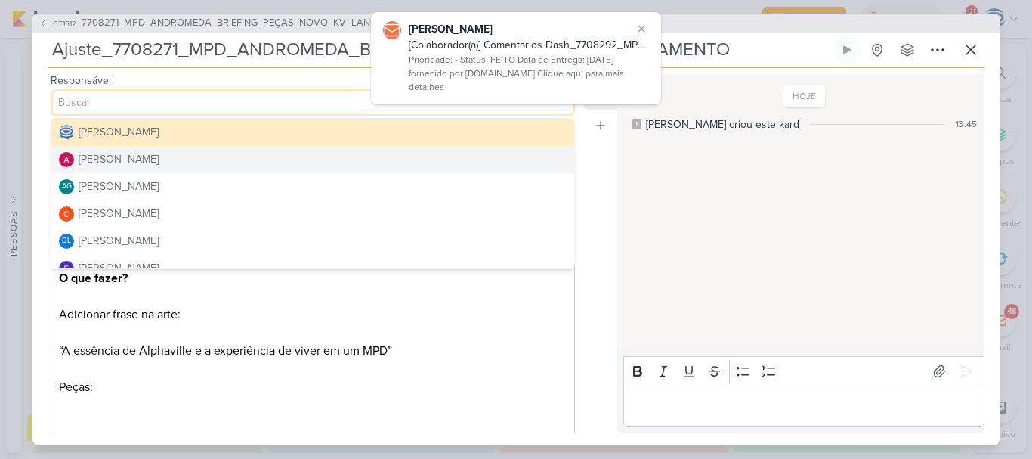
click at [156, 155] on div "[PERSON_NAME]" at bounding box center [119, 159] width 80 height 16
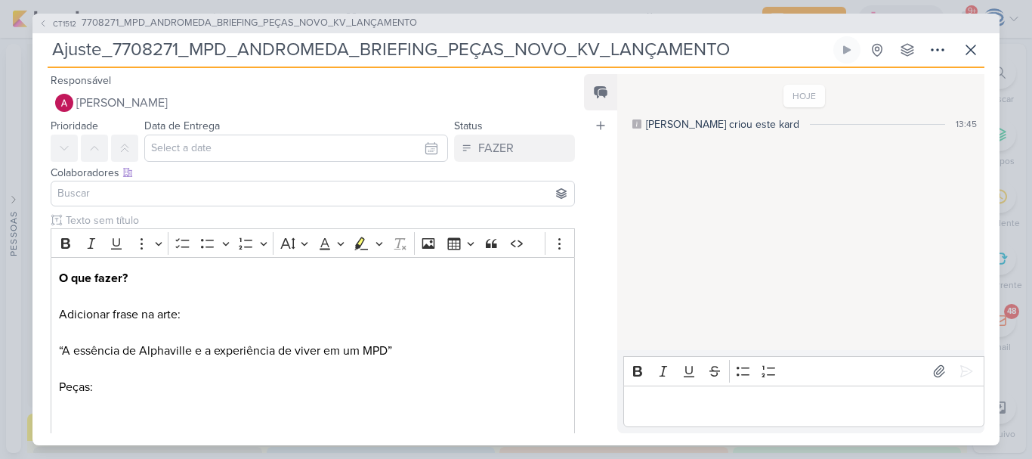
click at [128, 186] on input at bounding box center [312, 193] width 517 height 18
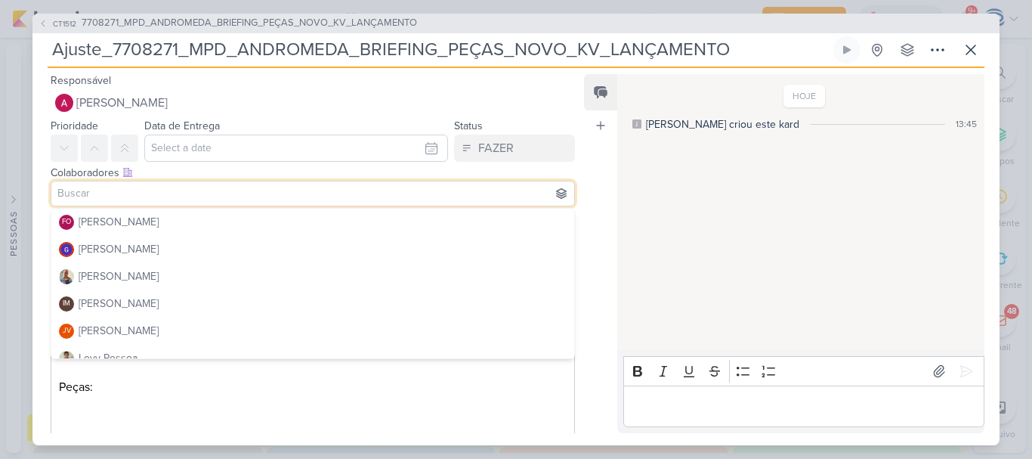
scroll to position [164, 0]
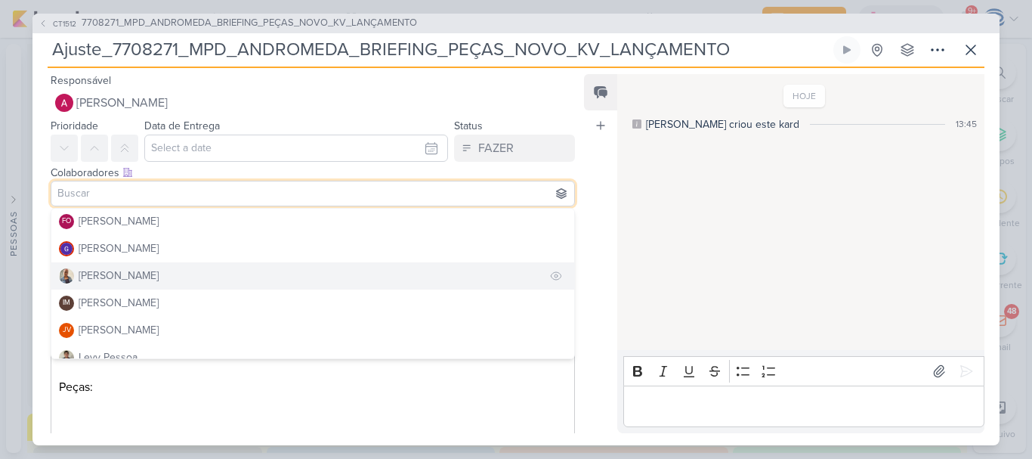
click at [142, 270] on button "[PERSON_NAME]" at bounding box center [312, 275] width 523 height 27
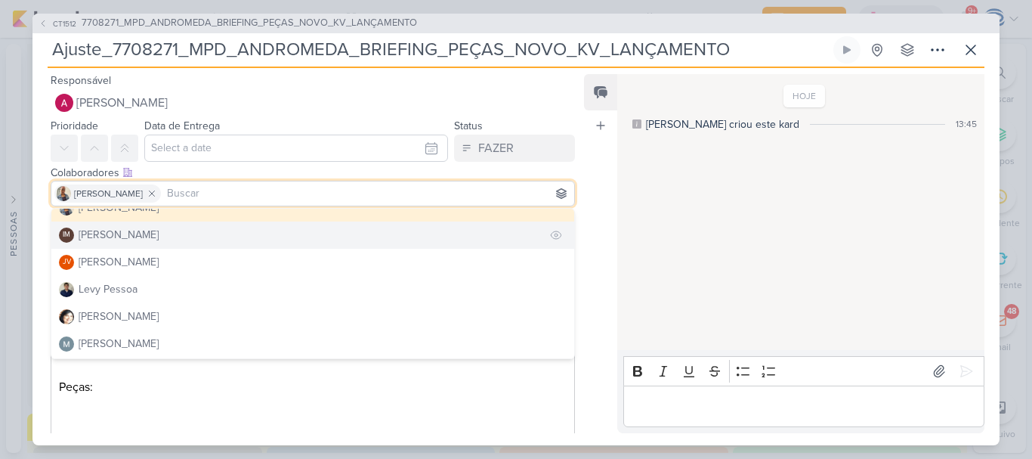
scroll to position [233, 0]
click at [158, 239] on div "[PERSON_NAME]" at bounding box center [119, 234] width 80 height 16
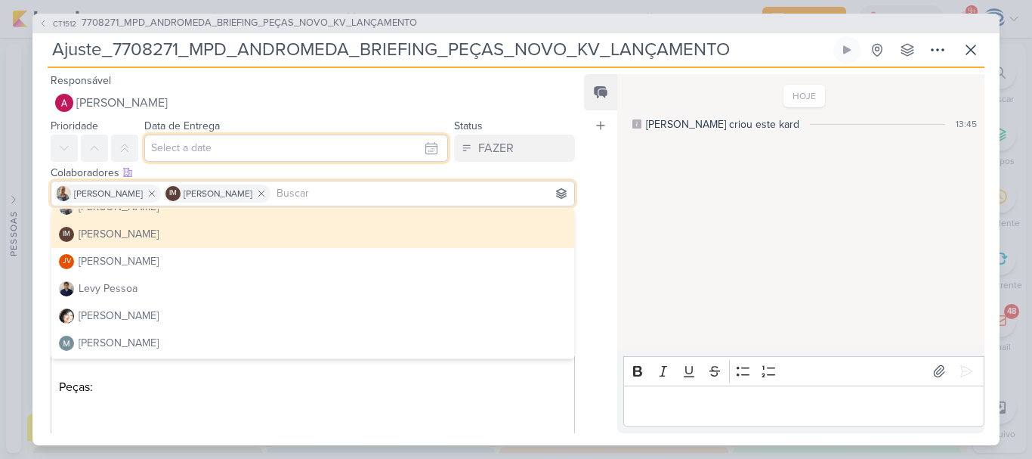
click at [207, 150] on input "text" at bounding box center [296, 147] width 304 height 27
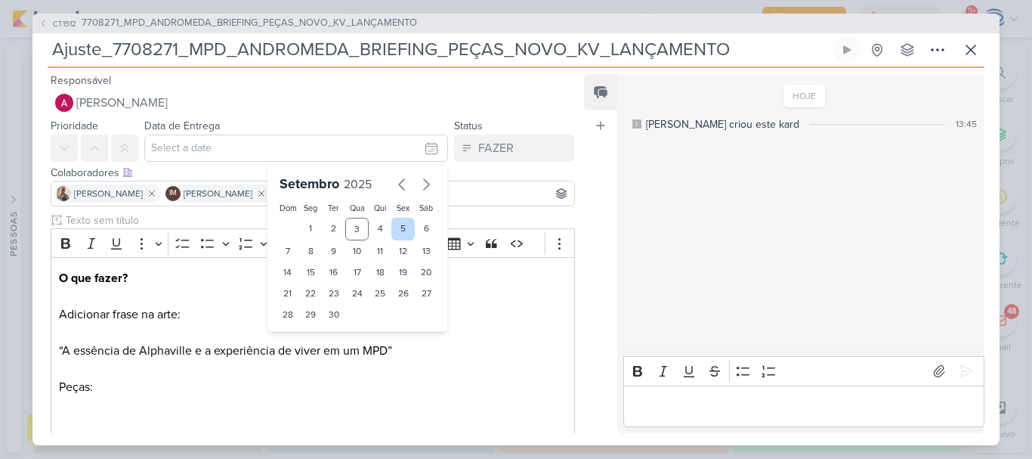
click at [391, 230] on div "5" at bounding box center [402, 229] width 23 height 23
type input "5 de setembro de 2025 às 23:59"
click at [306, 341] on select "00 01 02 03 04 05 06 07 08 09 10 11 12 13 14 15 16 17 18 19 20 21 22 23" at bounding box center [311, 340] width 21 height 18
select select "18"
click at [301, 331] on select "00 01 02 03 04 05 06 07 08 09 10 11 12 13 14 15 16 17 18 19 20 21 22 23" at bounding box center [311, 340] width 21 height 18
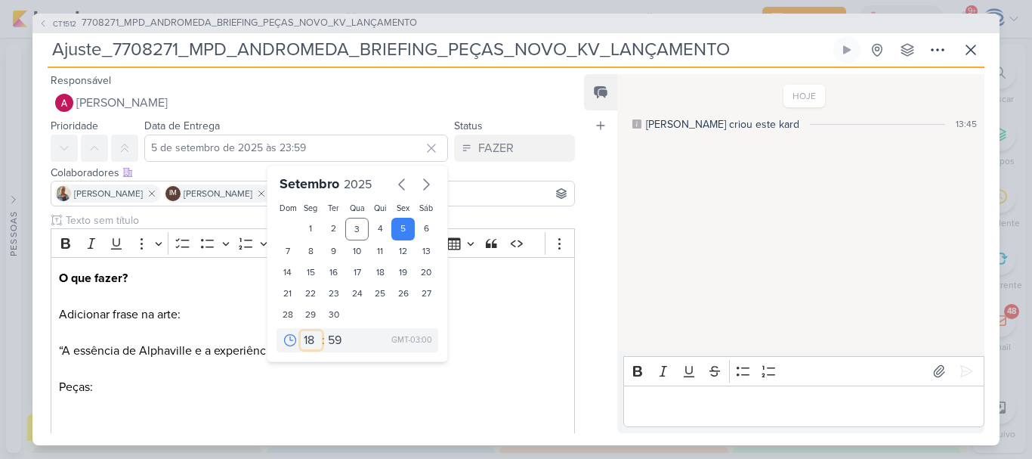
type input "[DATE] 18:59"
click at [329, 340] on select "00 05 10 15 20 25 30 35 40 45 50 55 59" at bounding box center [335, 340] width 21 height 18
select select "0"
click at [325, 331] on select "00 05 10 15 20 25 30 35 40 45 50 55 59" at bounding box center [335, 340] width 21 height 18
type input "[DATE] 18:00"
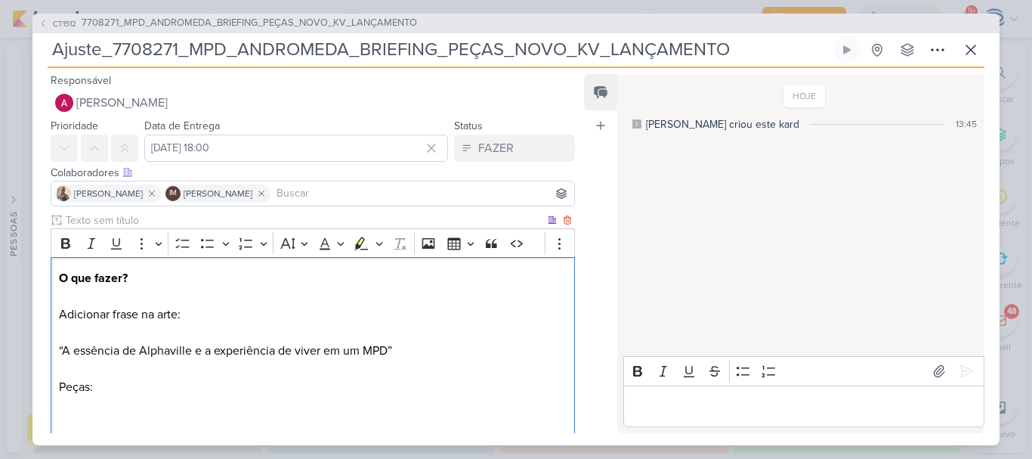
scroll to position [17, 0]
click at [171, 388] on p "O que fazer? Adicionar frase na arte: “A essência de Alphaville e a experiência…" at bounding box center [313, 350] width 508 height 163
click at [127, 18] on span "7708271_MPD_ANDROMEDA_BRIEFING_PEÇAS_NOVO_KV_LANÇAMENTO" at bounding box center [249, 23] width 335 height 15
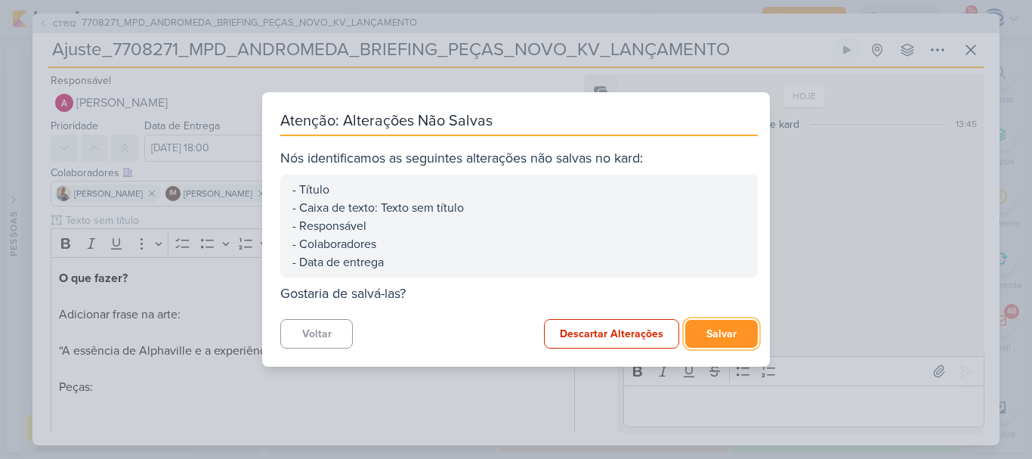
click at [705, 341] on button "Salvar" at bounding box center [721, 334] width 73 height 28
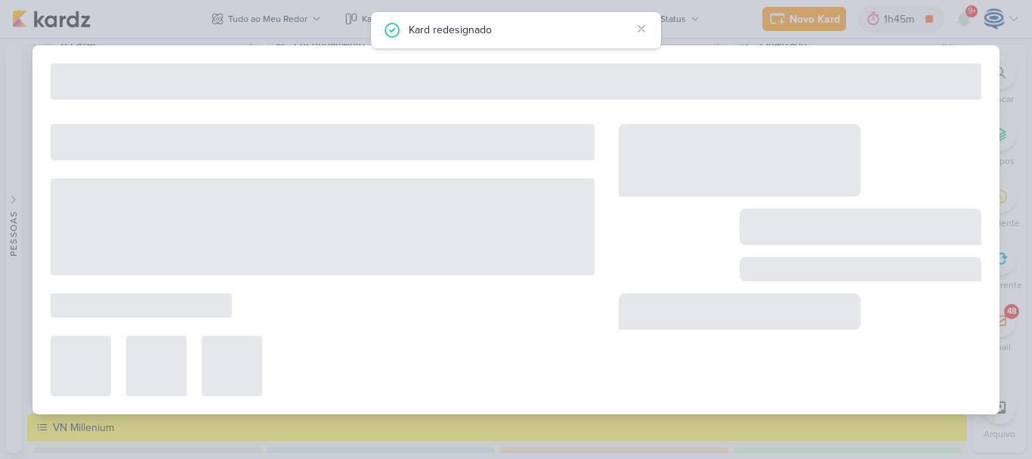
type input "7708271_MPD_ANDROMEDA_BRIEFING_PEÇAS_NOVO_KV_LANÇAMENTO"
type input "[DATE] 18:00"
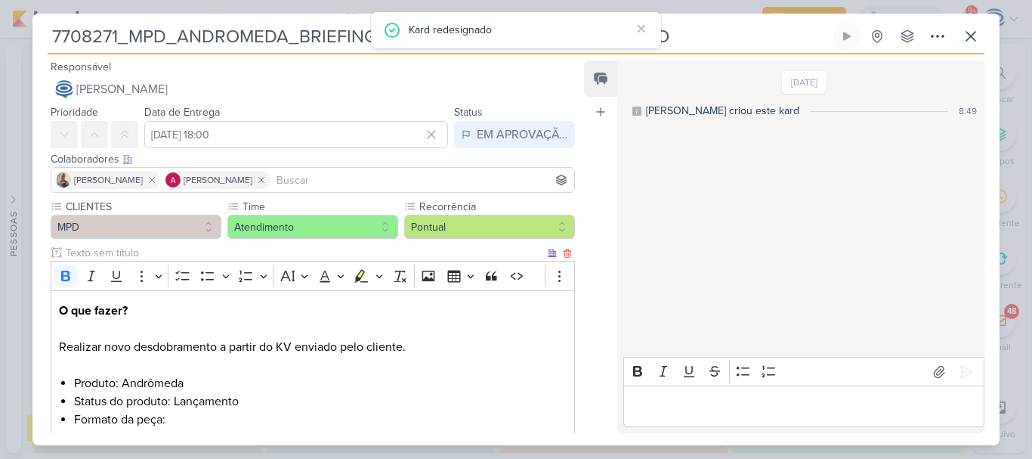
scroll to position [369, 0]
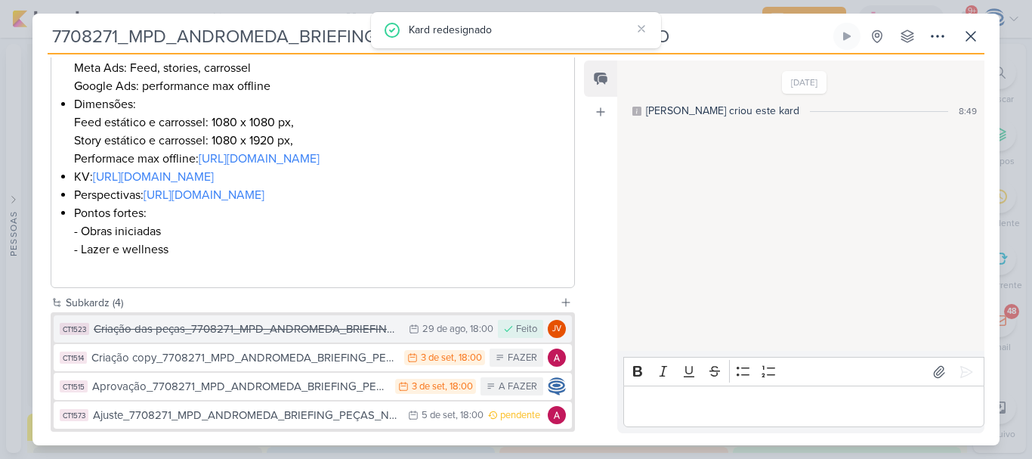
click at [202, 338] on div "Criação das peças_7708271_MPD_ANDROMEDA_BRIEFING_PEÇAS_NOVO_KV_LANÇAMENTO" at bounding box center [247, 328] width 307 height 17
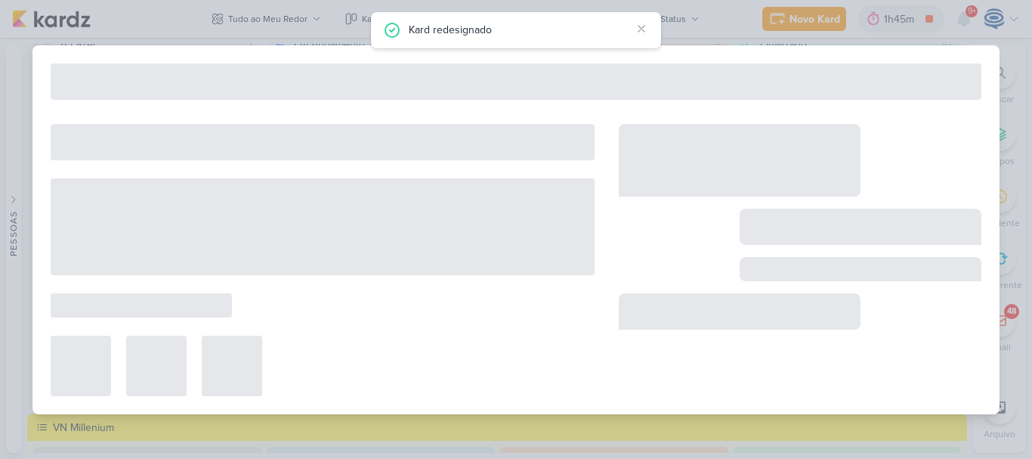
type input "Criação das peças_7708271_MPD_ANDROMEDA_BRIEFING_PEÇAS_NOVO_KV_LANÇAMENTO"
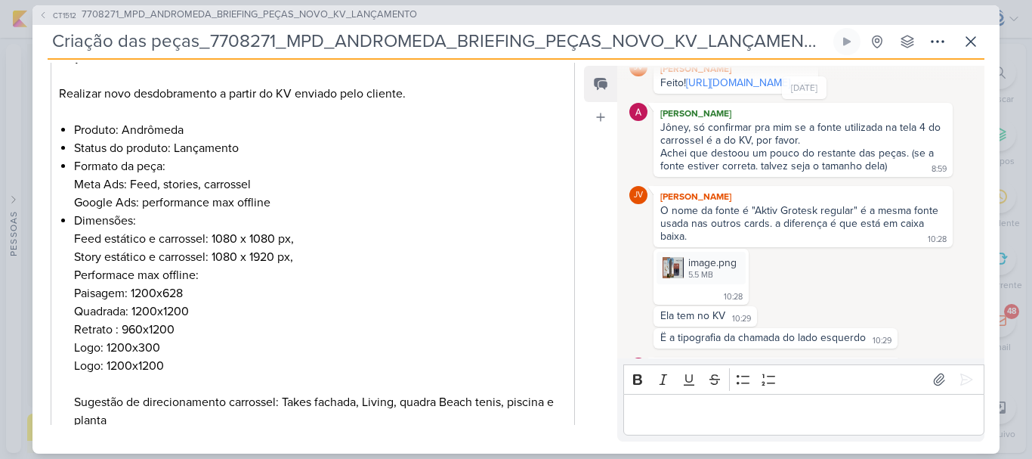
scroll to position [749, 0]
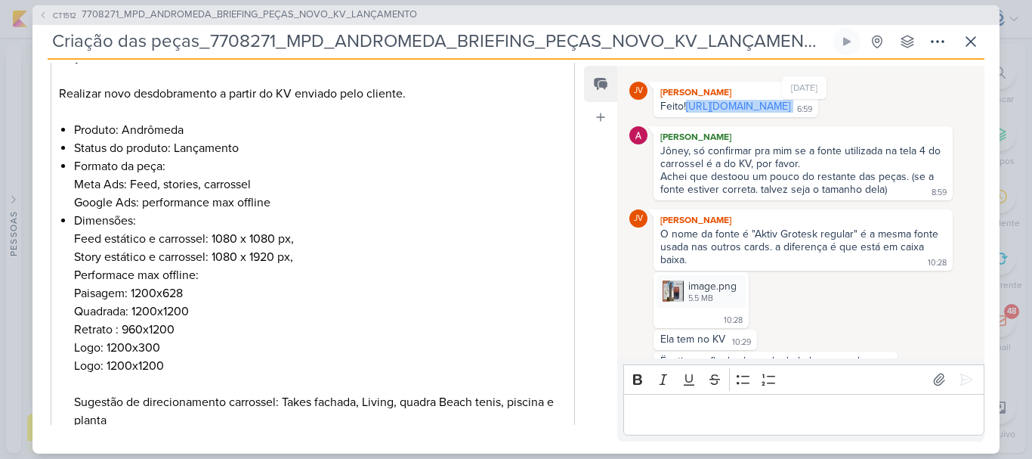
drag, startPoint x: 833, startPoint y: 118, endPoint x: 656, endPoint y: 110, distance: 176.9
click at [657, 110] on div "Feito! https://drive.google.com/drive/folders/10lSypapKVF8JRFOdvrmt0Ns6IG6nolRR…" at bounding box center [736, 107] width 159 height 14
copy div "https://drive.google.com/drive/folders/10lSypapKVF8JRFOdvrmt0Ns6IG6nolRR?usp=sh…"
click at [975, 37] on icon at bounding box center [970, 41] width 9 height 9
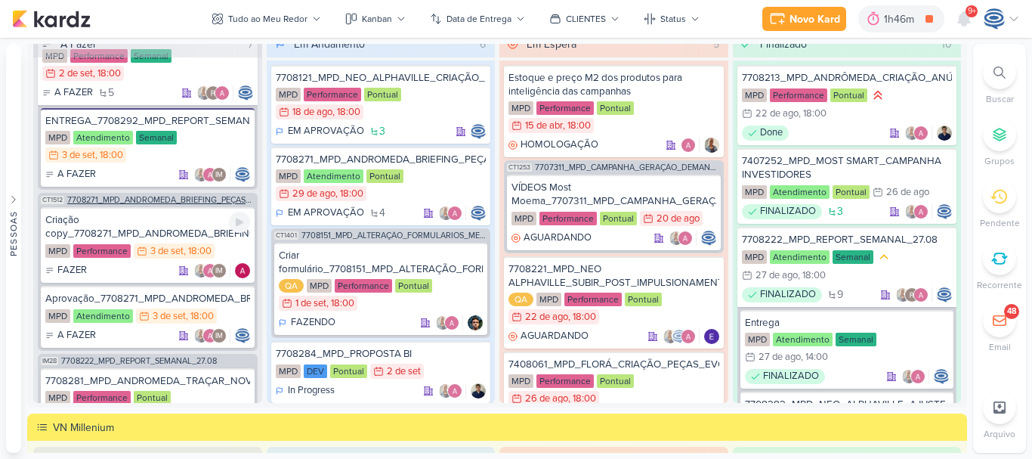
scroll to position [119, 0]
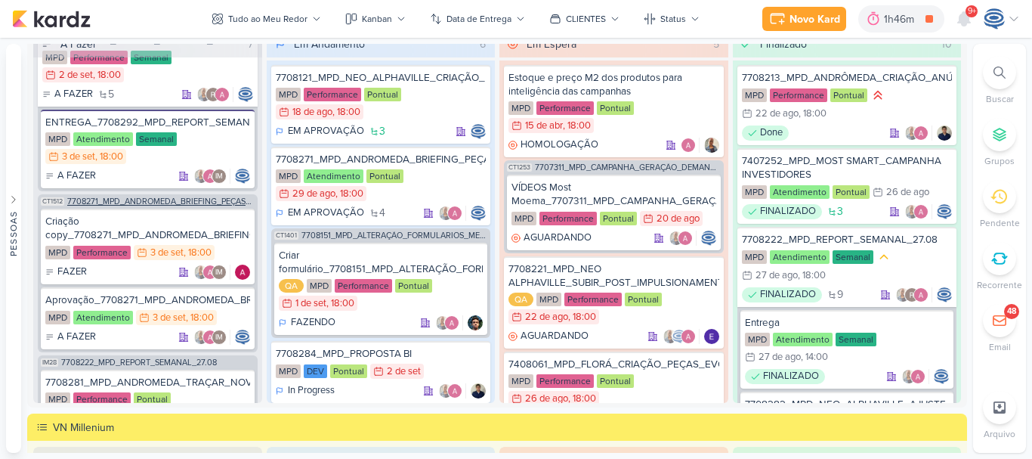
click at [173, 200] on span "7708271_MPD_ANDROMEDA_BRIEFING_PEÇAS_NOVO_KV_LANÇAMENTO" at bounding box center [160, 201] width 187 height 8
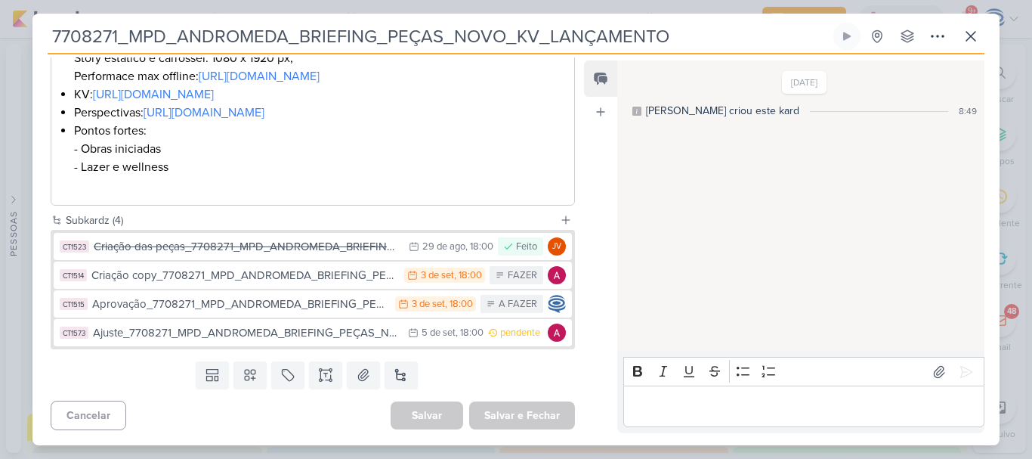
scroll to position [463, 0]
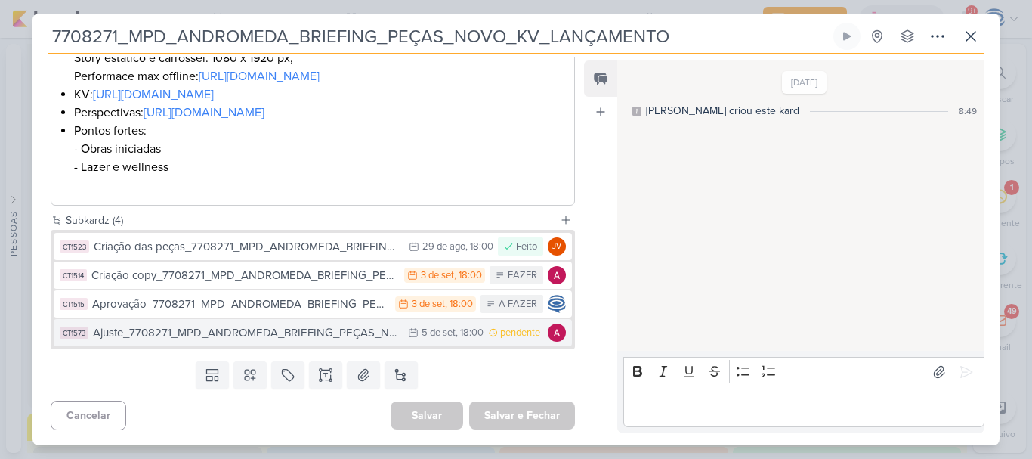
click at [280, 341] on div "Ajuste_7708271_MPD_ANDROMEDA_BRIEFING_PEÇAS_NOVO_KV_LANÇAMENTO" at bounding box center [246, 332] width 307 height 17
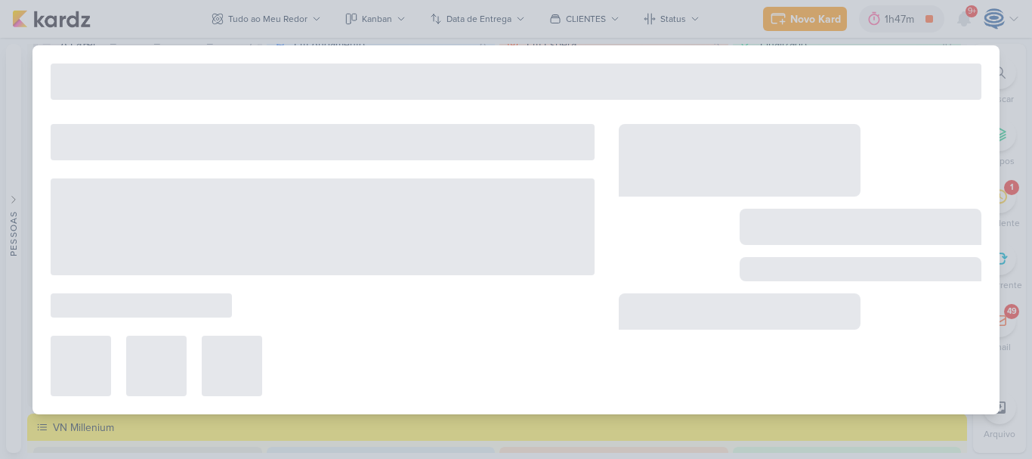
type input "Ajuste_7708271_MPD_ANDROMEDA_BRIEFING_PEÇAS_NOVO_KV_LANÇAMENTO"
type input "[DATE] 18:00"
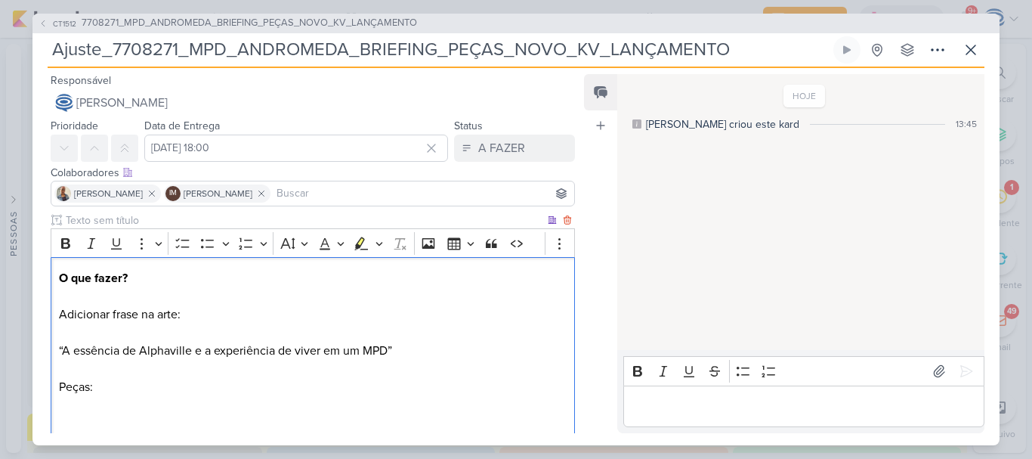
click at [234, 389] on p "O que fazer? Adicionar frase na arte: “A essência de Alphaville e a experiência…" at bounding box center [313, 350] width 508 height 163
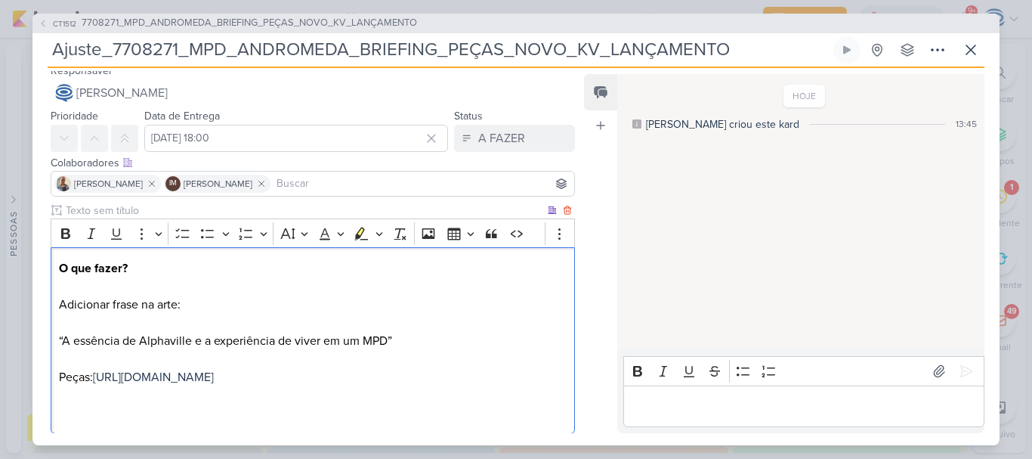
scroll to position [0, 0]
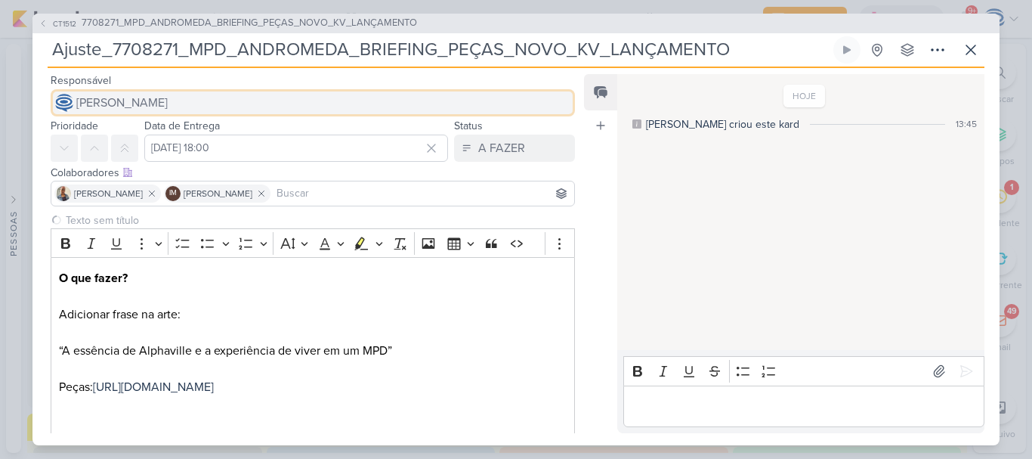
click at [168, 95] on span "[PERSON_NAME]" at bounding box center [121, 103] width 91 height 18
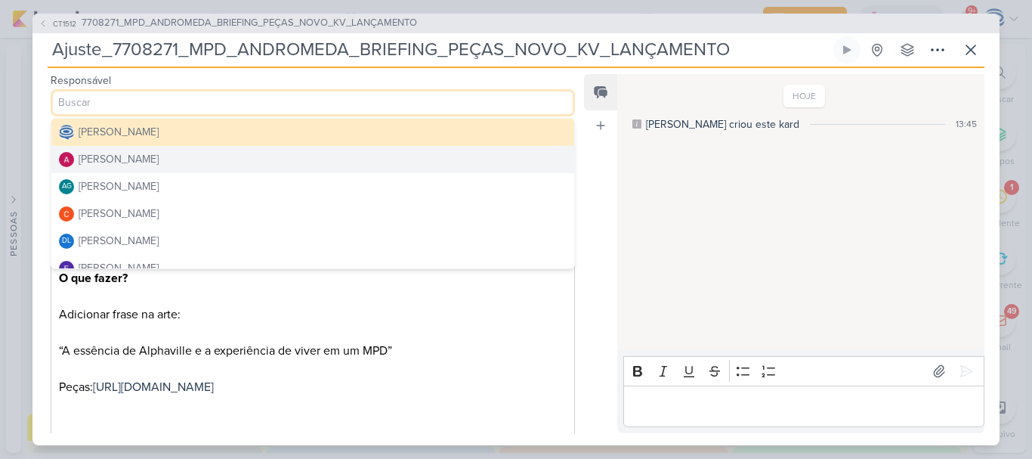
click at [190, 158] on button "[PERSON_NAME]" at bounding box center [312, 159] width 523 height 27
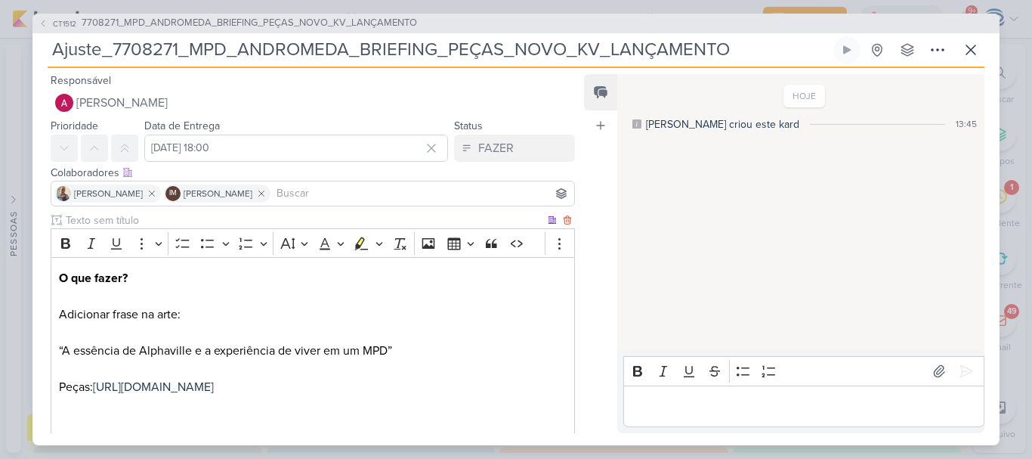
scroll to position [113, 0]
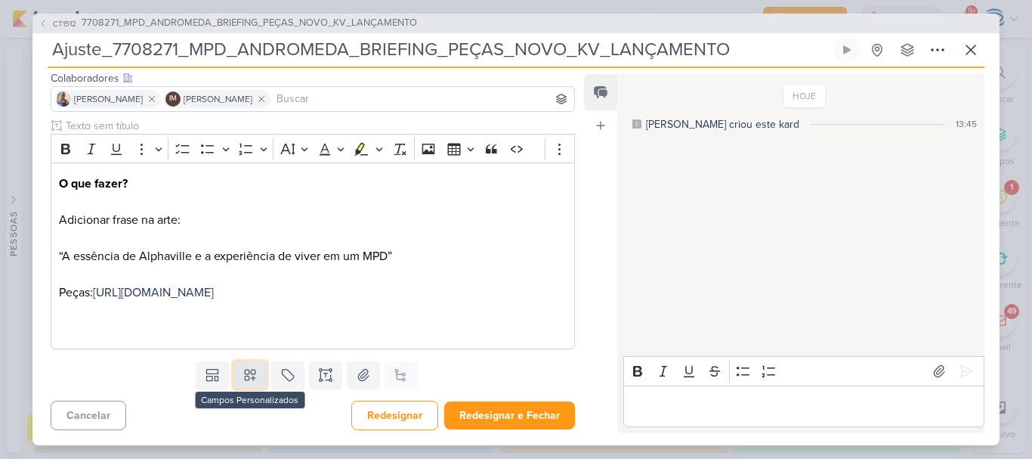
click at [249, 377] on icon at bounding box center [250, 374] width 15 height 15
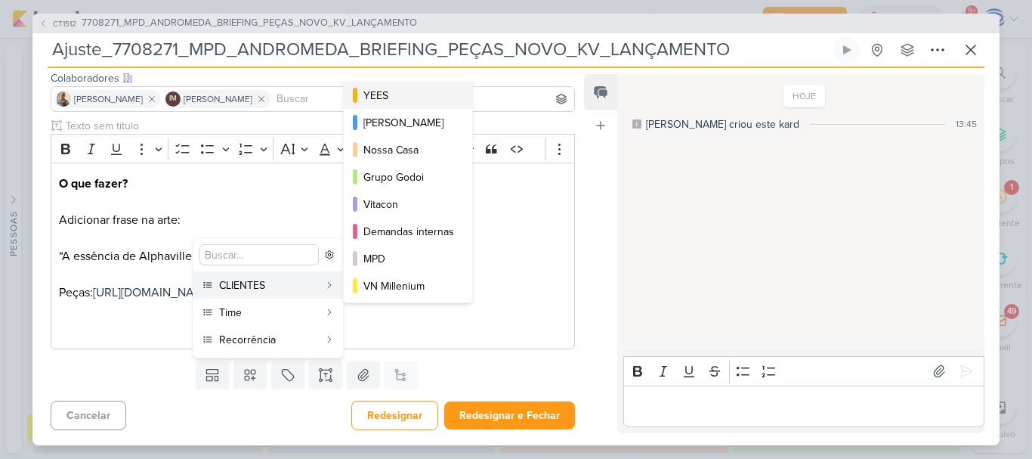
click at [419, 89] on div "YEES" at bounding box center [408, 96] width 91 height 16
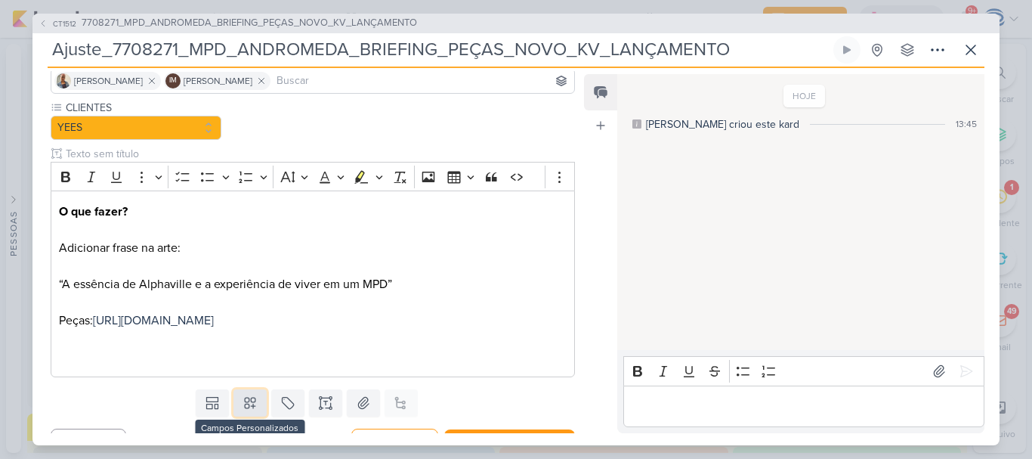
click at [245, 408] on icon at bounding box center [250, 402] width 11 height 11
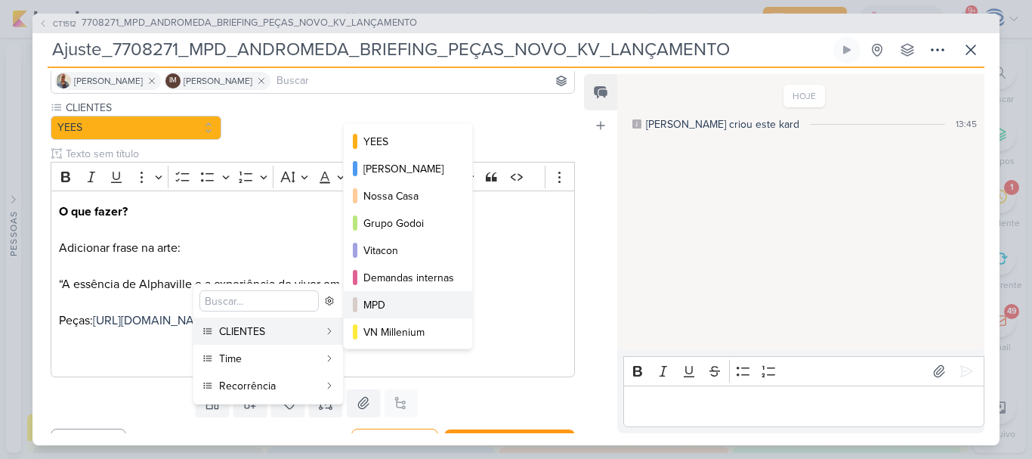
click at [389, 306] on div "MPD" at bounding box center [408, 305] width 91 height 16
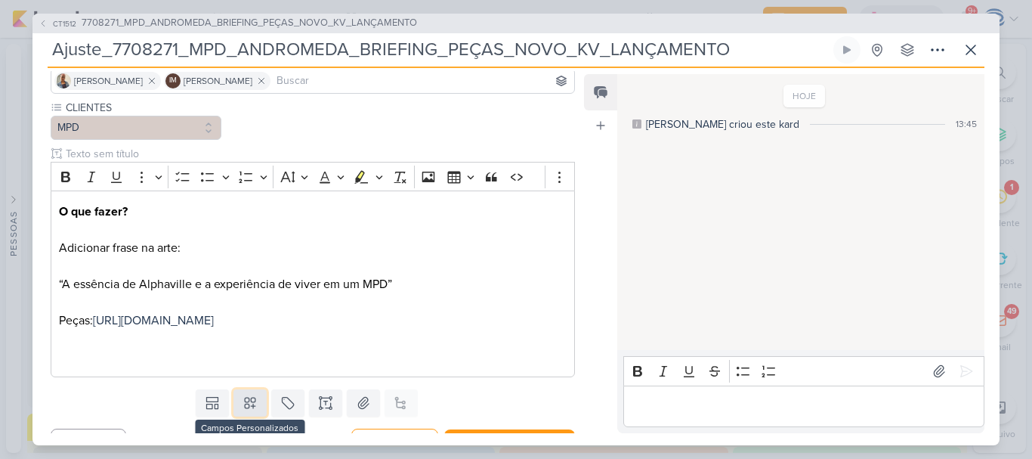
click at [248, 410] on icon at bounding box center [250, 402] width 15 height 15
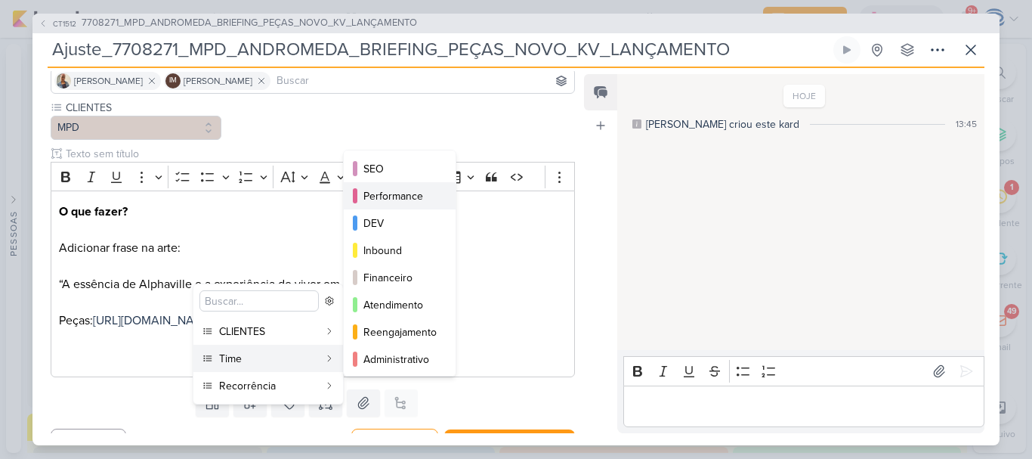
click at [391, 193] on div "Performance" at bounding box center [400, 196] width 74 height 16
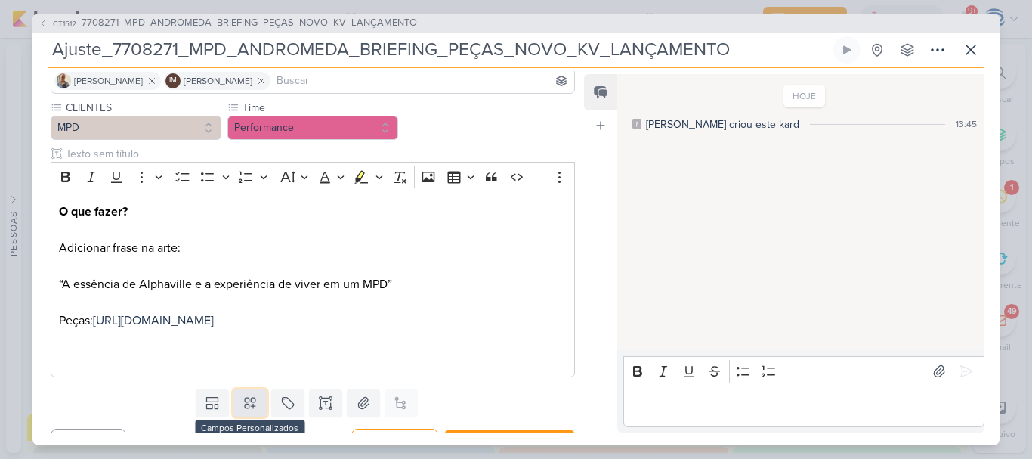
click at [246, 408] on icon at bounding box center [250, 402] width 11 height 11
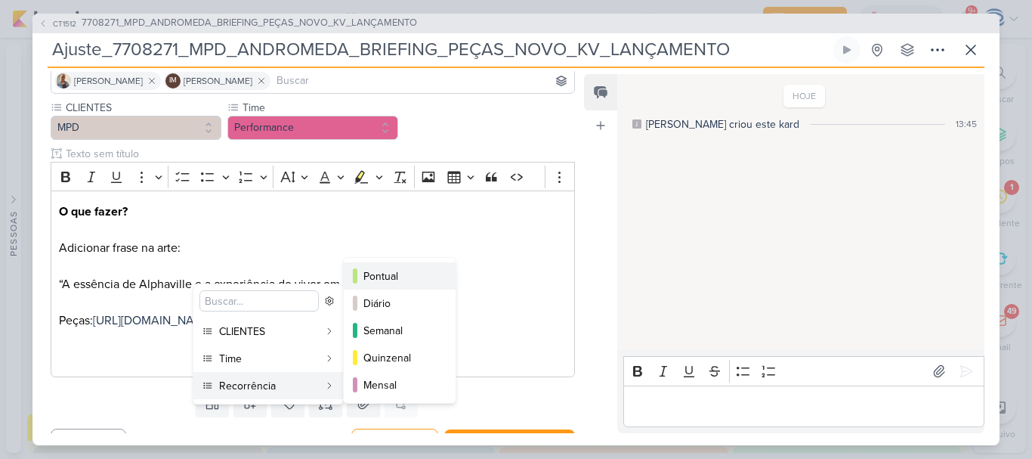
click at [380, 273] on div "Pontual" at bounding box center [400, 276] width 74 height 16
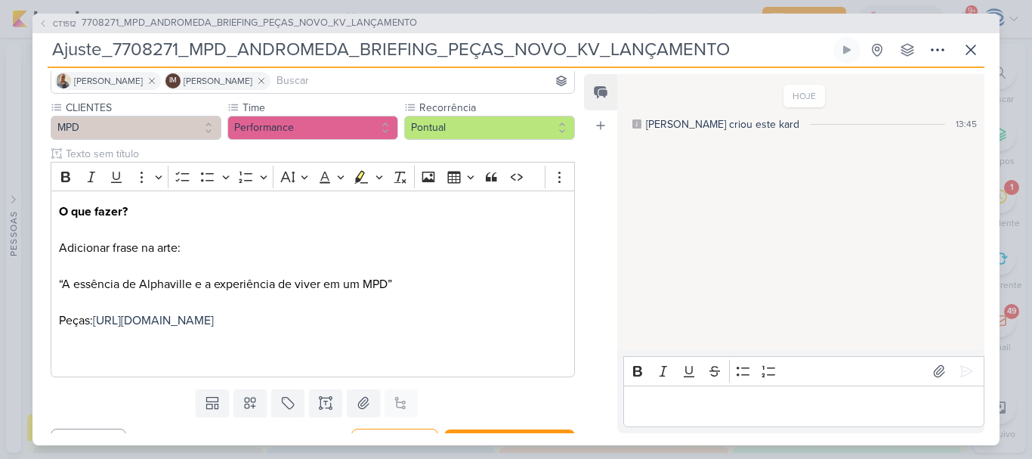
scroll to position [159, 0]
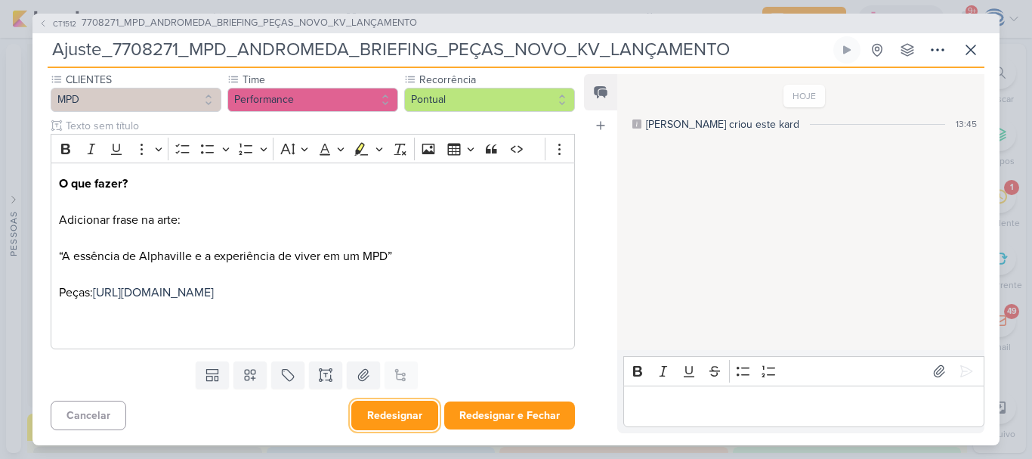
click at [389, 412] on button "Redesignar" at bounding box center [394, 414] width 87 height 29
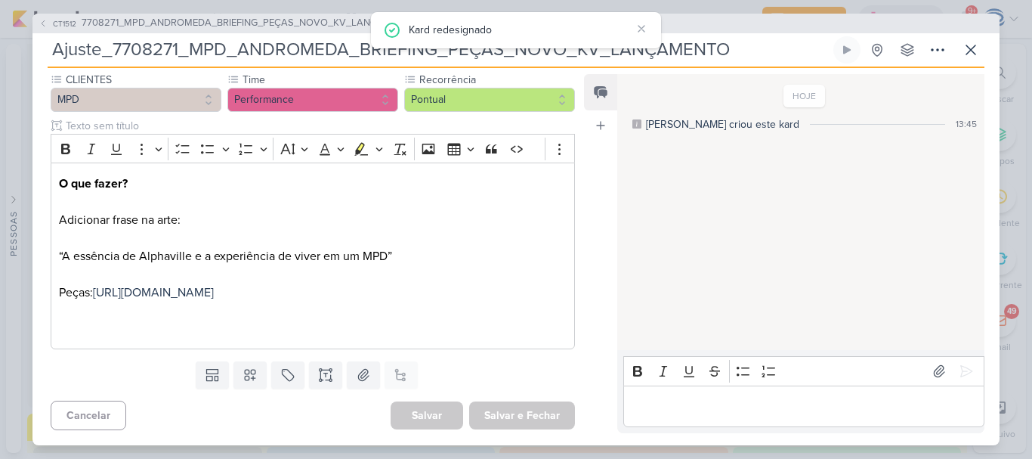
scroll to position [0, 0]
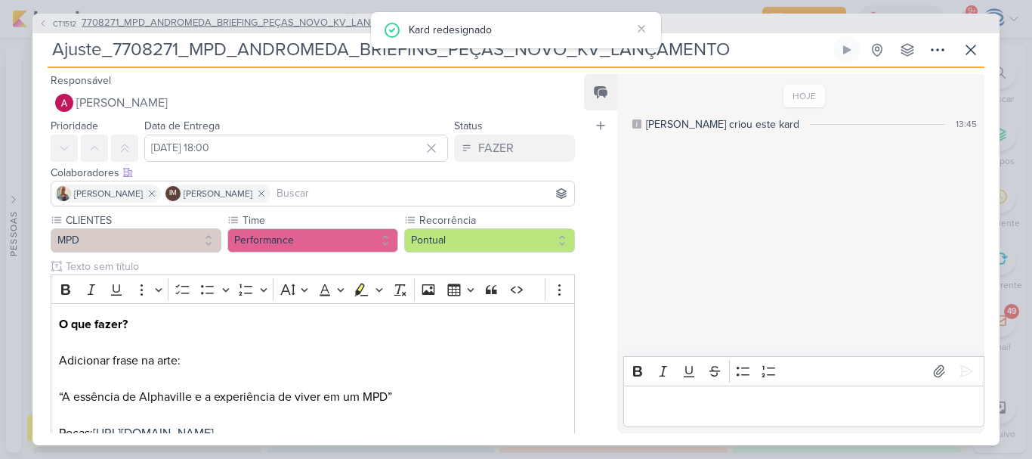
click at [172, 26] on span "7708271_MPD_ANDROMEDA_BRIEFING_PEÇAS_NOVO_KV_LANÇAMENTO" at bounding box center [249, 23] width 335 height 15
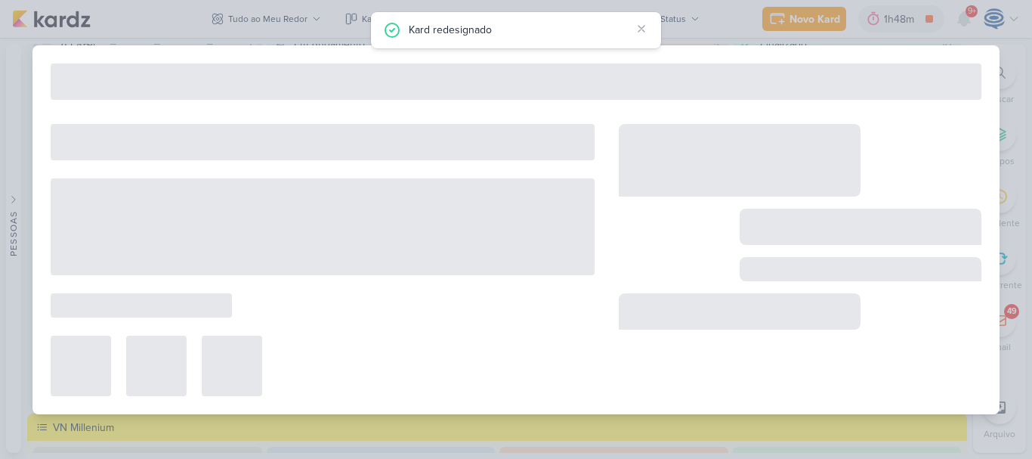
type input "7708271_MPD_ANDROMEDA_BRIEFING_PEÇAS_NOVO_KV_LANÇAMENTO"
type input "[DATE] 18:00"
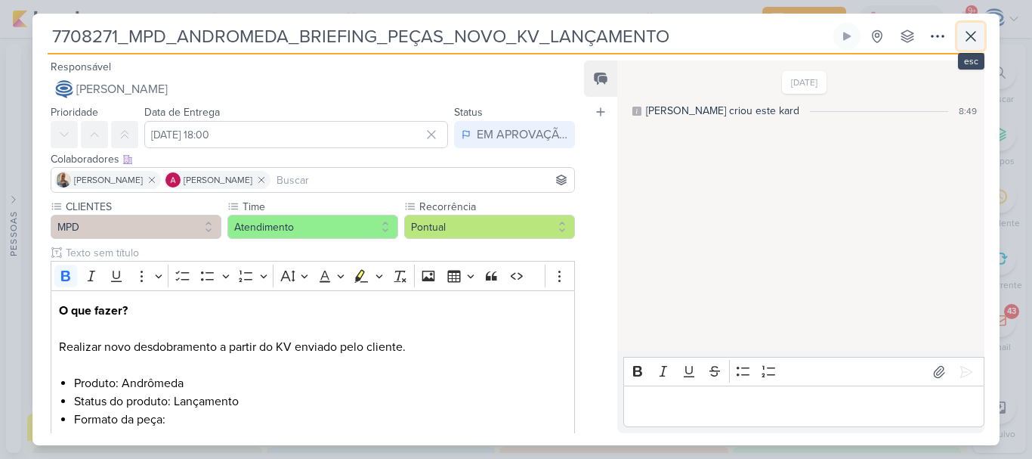
click at [965, 36] on icon at bounding box center [971, 36] width 18 height 18
